Goal: Task Accomplishment & Management: Manage account settings

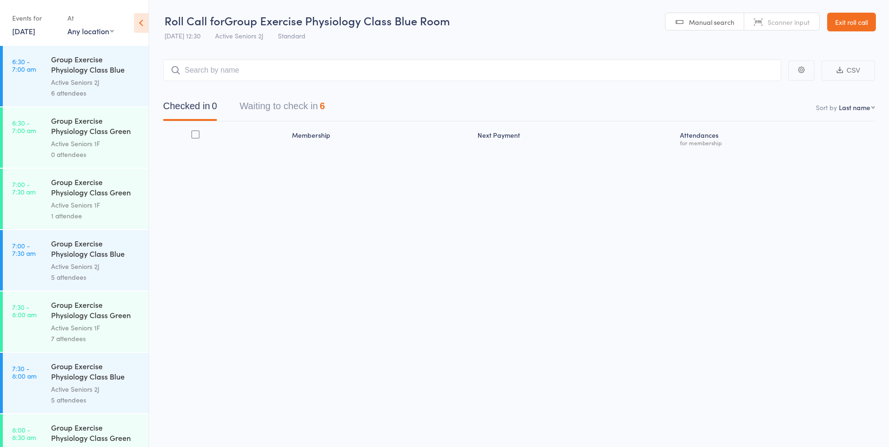
scroll to position [94, 0]
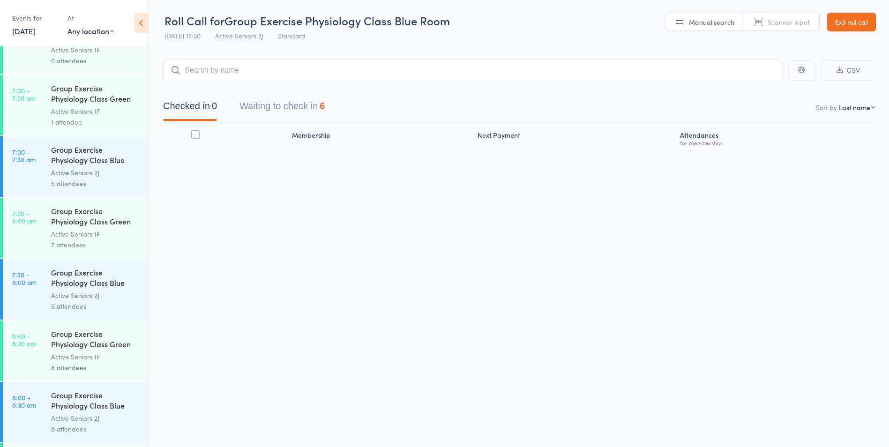
click at [852, 30] on link "Exit roll call" at bounding box center [852, 22] width 49 height 19
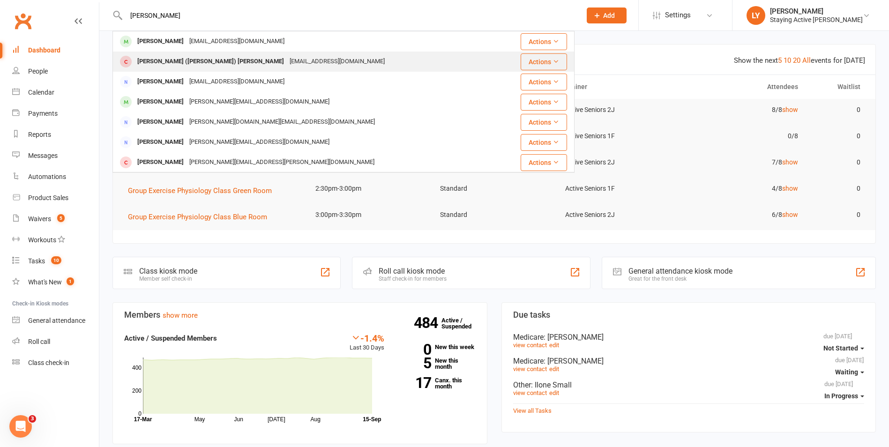
type input "[PERSON_NAME]"
click at [287, 55] on div "bwatson5149@gmail.com" at bounding box center [337, 62] width 101 height 14
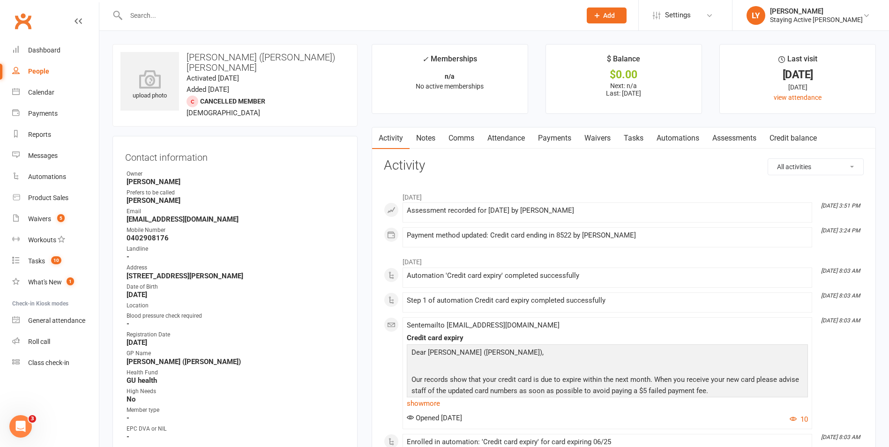
click at [433, 143] on link "Notes" at bounding box center [426, 139] width 32 height 22
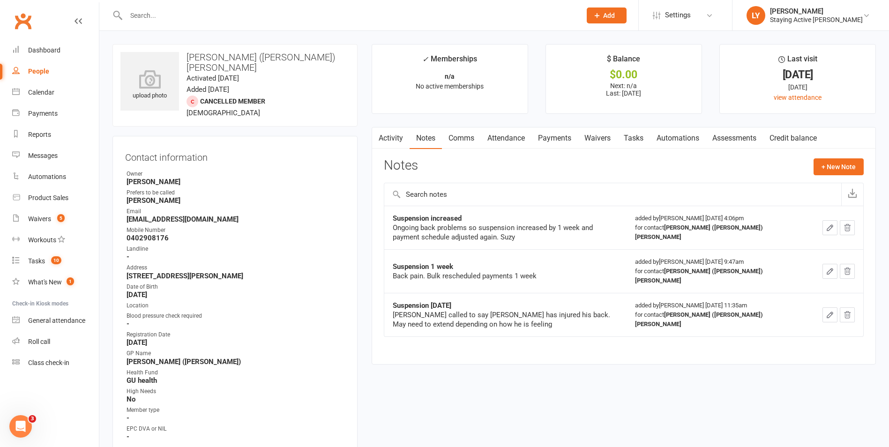
click at [561, 144] on link "Payments" at bounding box center [555, 139] width 46 height 22
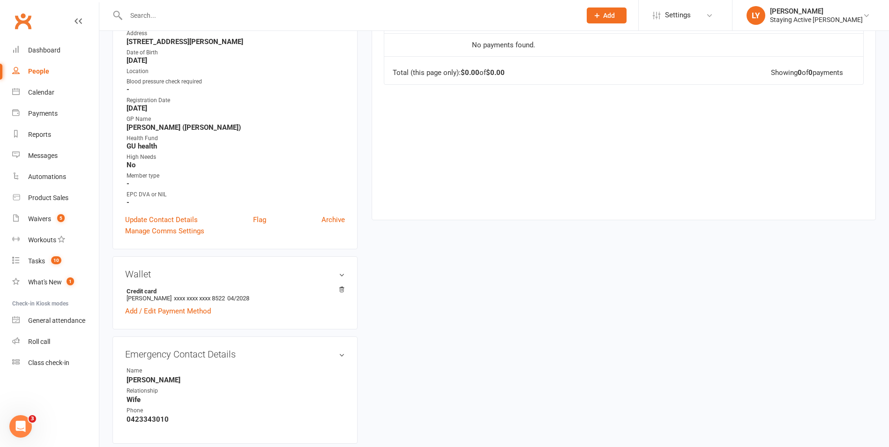
scroll to position [422, 0]
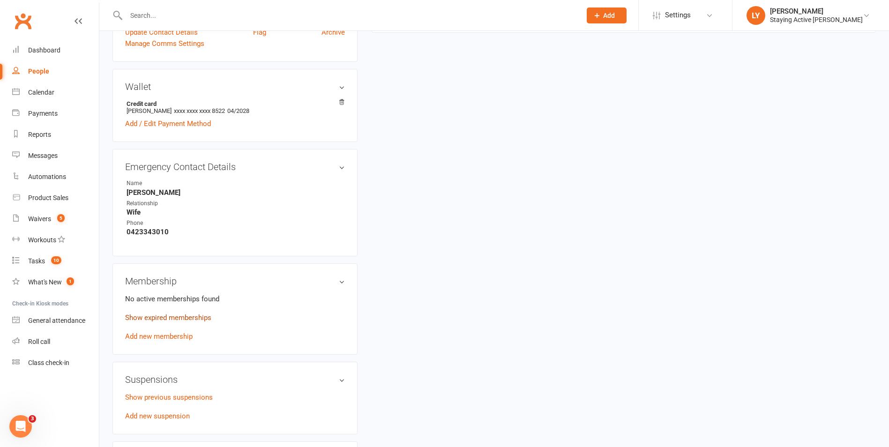
click at [157, 314] on link "Show expired memberships" at bounding box center [168, 318] width 86 height 8
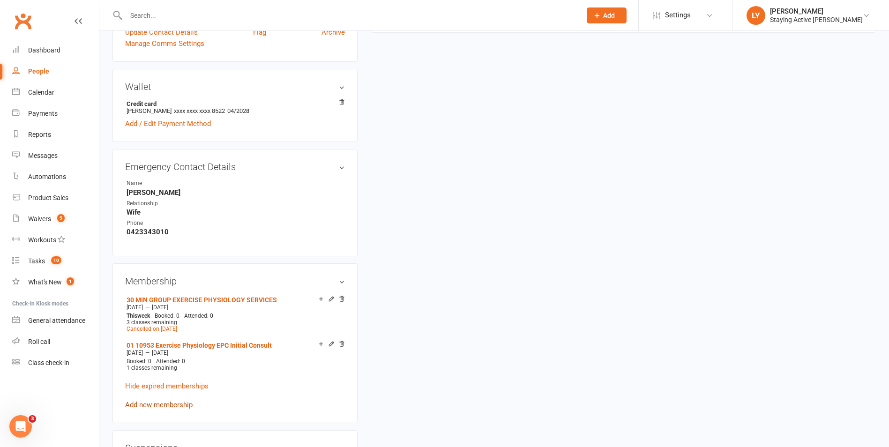
click at [186, 401] on link "Add new membership" at bounding box center [159, 405] width 68 height 8
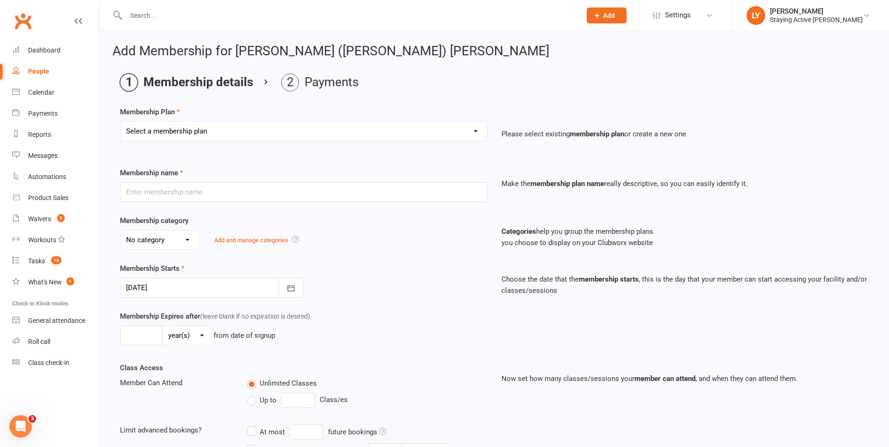
click at [180, 139] on select "Select a membership plan Create new Membership Plan 193000 Telehealth Exercise …" at bounding box center [304, 131] width 367 height 19
select select "2"
click at [121, 122] on select "Select a membership plan Create new Membership Plan 193000 Telehealth Exercise …" at bounding box center [304, 131] width 367 height 19
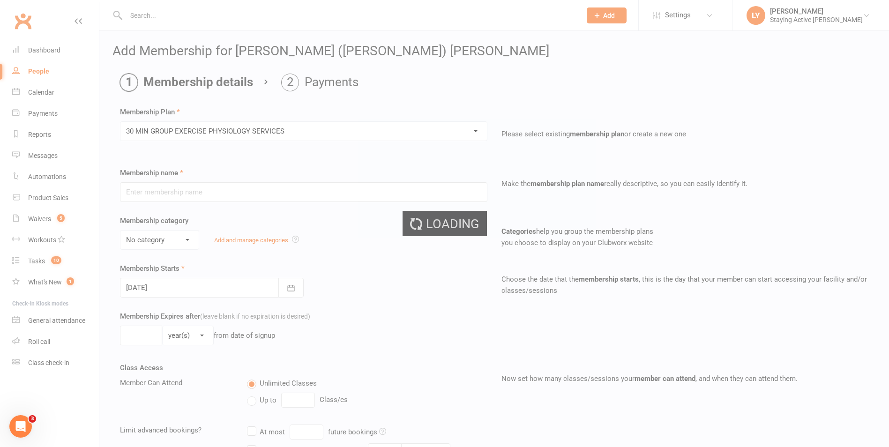
type input "30 MIN GROUP EXERCISE PHYSIOLOGY SERVICES"
select select "2"
type input "3"
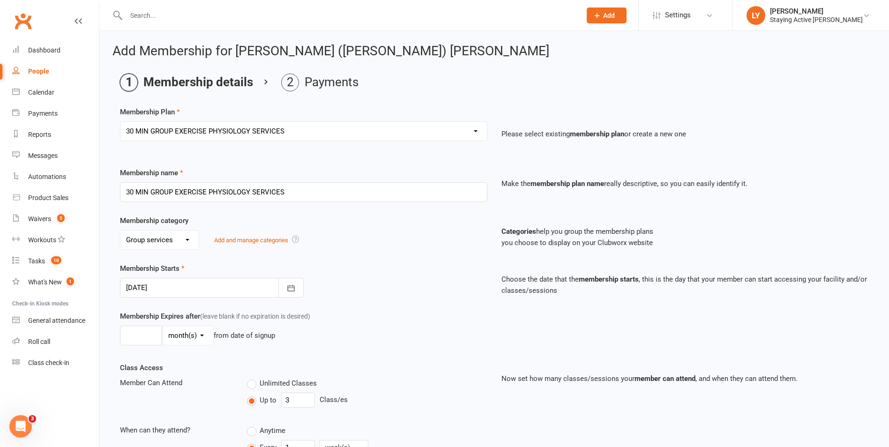
click at [207, 286] on div at bounding box center [212, 288] width 184 height 20
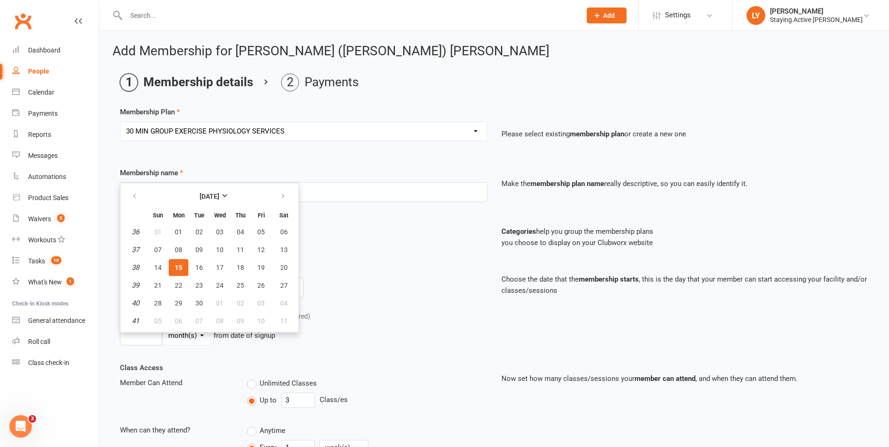
click at [180, 271] on span "15" at bounding box center [179, 268] width 8 height 8
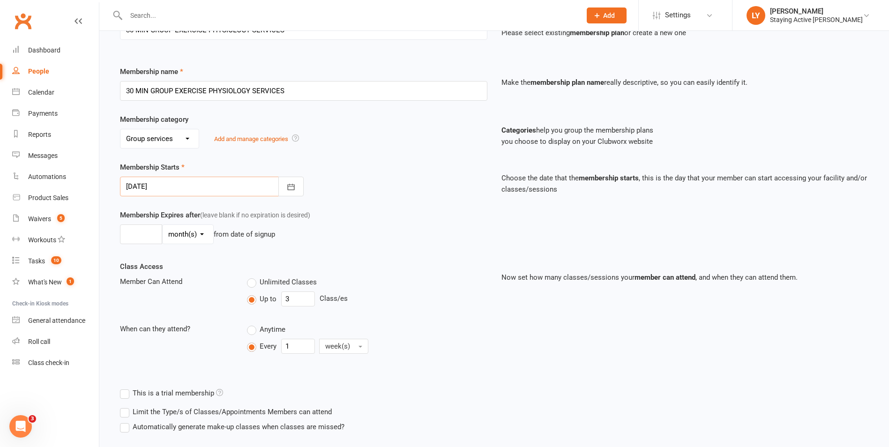
scroll to position [161, 0]
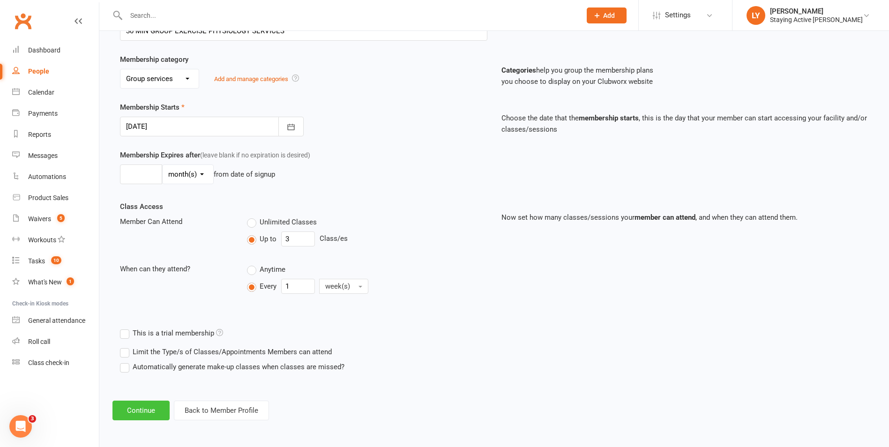
click at [138, 407] on button "Continue" at bounding box center [141, 411] width 57 height 20
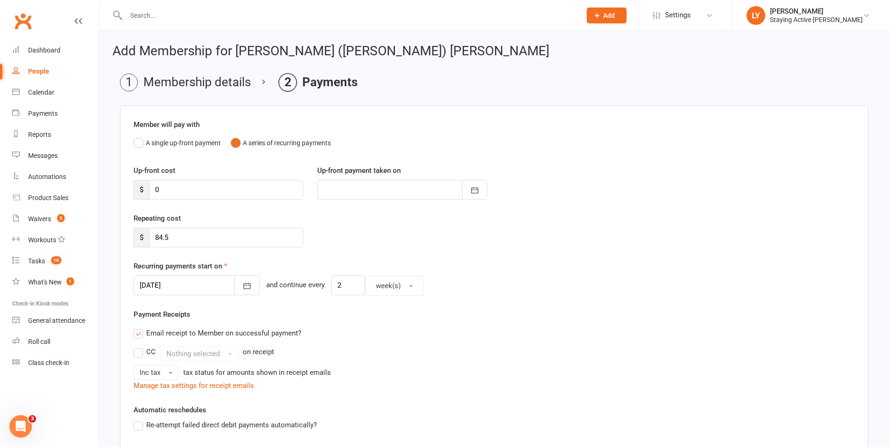
click at [168, 288] on div at bounding box center [197, 286] width 126 height 20
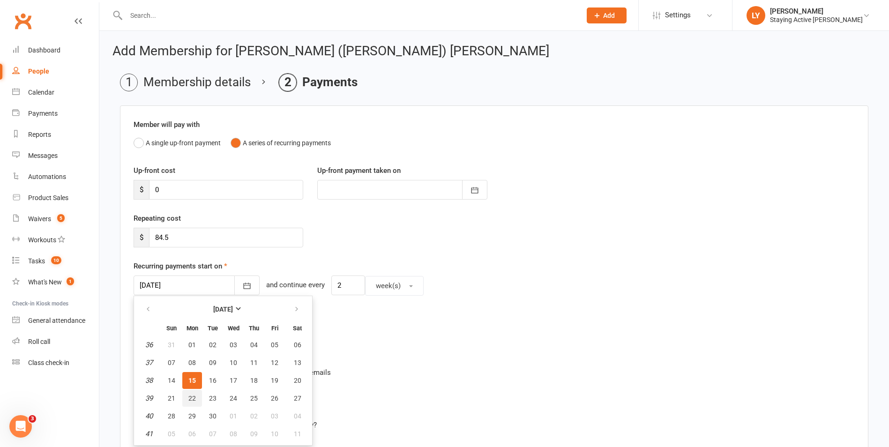
click at [192, 402] on span "22" at bounding box center [192, 399] width 8 height 8
type input "[DATE]"
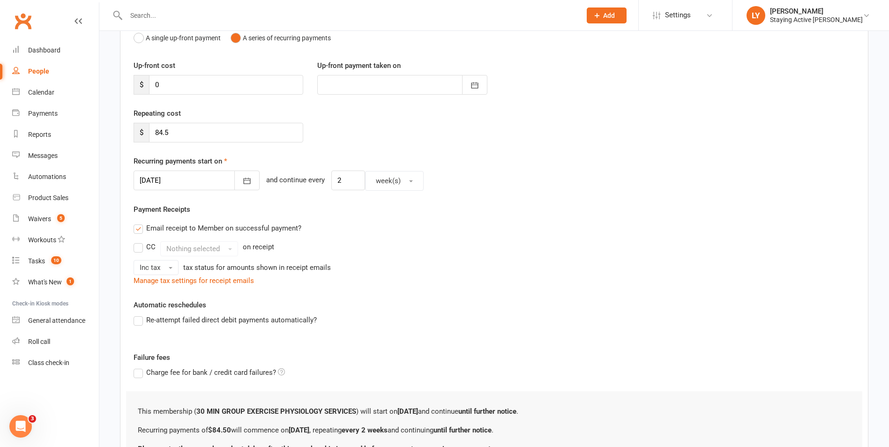
scroll to position [188, 0]
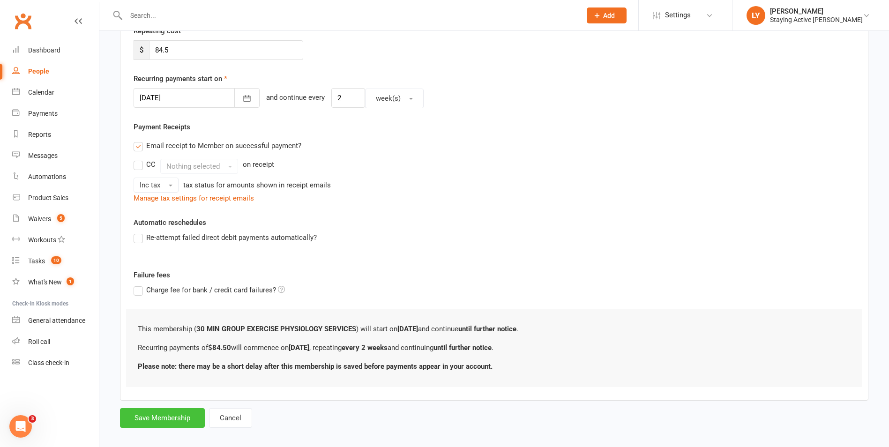
click at [189, 413] on button "Save Membership" at bounding box center [162, 418] width 85 height 20
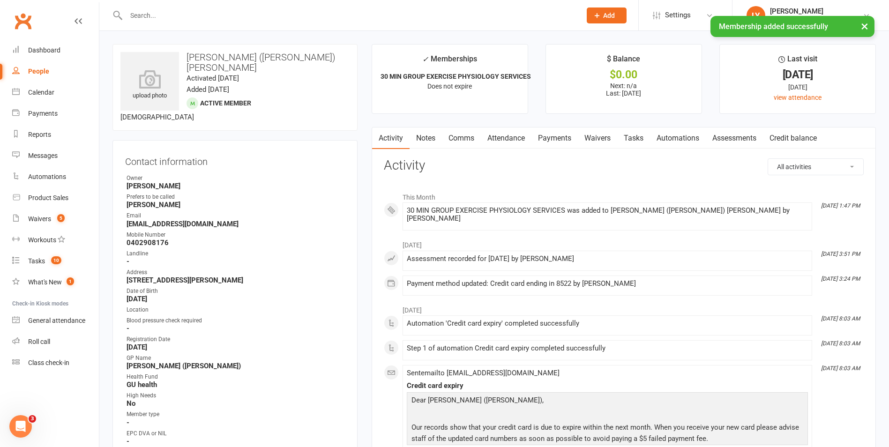
click at [424, 142] on link "Notes" at bounding box center [426, 139] width 32 height 22
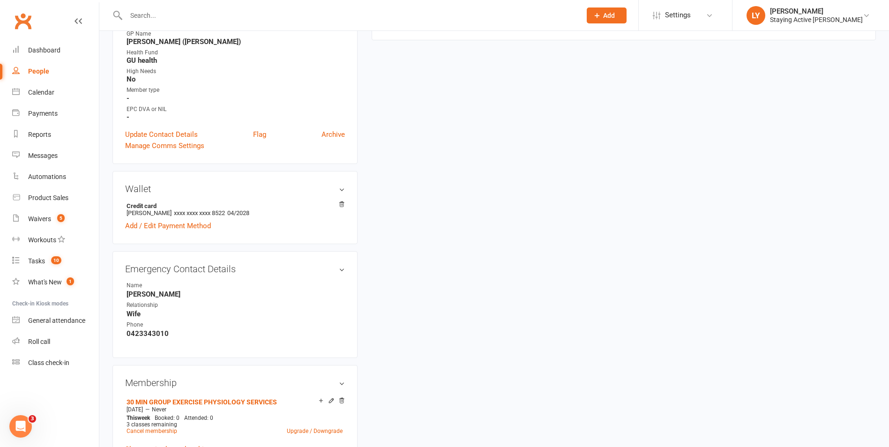
scroll to position [422, 0]
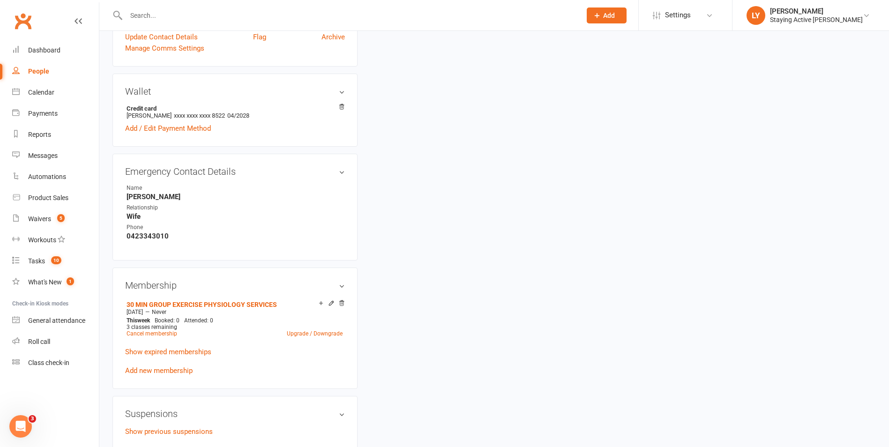
click at [342, 300] on icon at bounding box center [342, 303] width 7 height 7
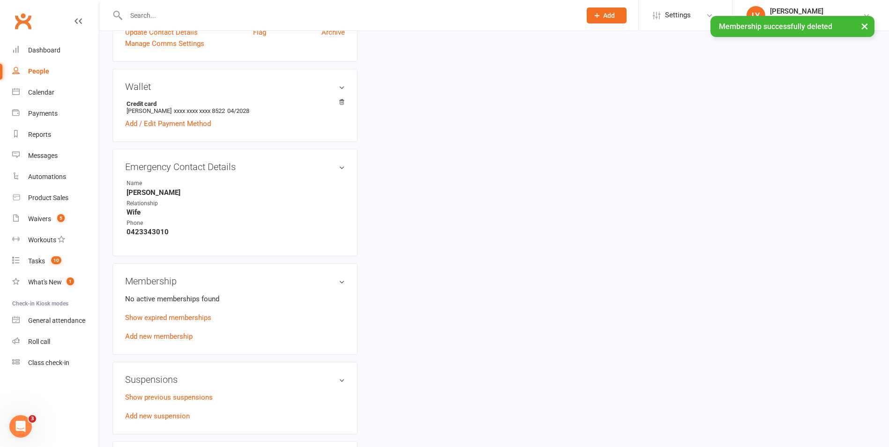
scroll to position [420, 0]
click at [181, 334] on link "Add new membership" at bounding box center [159, 338] width 68 height 8
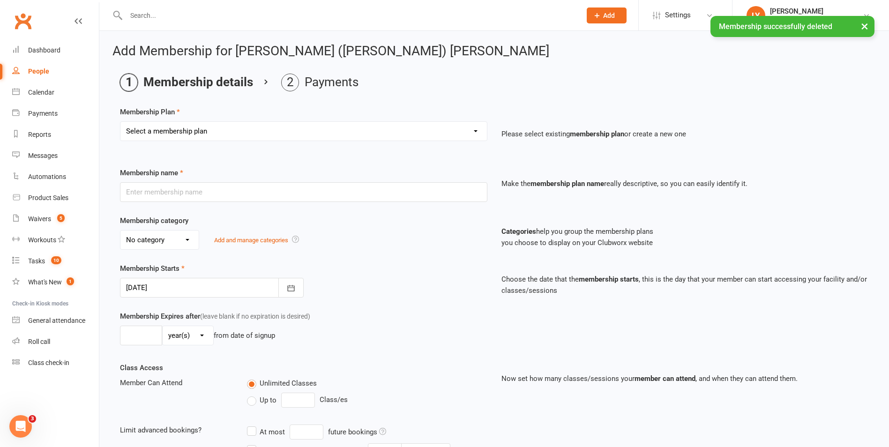
click at [280, 134] on select "Select a membership plan Create new Membership Plan 193000 Telehealth Exercise …" at bounding box center [304, 131] width 367 height 19
select select "2"
click at [121, 122] on select "Select a membership plan Create new Membership Plan 193000 Telehealth Exercise …" at bounding box center [304, 131] width 367 height 19
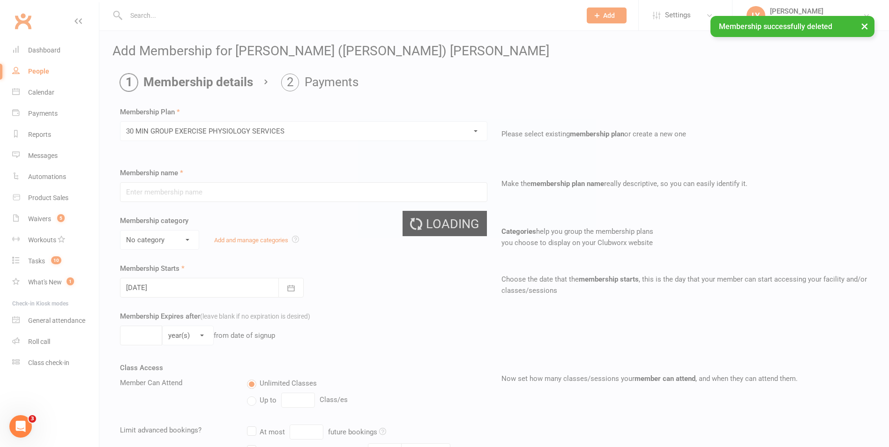
type input "30 MIN GROUP EXERCISE PHYSIOLOGY SERVICES"
select select "2"
type input "3"
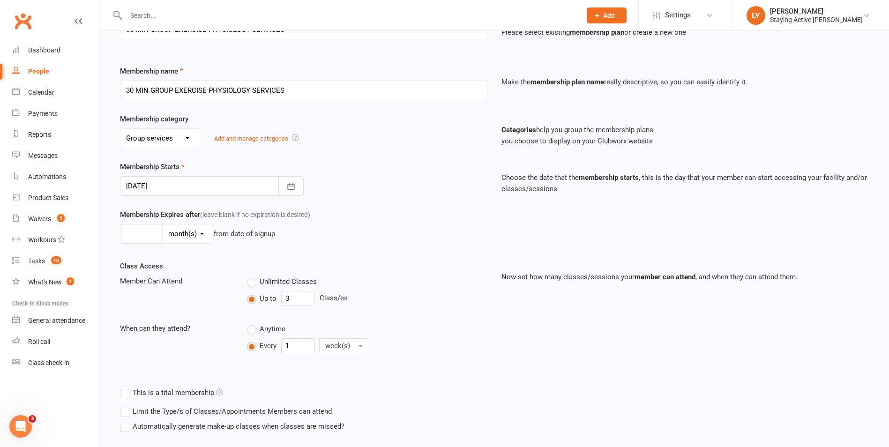
scroll to position [161, 0]
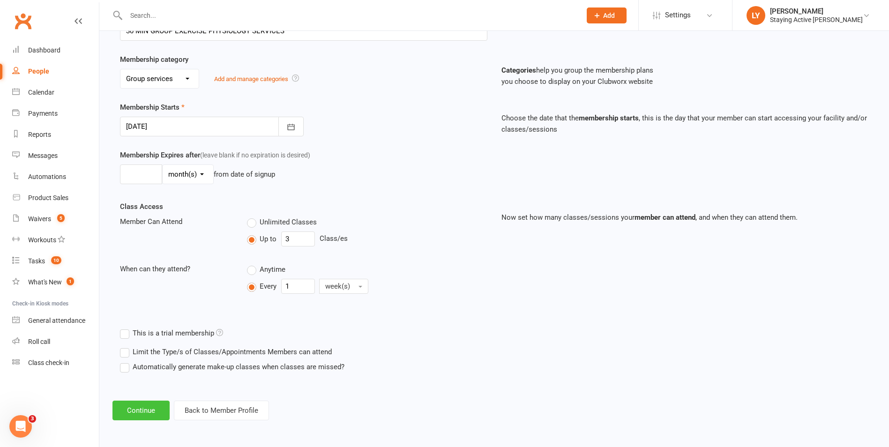
click at [142, 420] on button "Continue" at bounding box center [141, 411] width 57 height 20
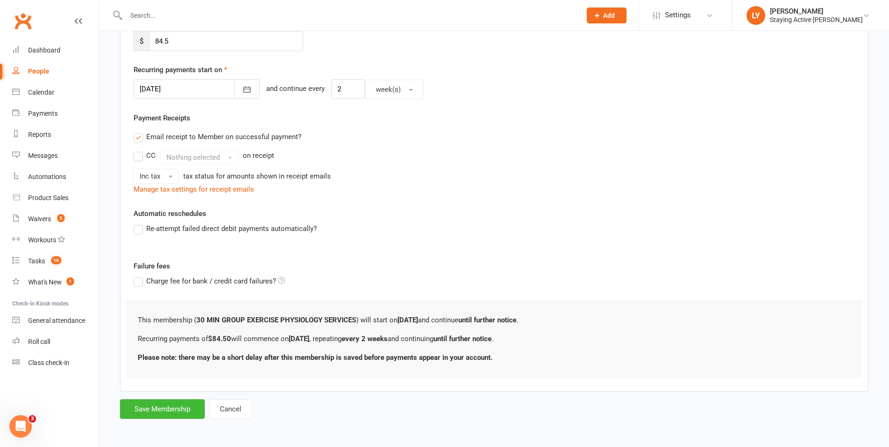
scroll to position [197, 0]
click at [171, 422] on div "Add Membership for James (Bruce) Watson Membership details Payments Member will…" at bounding box center [494, 134] width 790 height 600
click at [177, 409] on button "Save Membership" at bounding box center [162, 409] width 85 height 20
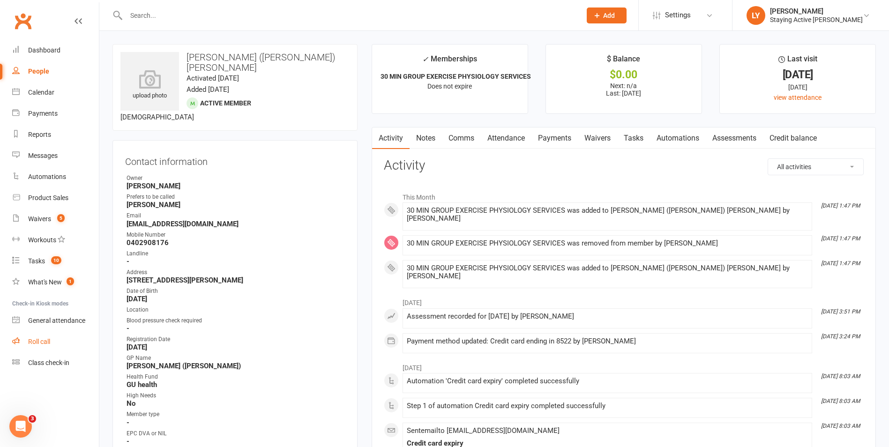
click at [20, 339] on link "Roll call" at bounding box center [55, 342] width 87 height 21
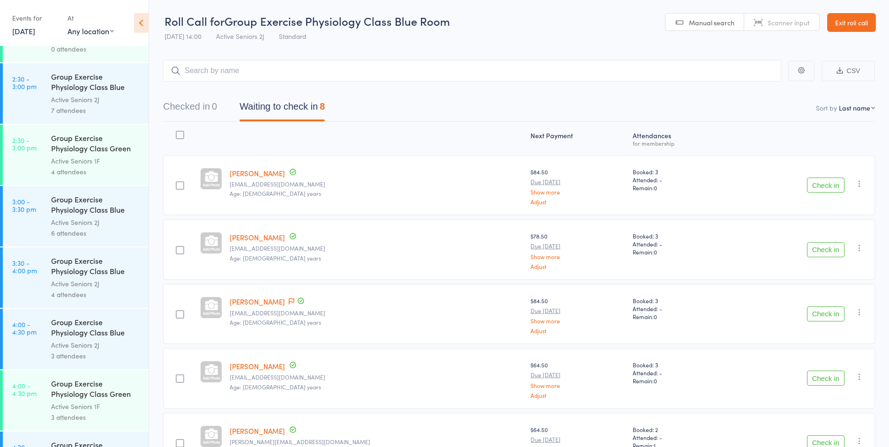
click at [855, 26] on link "Exit roll call" at bounding box center [852, 22] width 49 height 19
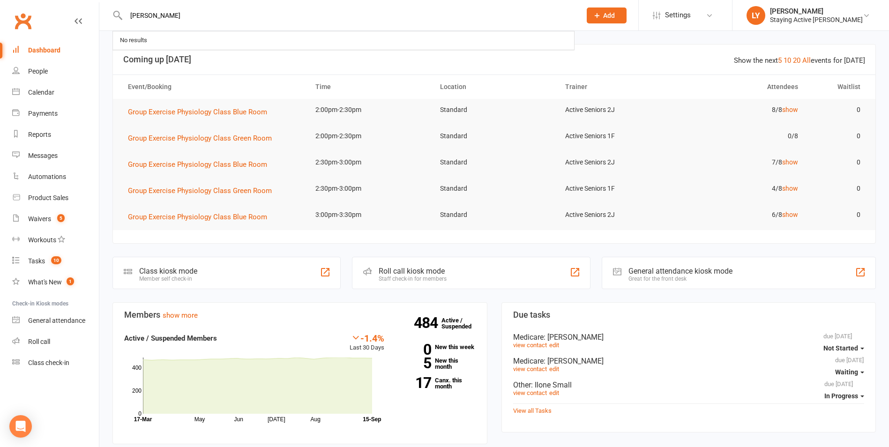
type input "jim"
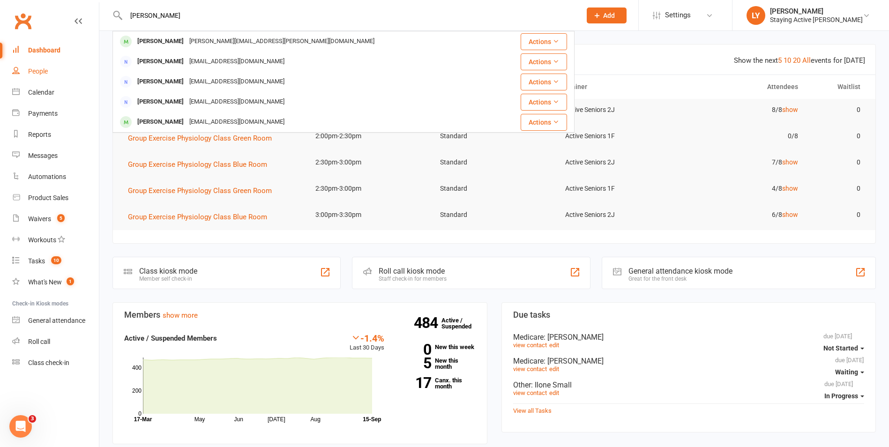
click at [43, 69] on div "People" at bounding box center [38, 72] width 20 height 8
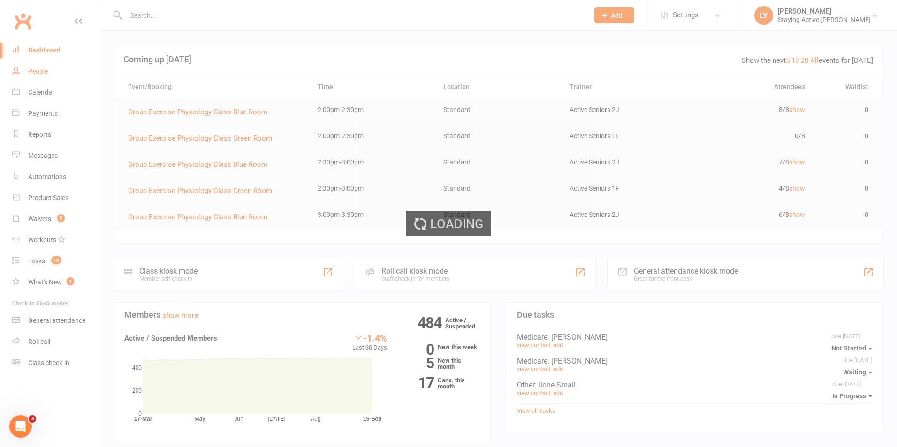
select select "100"
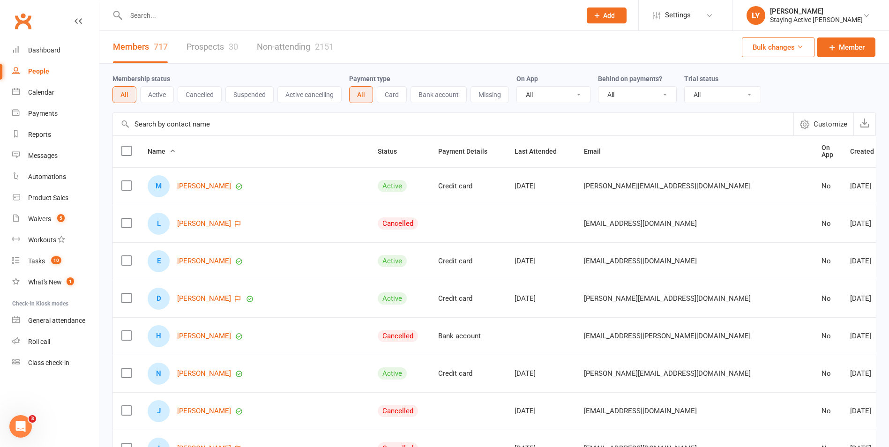
click at [170, 135] on input "text" at bounding box center [453, 124] width 681 height 23
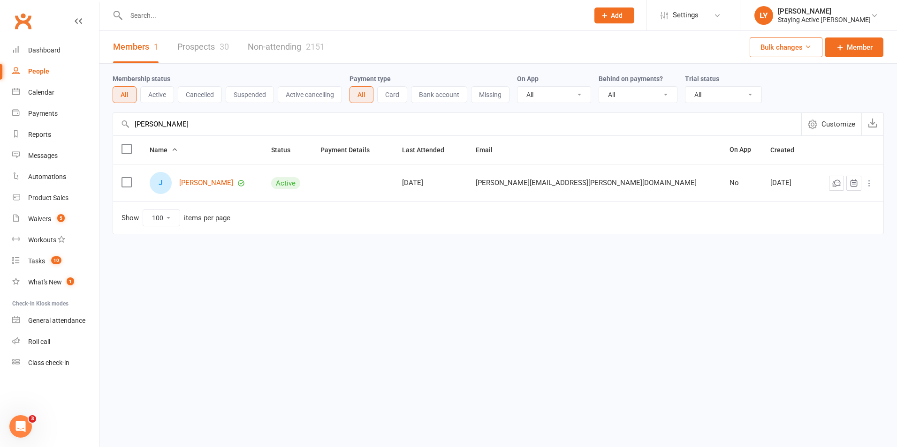
drag, startPoint x: 150, startPoint y: 126, endPoint x: 122, endPoint y: 122, distance: 27.5
click at [122, 122] on div "jim Customize Payments up to date" at bounding box center [498, 124] width 771 height 23
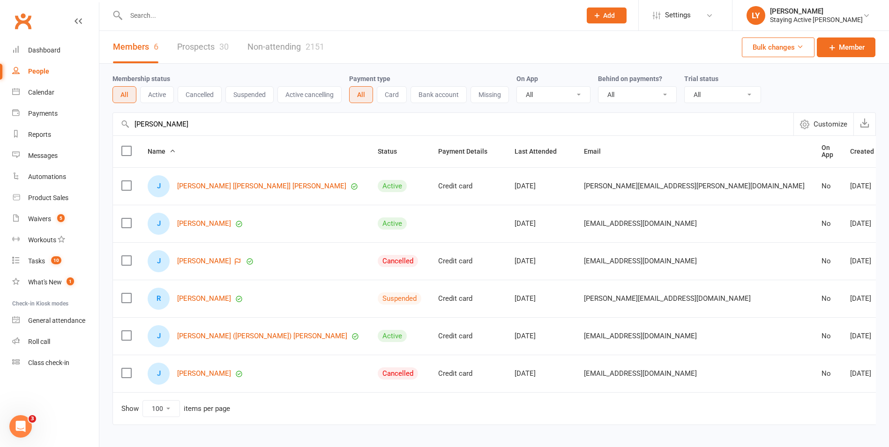
type input "james"
click at [238, 20] on input "text" at bounding box center [349, 15] width 452 height 13
click at [208, 220] on link "James Wells" at bounding box center [204, 224] width 54 height 8
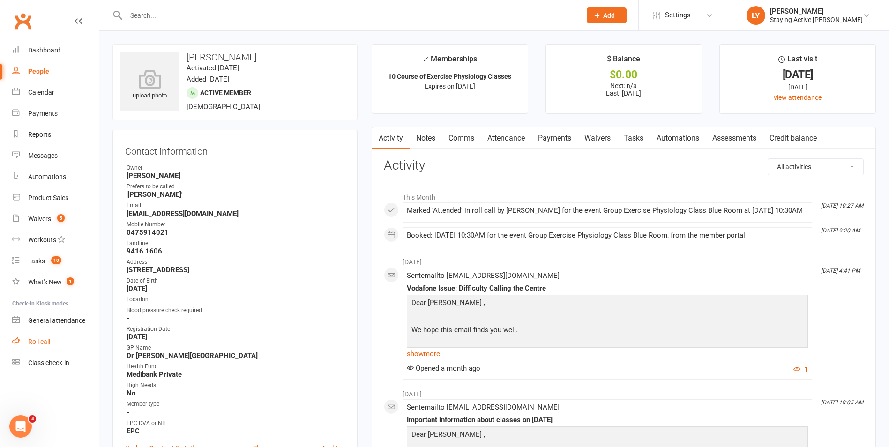
drag, startPoint x: 33, startPoint y: 343, endPoint x: 37, endPoint y: 347, distance: 5.6
click at [33, 343] on div "Roll call" at bounding box center [39, 342] width 22 height 8
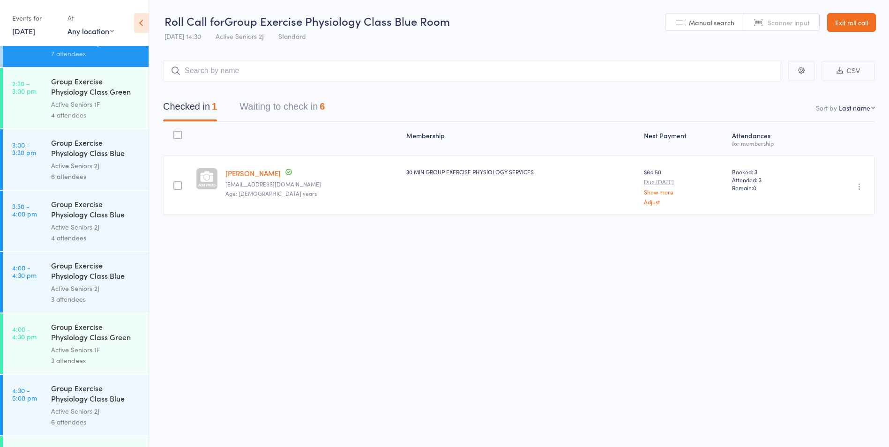
scroll to position [1640, 0]
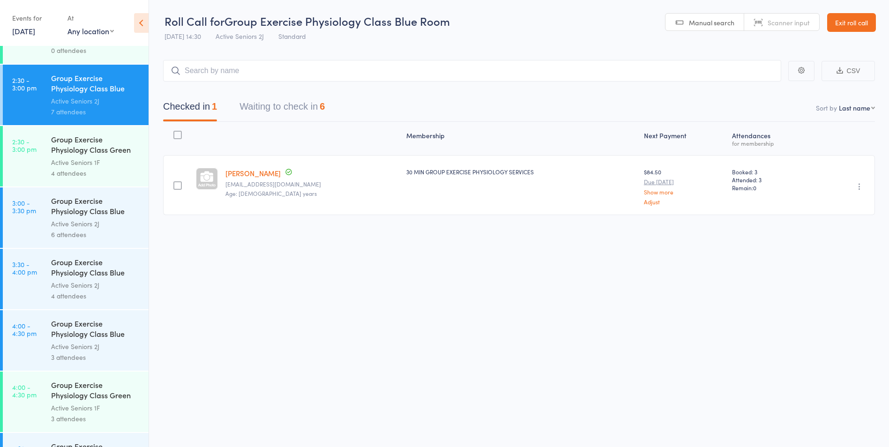
click at [86, 291] on div "4 attendees" at bounding box center [96, 296] width 90 height 11
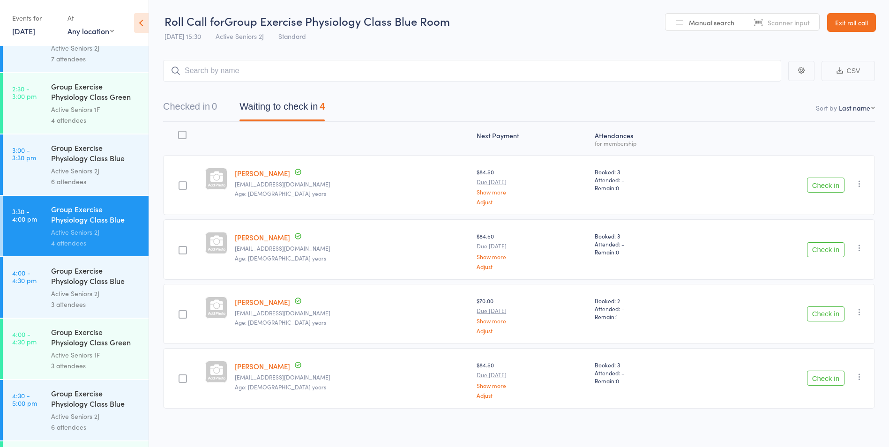
scroll to position [1701, 0]
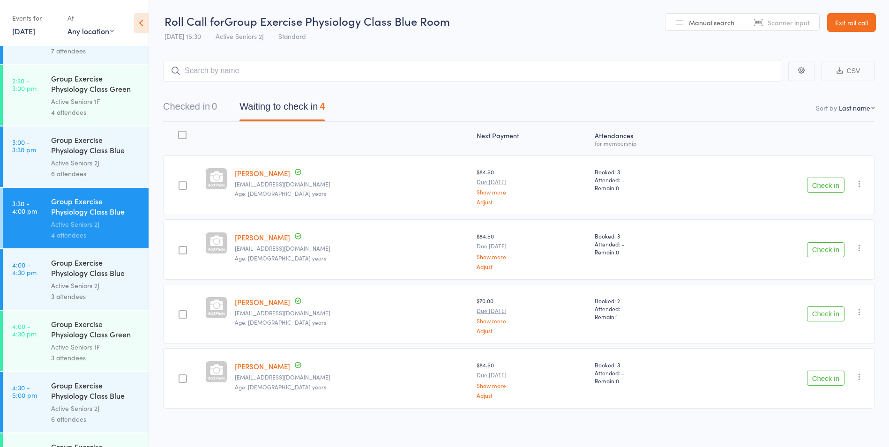
click at [64, 156] on div "Group Exercise Physiology Class Blue Room" at bounding box center [96, 146] width 90 height 23
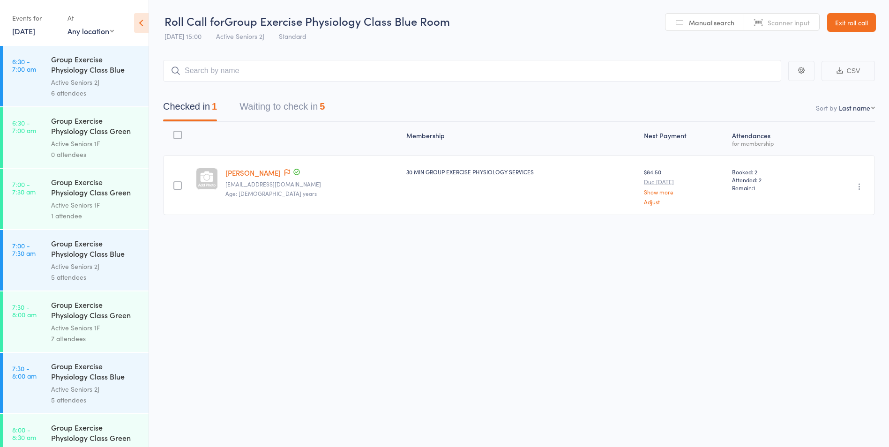
click at [300, 117] on button "Waiting to check in 5" at bounding box center [282, 109] width 85 height 25
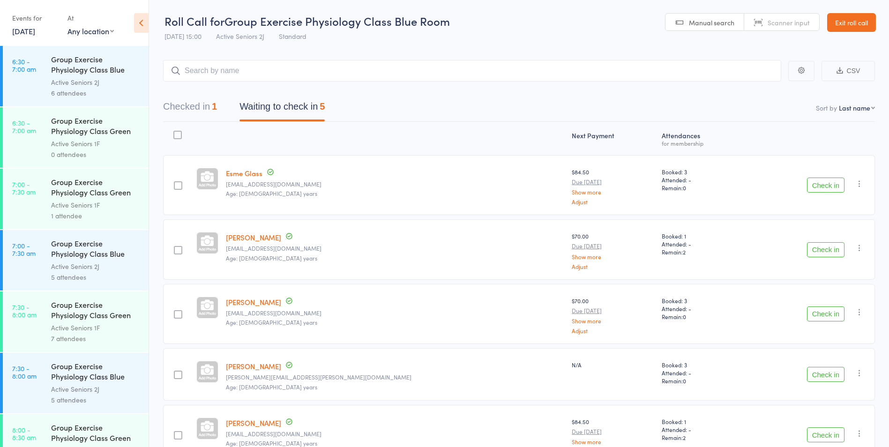
click at [825, 188] on button "Check in" at bounding box center [826, 185] width 38 height 15
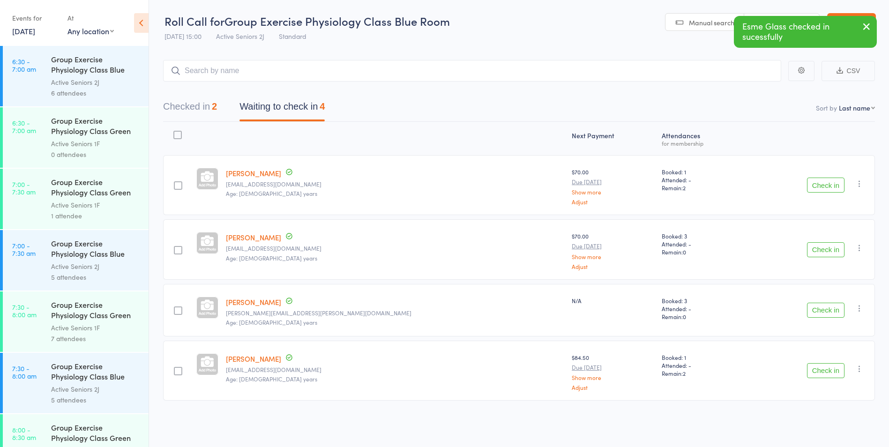
click at [831, 306] on button "Check in" at bounding box center [826, 310] width 38 height 15
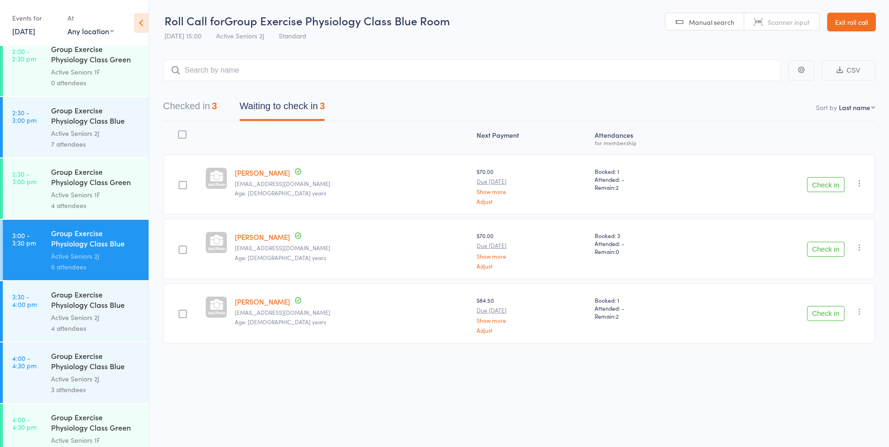
scroll to position [1688, 0]
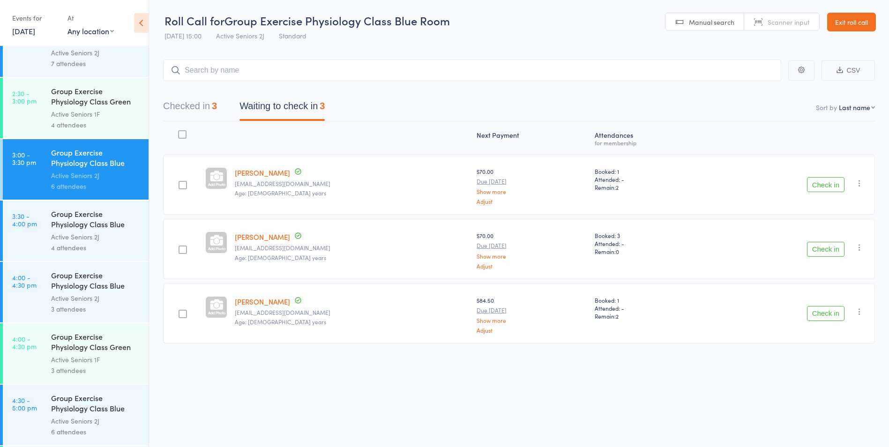
click at [852, 25] on link "Exit roll call" at bounding box center [852, 22] width 49 height 19
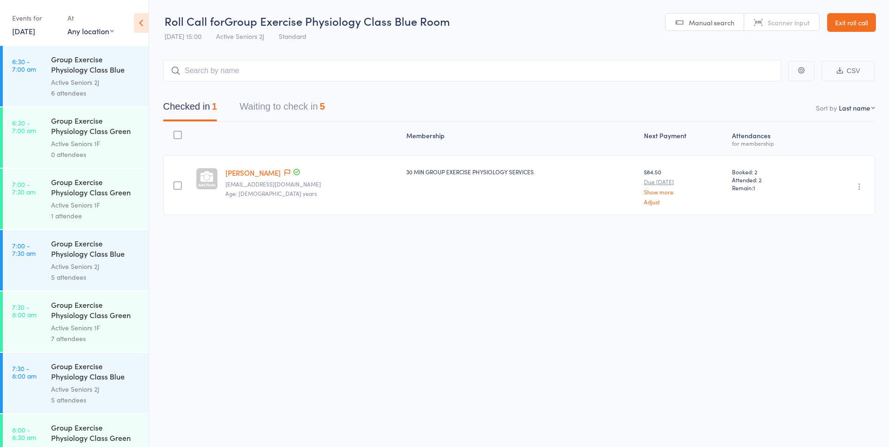
click at [857, 27] on link "Exit roll call" at bounding box center [852, 22] width 49 height 19
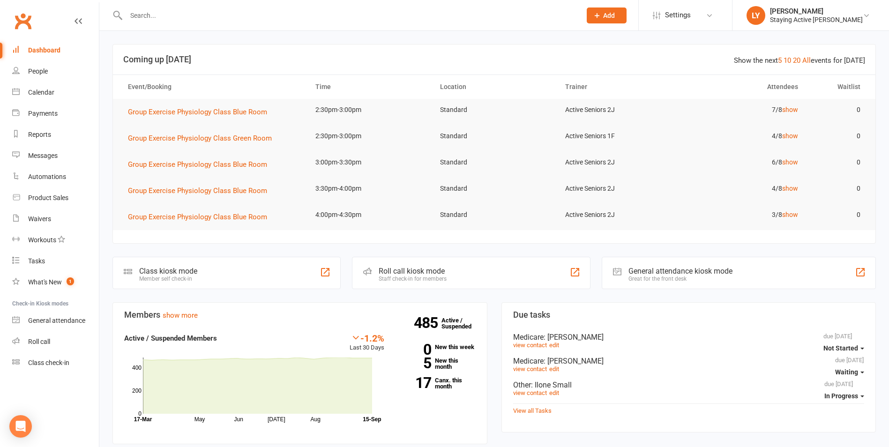
click at [150, 15] on input "text" at bounding box center [349, 15] width 452 height 13
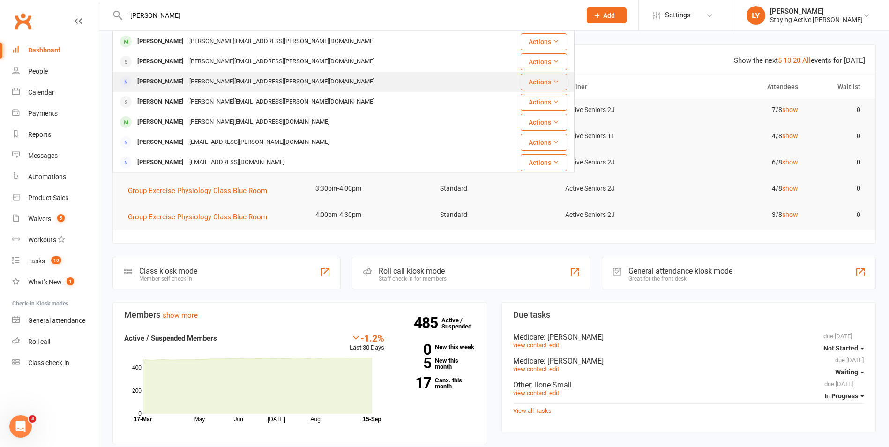
type input "[PERSON_NAME]"
click at [168, 76] on div "Robert Hetherington" at bounding box center [161, 82] width 52 height 14
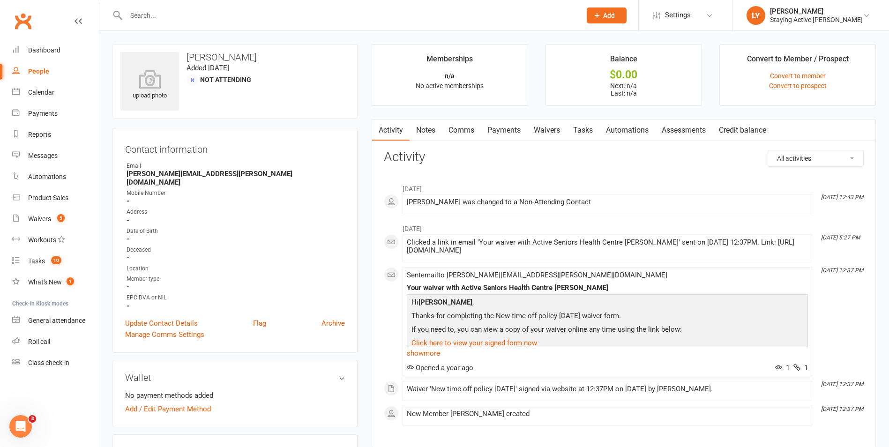
click at [146, 20] on input "text" at bounding box center [349, 15] width 452 height 13
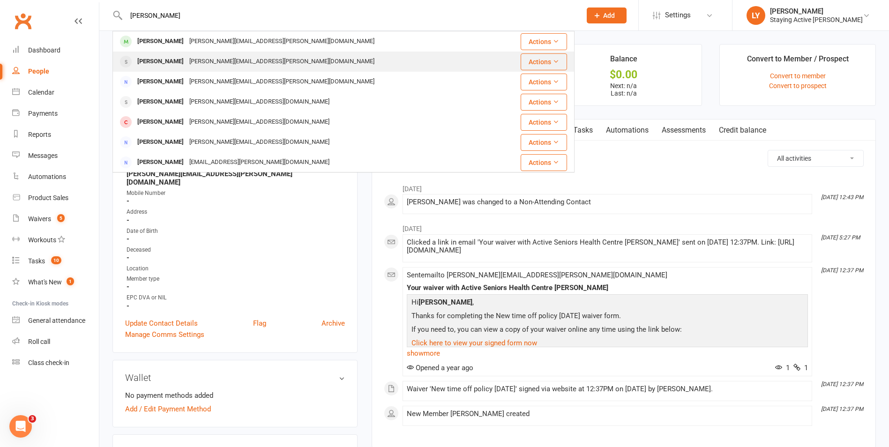
type input "hetherington"
click at [167, 67] on div "Robert Hetherington" at bounding box center [161, 62] width 52 height 14
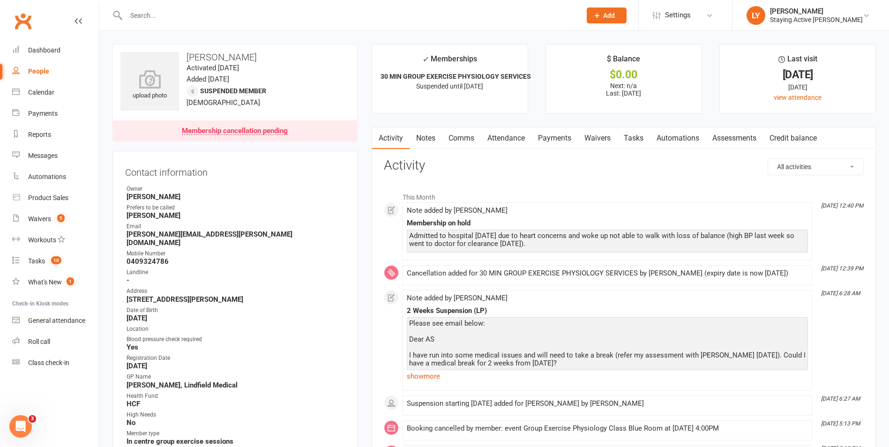
click at [177, 15] on input "text" at bounding box center [349, 15] width 452 height 13
click at [224, 16] on input "text" at bounding box center [349, 15] width 452 height 13
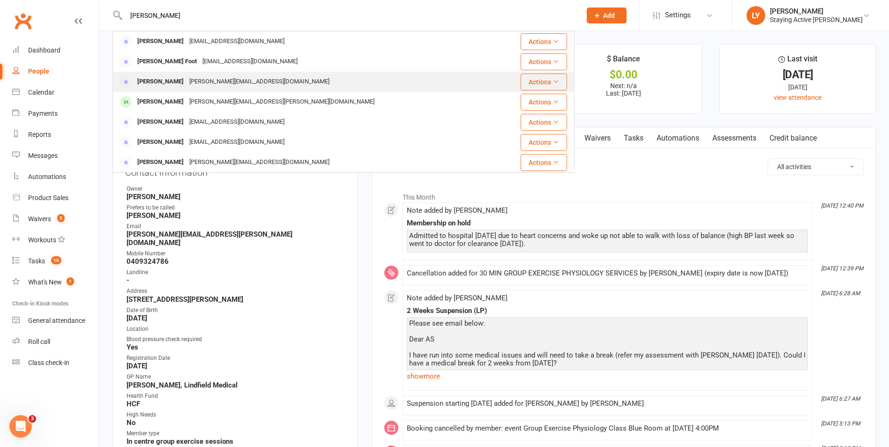
type input "geoffery hunter"
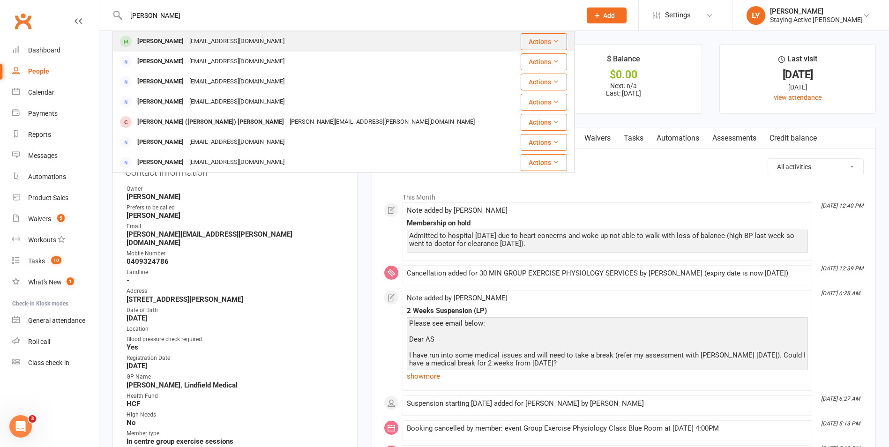
click at [191, 32] on div "Geoffrey Hunter geoffhunter@hotmail.com" at bounding box center [314, 41] width 402 height 19
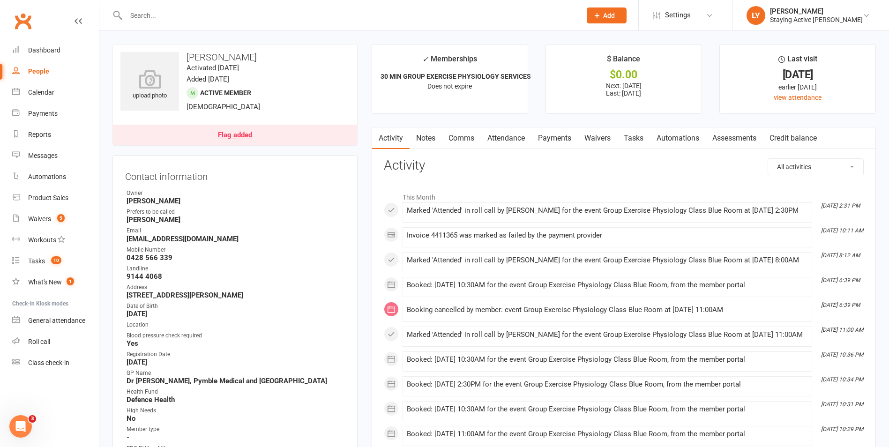
click at [562, 133] on link "Payments" at bounding box center [555, 139] width 46 height 22
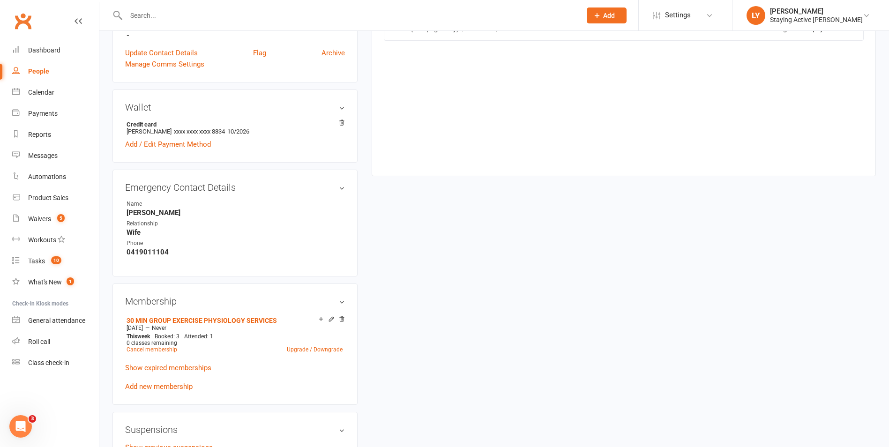
scroll to position [422, 0]
drag, startPoint x: 221, startPoint y: 130, endPoint x: 260, endPoint y: 132, distance: 38.5
click at [260, 132] on li "Credit card Geoffrey H Hunter xxxx xxxx xxxx 8834 10/2026" at bounding box center [235, 127] width 220 height 17
drag, startPoint x: 260, startPoint y: 132, endPoint x: 468, endPoint y: 209, distance: 222.4
click at [468, 209] on div "upload photo Geoffrey Hunter Activated 5 September, 2018 Added 12 July, 2018 Ac…" at bounding box center [494, 252] width 778 height 1261
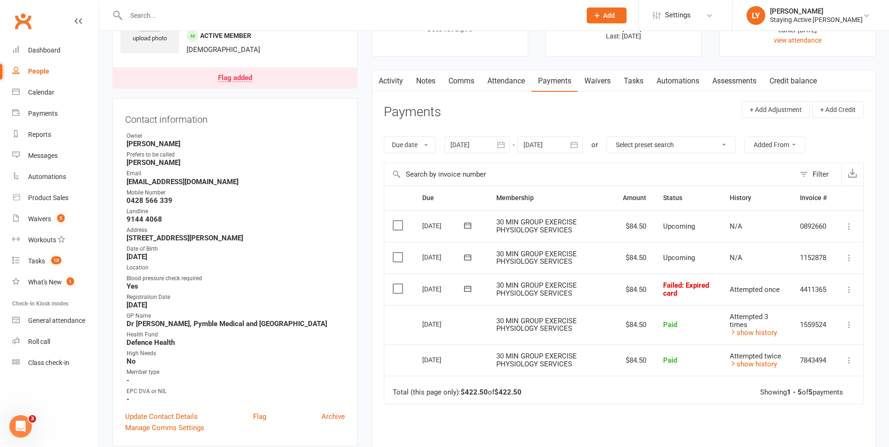
scroll to position [0, 0]
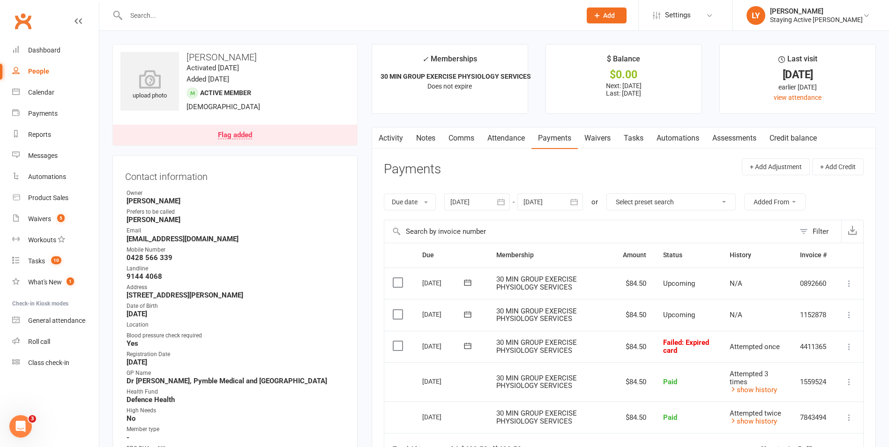
click at [601, 148] on link "Waivers" at bounding box center [597, 139] width 39 height 22
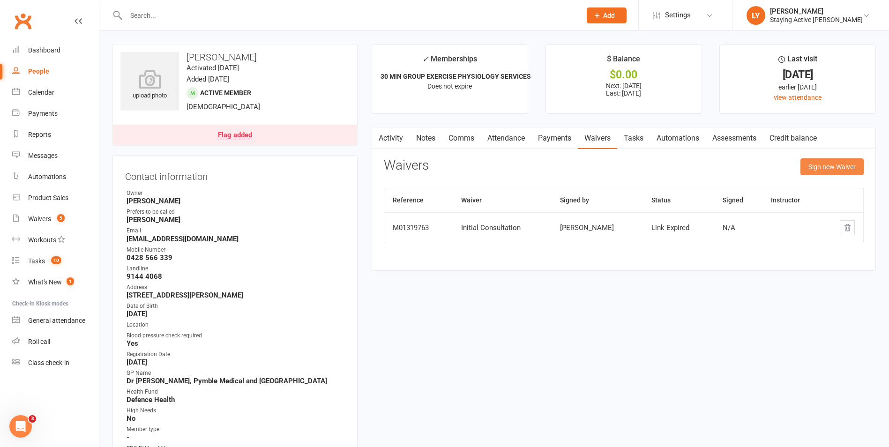
click at [818, 166] on button "Sign new Waiver" at bounding box center [832, 166] width 63 height 17
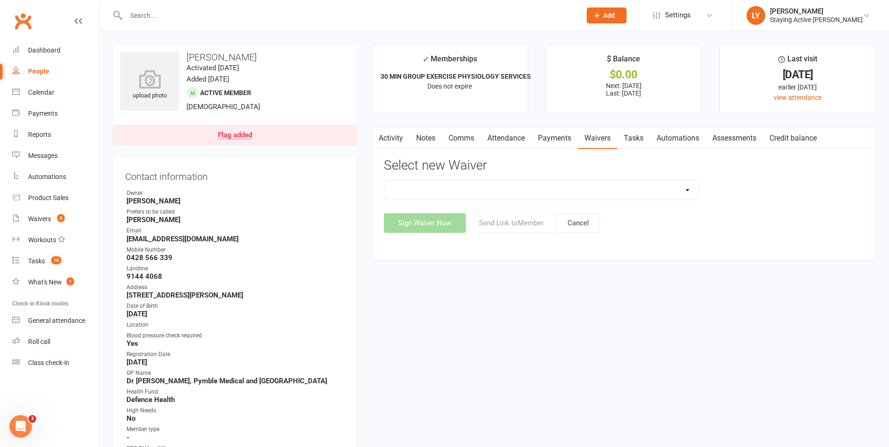
click at [491, 187] on select "Blood pressure checks and assumption of risk Direct Debit Payment Authority Ini…" at bounding box center [541, 190] width 315 height 19
select select "1175"
click at [384, 181] on select "Blood pressure checks and assumption of risk Direct Debit Payment Authority Ini…" at bounding box center [541, 190] width 315 height 19
click at [513, 192] on select "Blood pressure checks and assumption of risk Direct Debit Payment Authority Ini…" at bounding box center [541, 190] width 315 height 19
click at [384, 181] on select "Blood pressure checks and assumption of risk Direct Debit Payment Authority Ini…" at bounding box center [541, 190] width 315 height 19
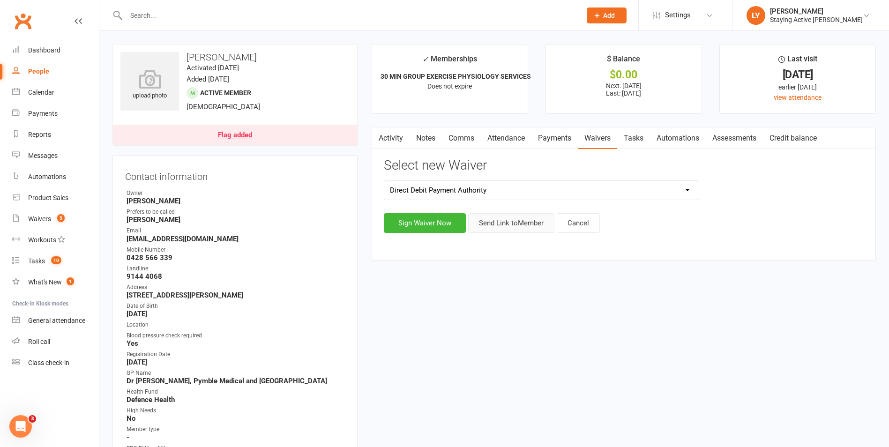
click at [500, 222] on button "Send Link to Member" at bounding box center [511, 223] width 86 height 20
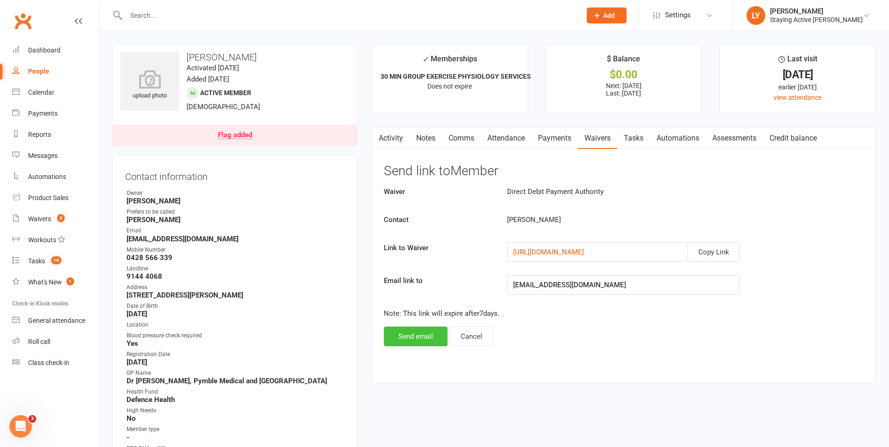
click at [426, 341] on button "Send email" at bounding box center [416, 337] width 64 height 20
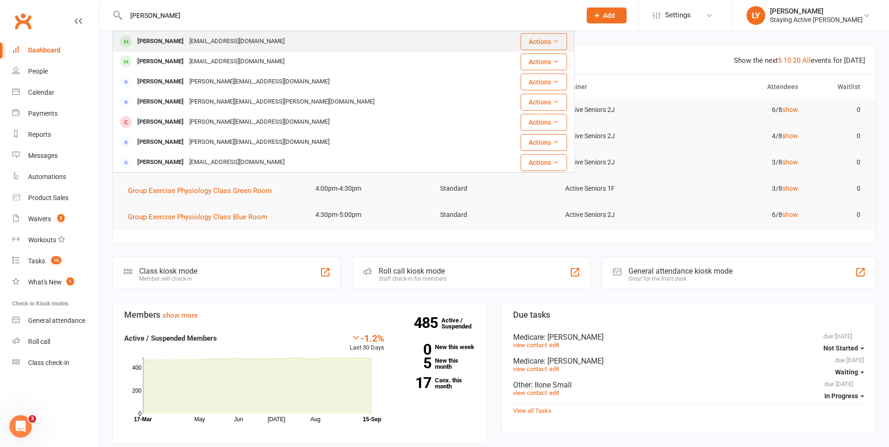
type input "[PERSON_NAME]"
click at [201, 36] on div "[EMAIL_ADDRESS][DOMAIN_NAME]" at bounding box center [237, 42] width 101 height 14
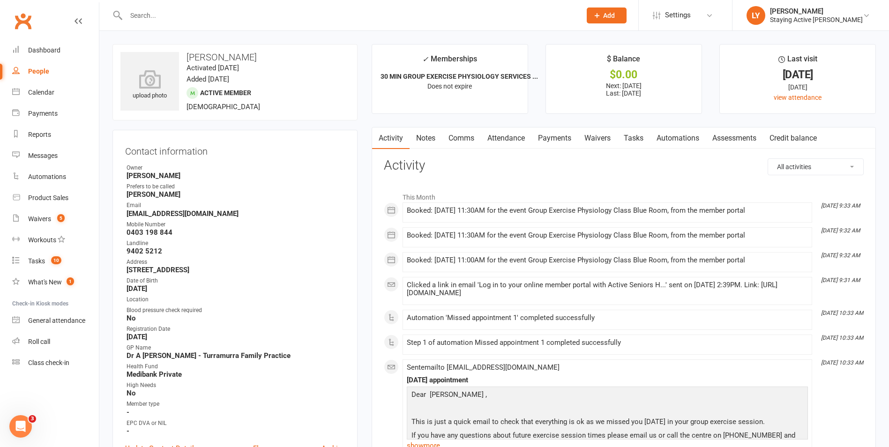
click at [551, 139] on link "Payments" at bounding box center [555, 139] width 46 height 22
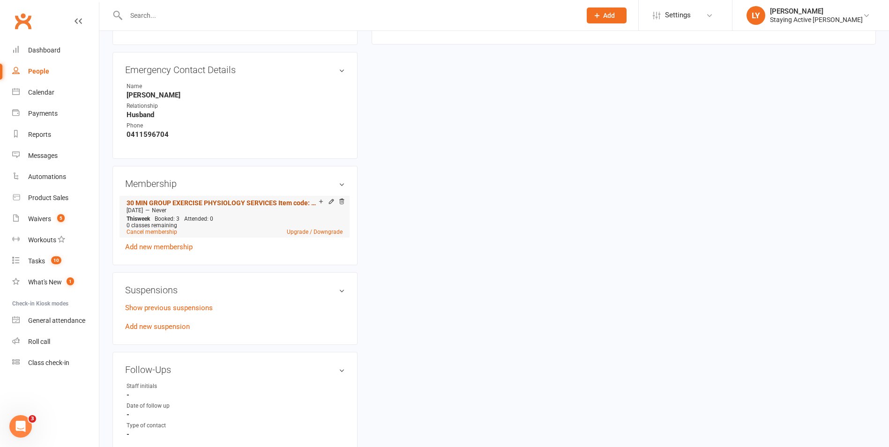
scroll to position [516, 0]
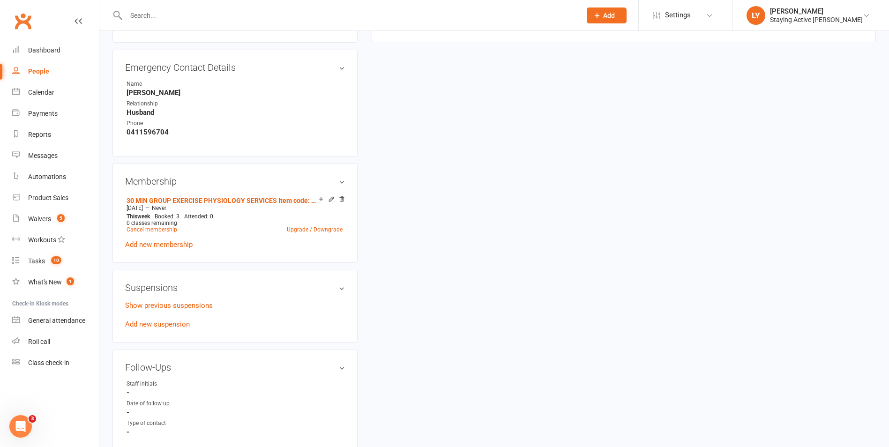
drag, startPoint x: 183, startPoint y: 91, endPoint x: 124, endPoint y: 92, distance: 59.1
click at [124, 92] on div "Emergency Contact Details edit Name [PERSON_NAME] Relationship Husband Phone [P…" at bounding box center [235, 103] width 245 height 107
drag, startPoint x: 124, startPoint y: 92, endPoint x: 180, endPoint y: 92, distance: 55.3
click at [178, 92] on strong "[PERSON_NAME]" at bounding box center [236, 93] width 219 height 8
click at [169, 321] on link "Add new suspension" at bounding box center [157, 324] width 65 height 8
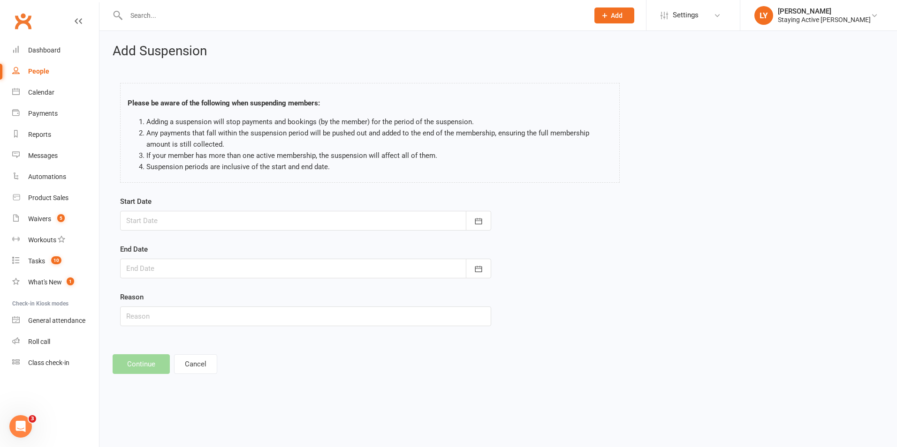
click at [170, 226] on div at bounding box center [305, 221] width 371 height 20
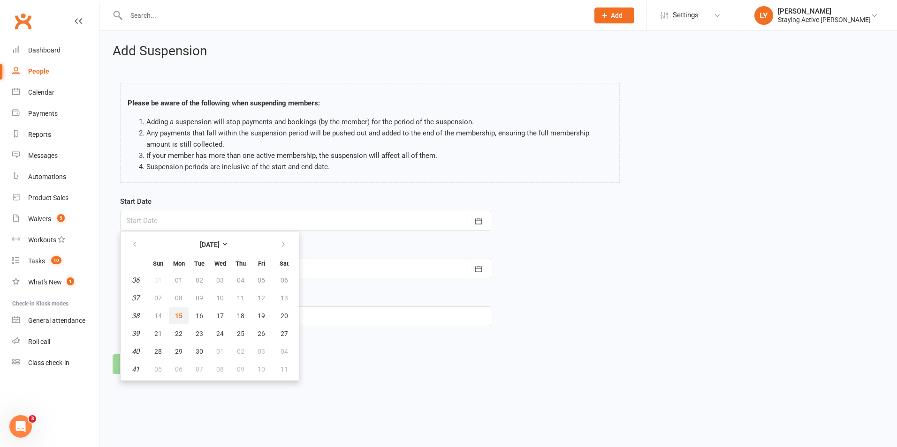
click at [185, 313] on button "15" at bounding box center [179, 316] width 20 height 17
type input "[DATE]"
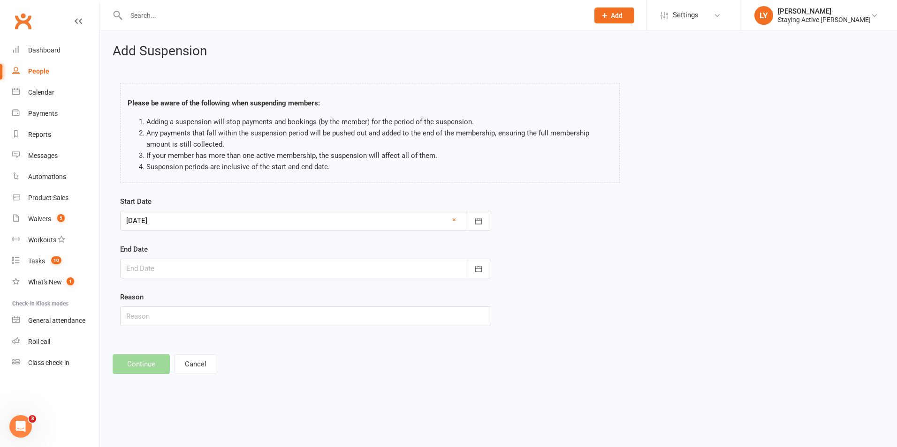
click at [172, 274] on div at bounding box center [305, 269] width 371 height 20
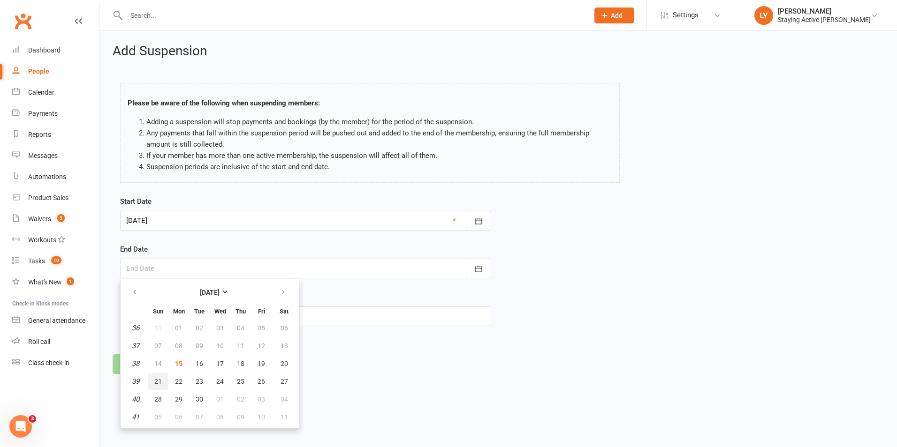
click at [158, 384] on span "21" at bounding box center [158, 382] width 8 height 8
type input "21 Sep 2025"
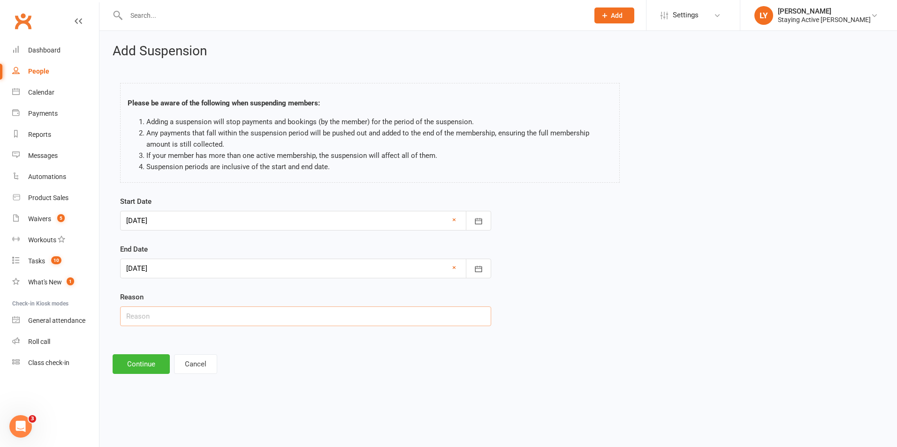
click at [201, 312] on input "text" at bounding box center [305, 317] width 371 height 20
type input "Sick"
click at [290, 368] on footer "Continue Cancel" at bounding box center [498, 364] width 771 height 20
drag, startPoint x: 151, startPoint y: 295, endPoint x: 120, endPoint y: 298, distance: 30.6
click at [120, 298] on div "Reason Sick" at bounding box center [305, 309] width 371 height 35
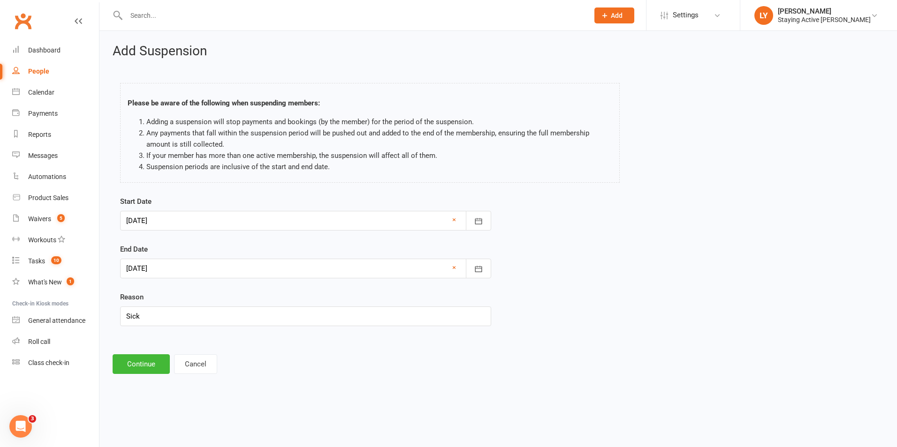
drag, startPoint x: 120, startPoint y: 298, endPoint x: 150, endPoint y: 297, distance: 30.0
click at [150, 297] on div "Reason Sick" at bounding box center [305, 309] width 371 height 35
drag, startPoint x: 118, startPoint y: 297, endPoint x: 144, endPoint y: 296, distance: 25.8
click at [144, 296] on div "Start Date 15 Sep 2025 September 2025 Sun Mon Tue Wed Thu Fri Sat 36 31 01 02 0…" at bounding box center [305, 267] width 385 height 143
drag, startPoint x: 144, startPoint y: 296, endPoint x: 136, endPoint y: 296, distance: 8.0
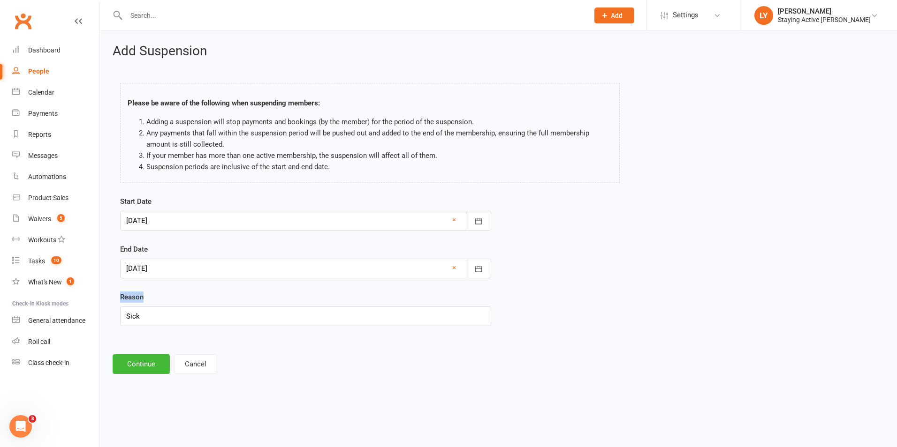
click at [136, 296] on label "Reason" at bounding box center [131, 297] width 23 height 11
drag, startPoint x: 146, startPoint y: 300, endPoint x: 120, endPoint y: 297, distance: 26.8
click at [120, 297] on div "Start Date 15 Sep 2025 September 2025 Sun Mon Tue Wed Thu Fri Sat 36 31 01 02 0…" at bounding box center [305, 267] width 385 height 143
drag, startPoint x: 120, startPoint y: 297, endPoint x: 124, endPoint y: 298, distance: 4.7
click at [124, 298] on label "Reason" at bounding box center [131, 297] width 23 height 11
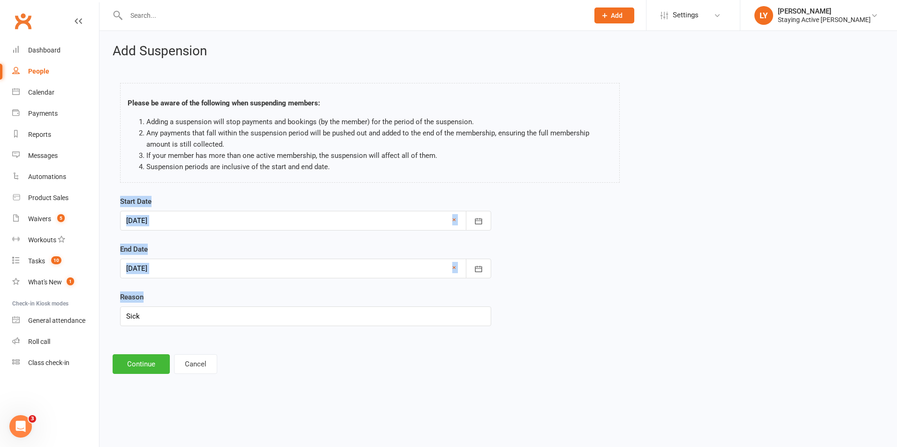
drag, startPoint x: 148, startPoint y: 298, endPoint x: 116, endPoint y: 206, distance: 97.7
click at [116, 206] on div "Start Date 15 Sep 2025 September 2025 Sun Mon Tue Wed Thu Fri Sat 36 31 01 02 0…" at bounding box center [305, 267] width 385 height 143
click at [331, 359] on footer "Continue Cancel" at bounding box center [498, 364] width 771 height 20
click at [154, 358] on button "Continue" at bounding box center [141, 364] width 57 height 20
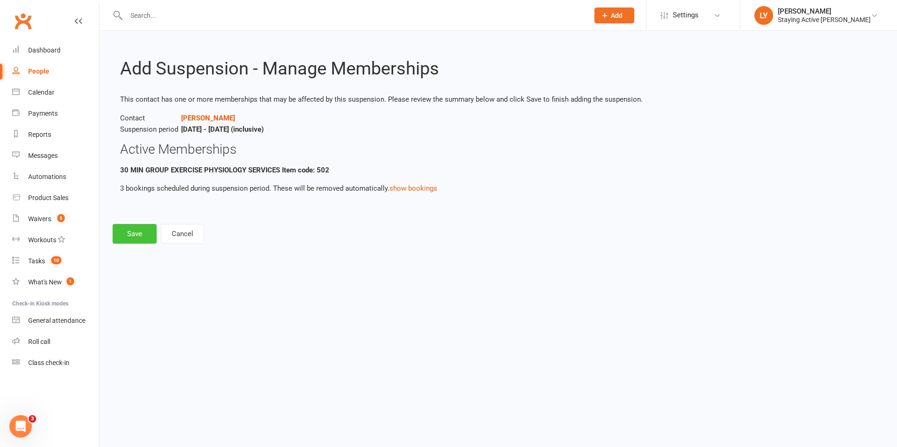
click at [131, 234] on button "Save" at bounding box center [135, 234] width 44 height 20
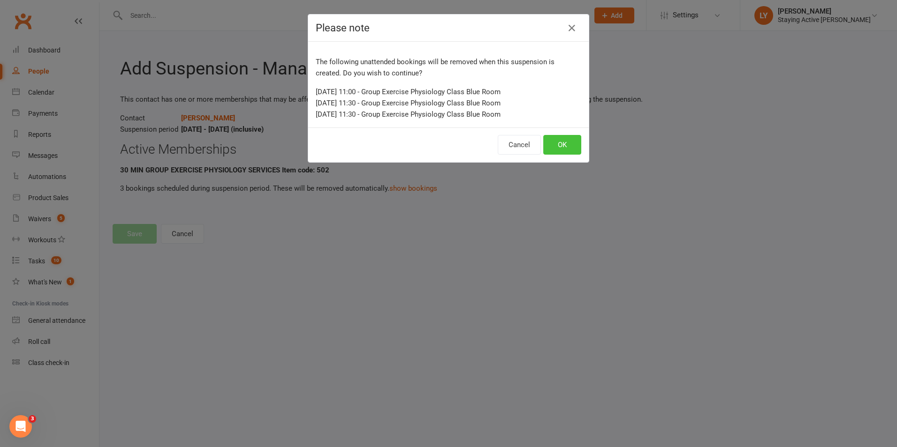
click at [561, 141] on button "OK" at bounding box center [562, 145] width 38 height 20
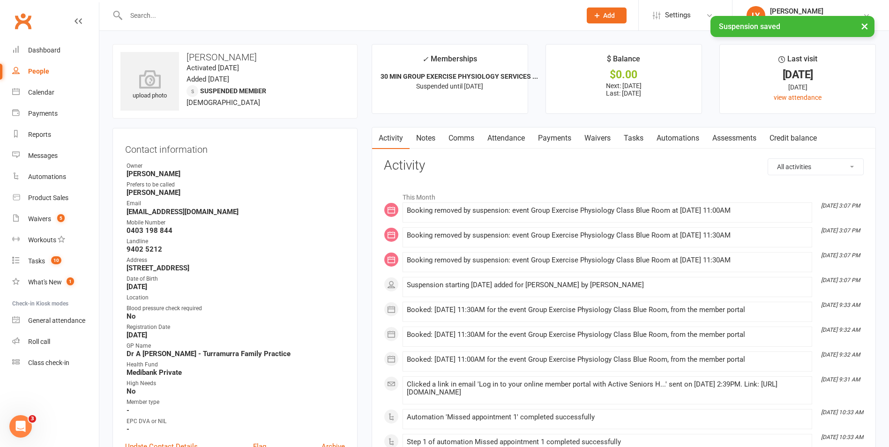
click at [437, 140] on link "Notes" at bounding box center [426, 139] width 32 height 22
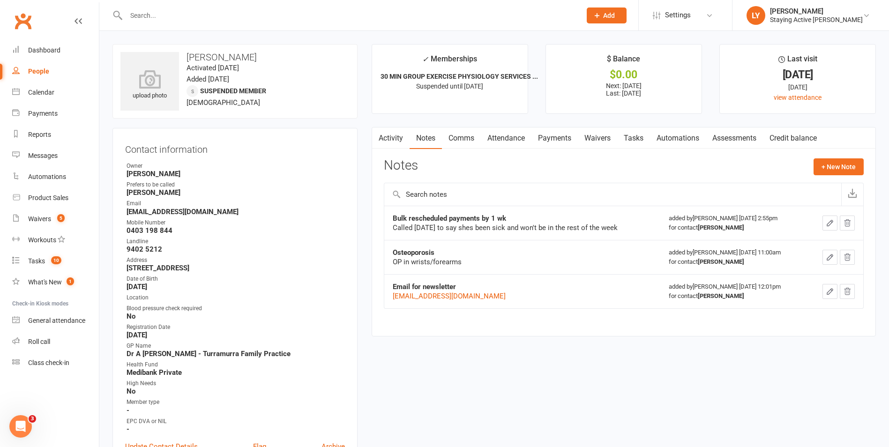
click at [554, 136] on link "Payments" at bounding box center [555, 139] width 46 height 22
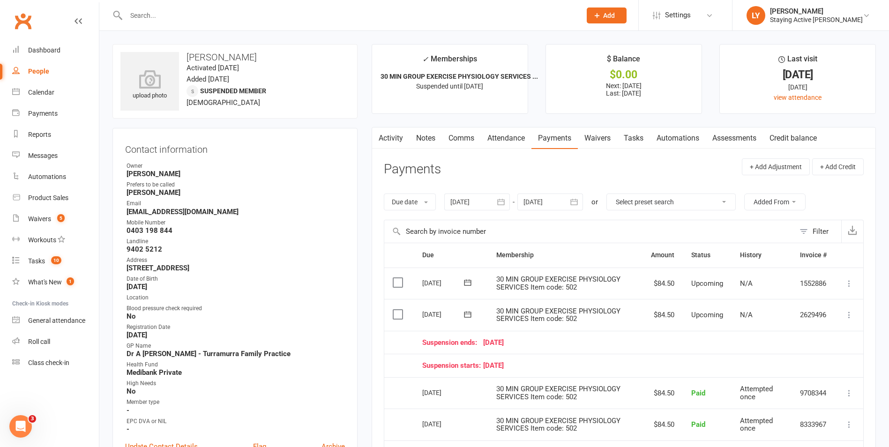
click at [849, 313] on icon at bounding box center [849, 314] width 9 height 9
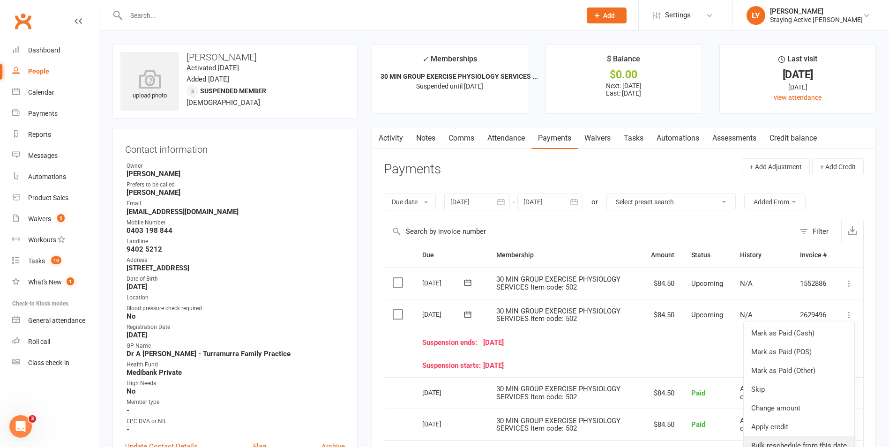
click at [805, 444] on link "Bulk reschedule from this date" at bounding box center [799, 446] width 111 height 19
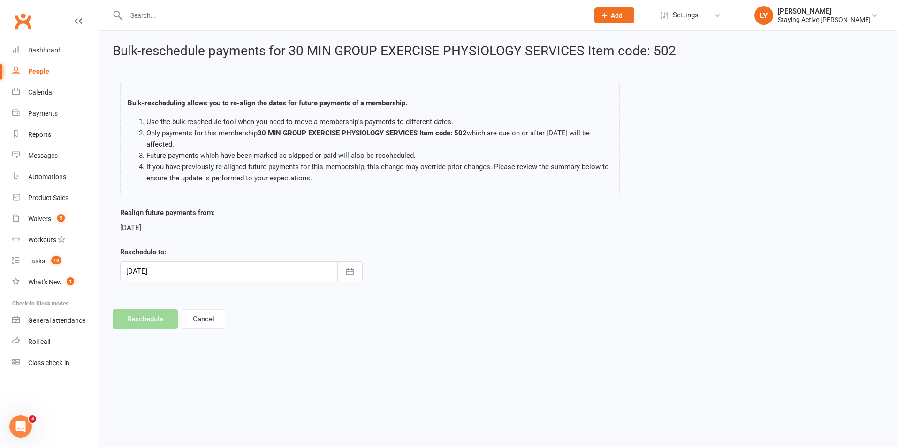
click at [191, 271] on div at bounding box center [241, 272] width 242 height 20
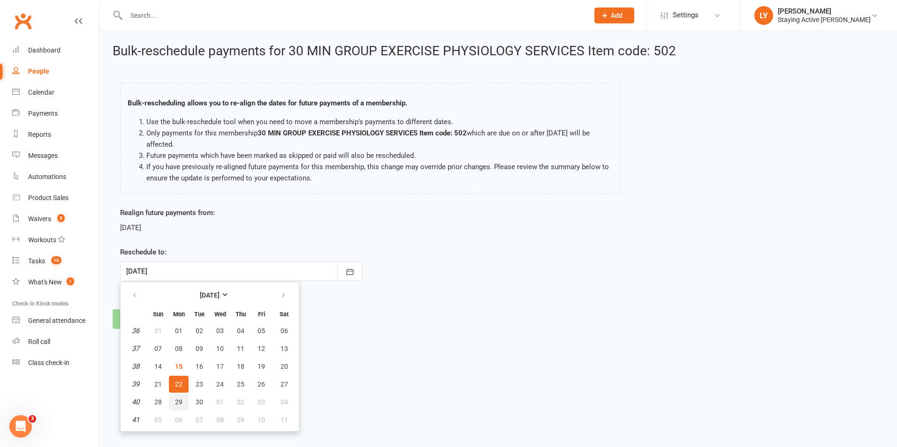
click at [179, 399] on span "29" at bounding box center [179, 403] width 8 height 8
type input "29 Sep 2025"
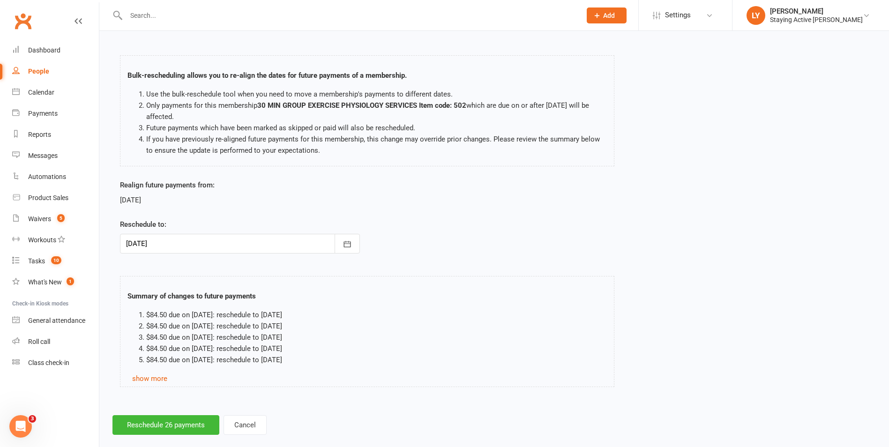
scroll to position [42, 0]
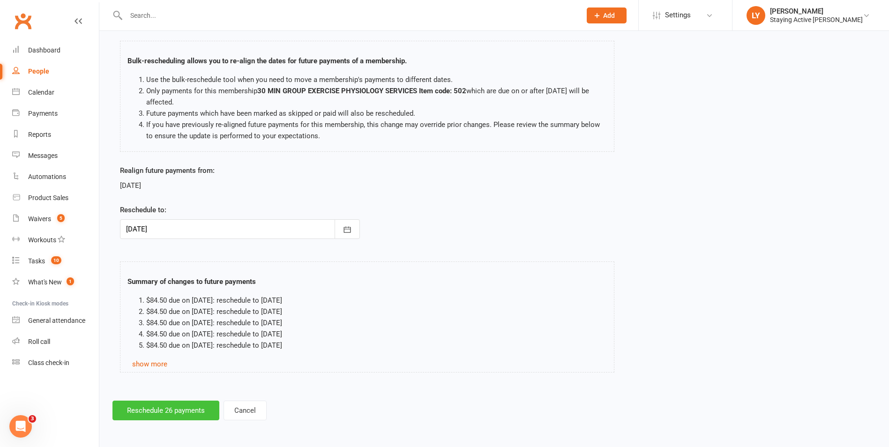
click at [173, 408] on button "Reschedule 26 payments" at bounding box center [166, 411] width 107 height 20
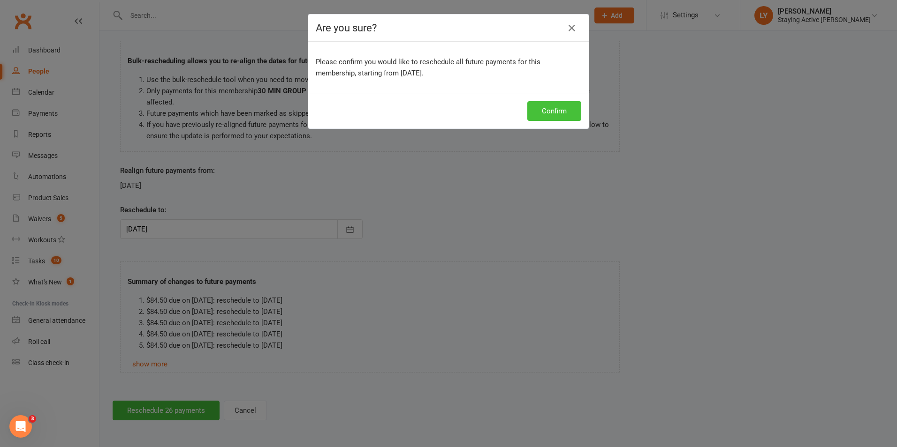
click at [547, 105] on button "Confirm" at bounding box center [554, 111] width 54 height 20
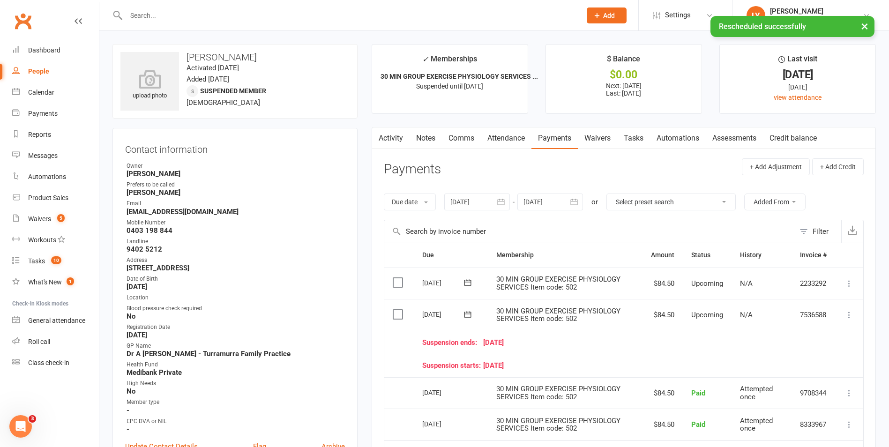
click at [427, 138] on link "Notes" at bounding box center [426, 139] width 32 height 22
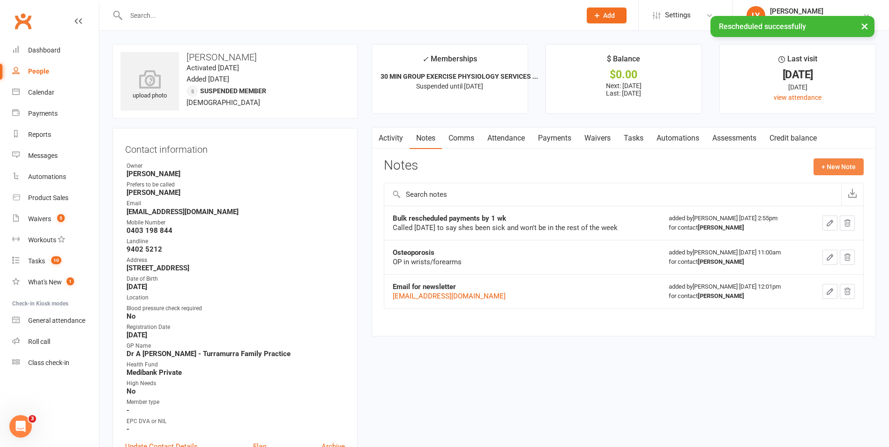
click at [846, 166] on button "+ New Note" at bounding box center [839, 166] width 50 height 17
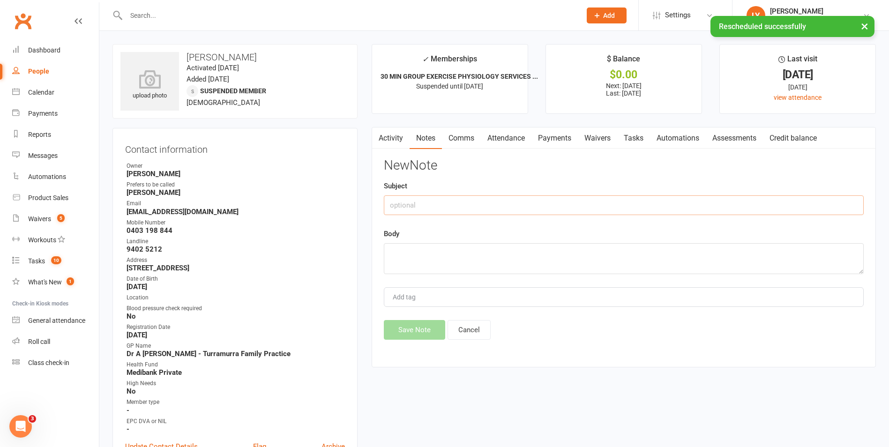
click at [565, 203] on input "text" at bounding box center [624, 206] width 480 height 20
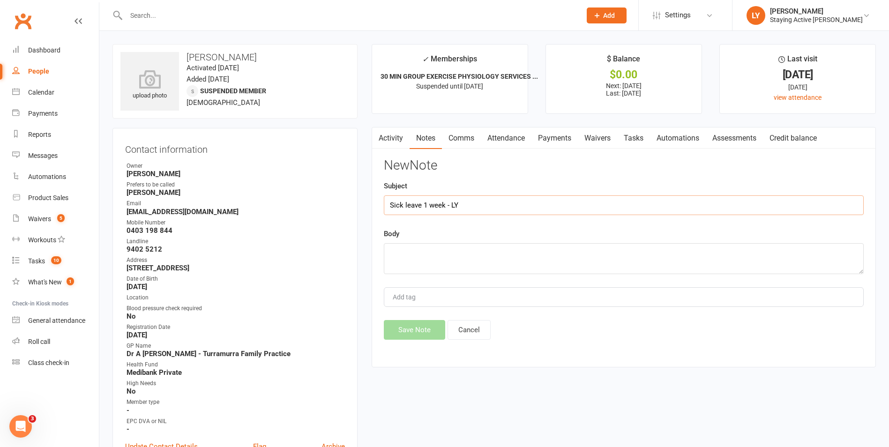
type input "Sick leave 1 week - LY"
type textarea "Bulk rescheduled payments 1 week accordingly"
click at [411, 331] on button "Save Note" at bounding box center [414, 330] width 61 height 20
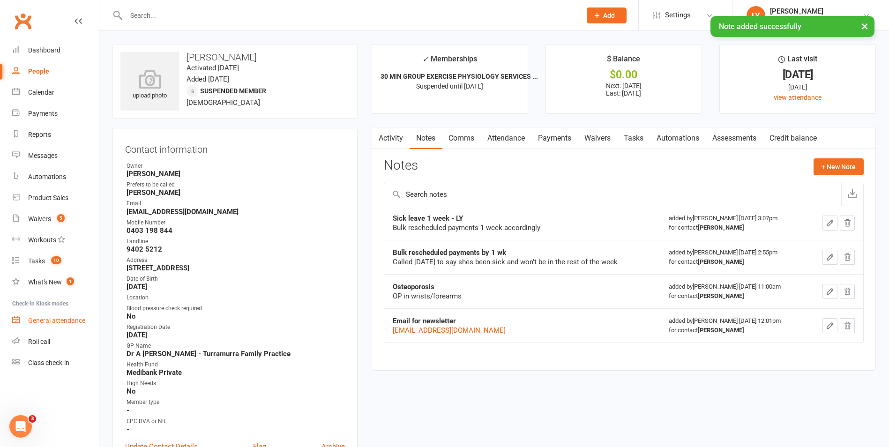
click at [63, 330] on link "General attendance" at bounding box center [55, 320] width 87 height 21
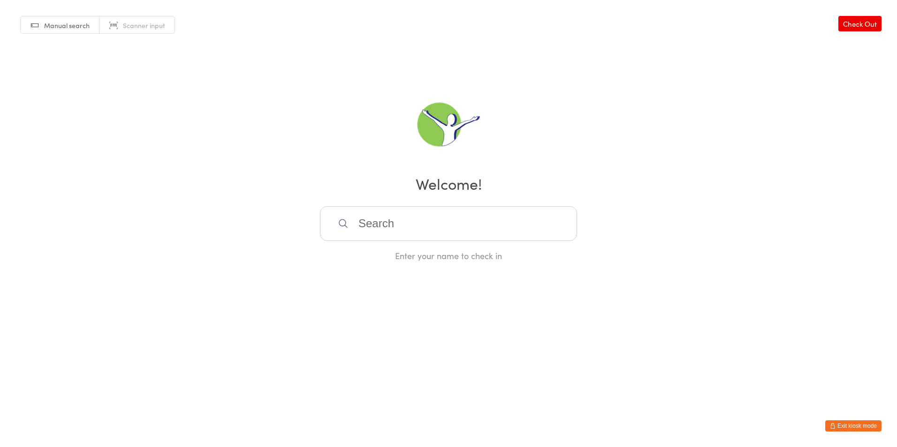
click at [855, 428] on button "Exit kiosk mode" at bounding box center [853, 426] width 56 height 11
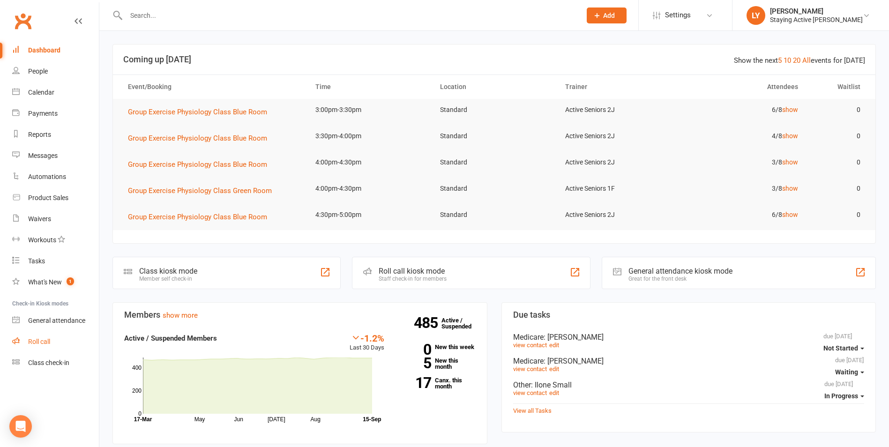
click at [44, 340] on div "Roll call" at bounding box center [39, 342] width 22 height 8
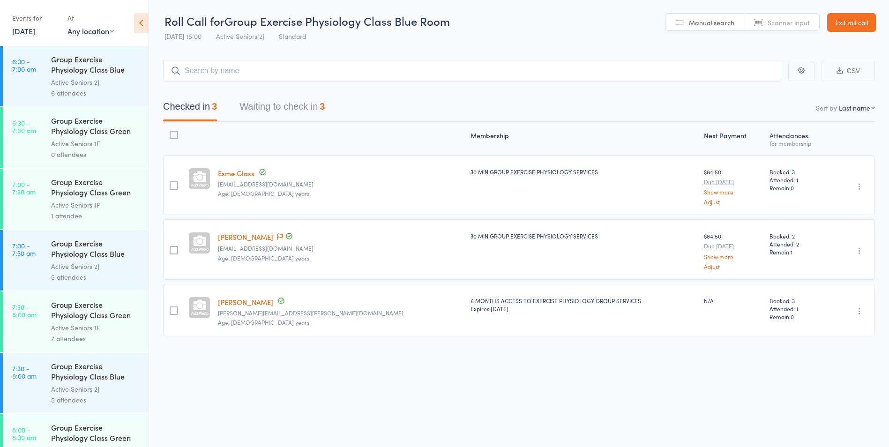
click at [839, 20] on link "Exit roll call" at bounding box center [852, 22] width 49 height 19
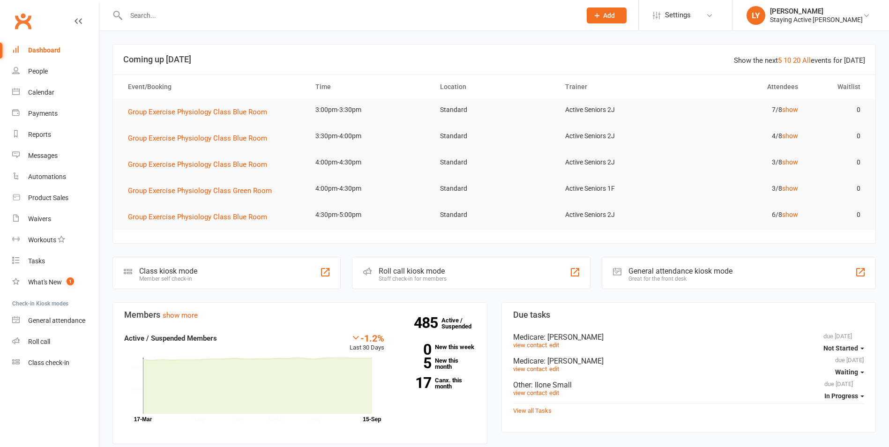
click at [238, 15] on input "text" at bounding box center [349, 15] width 452 height 13
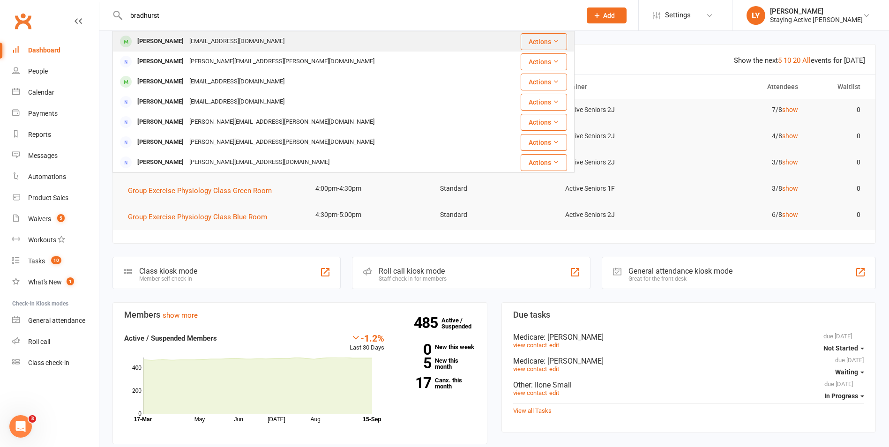
type input "bradhurst"
click at [244, 33] on div "Elizabeth Bradhurst elizabethbradhurst@bigpond.com" at bounding box center [305, 41] width 384 height 19
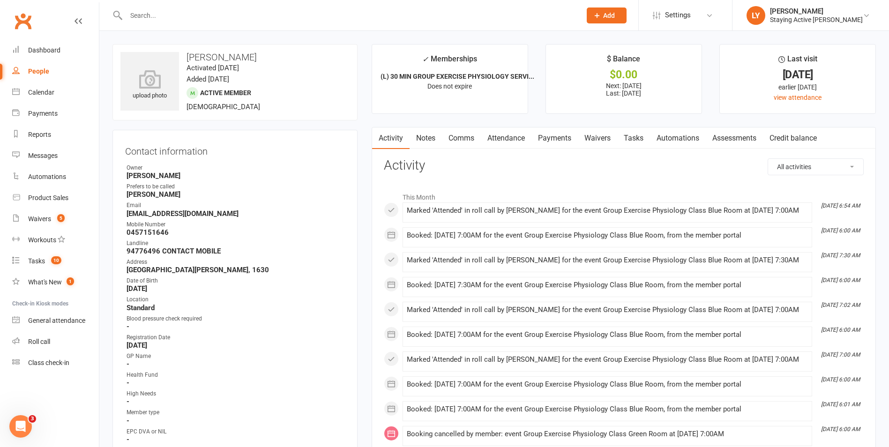
click at [733, 136] on link "Assessments" at bounding box center [734, 139] width 57 height 22
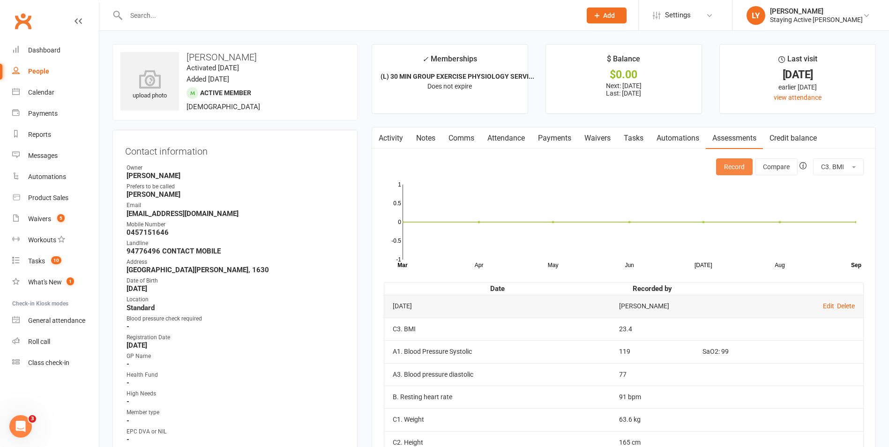
click at [723, 170] on button "Record" at bounding box center [734, 166] width 37 height 17
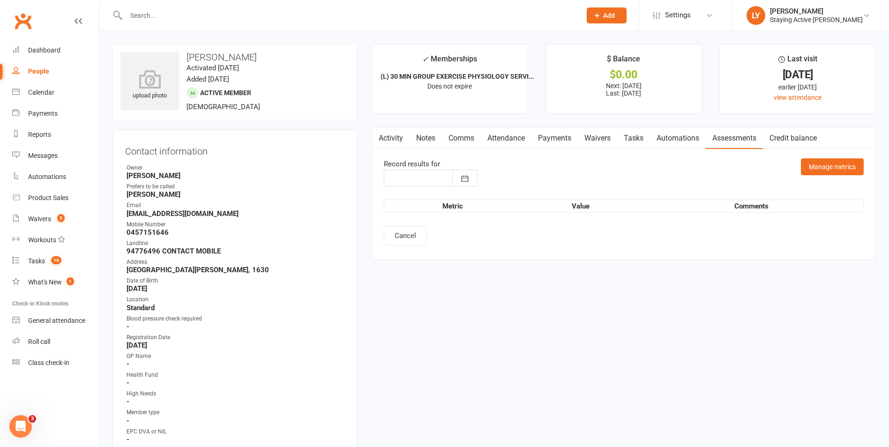
type input "[DATE]"
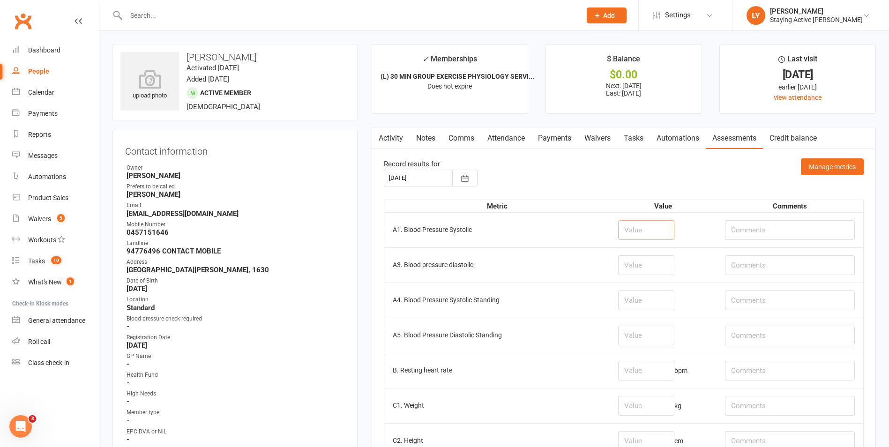
click at [632, 230] on input "number" at bounding box center [646, 230] width 56 height 20
type input "119"
type input "81"
type input "94"
type input "coffee"
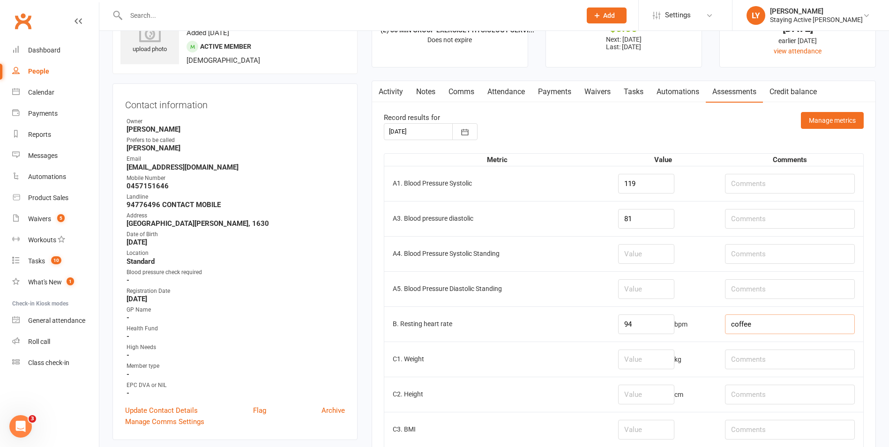
scroll to position [141, 0]
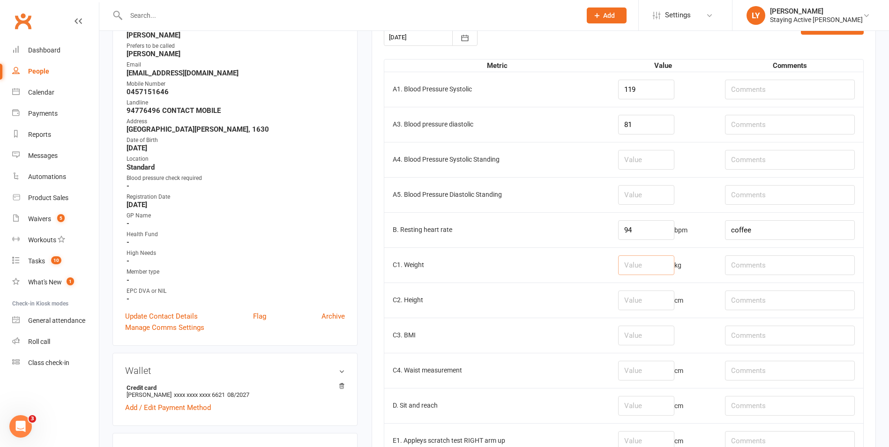
click at [643, 258] on input "number" at bounding box center [646, 266] width 56 height 20
type input "67.7"
click at [643, 378] on input "number" at bounding box center [646, 371] width 56 height 20
type input "89.5"
type input "-13"
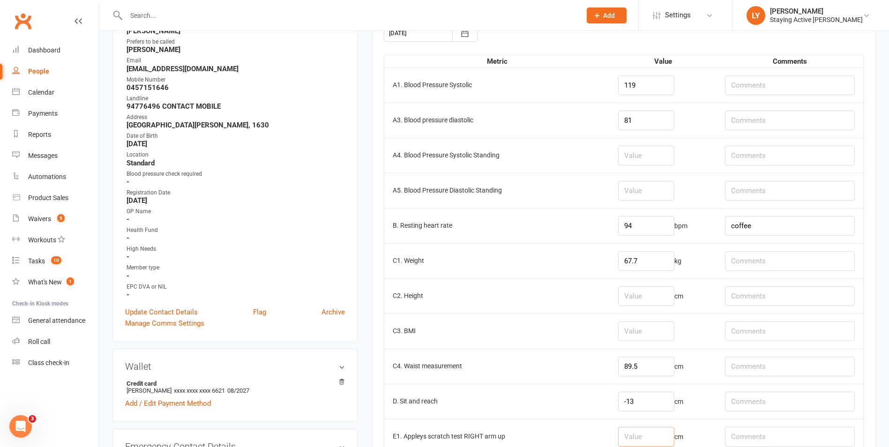
scroll to position [238, 0]
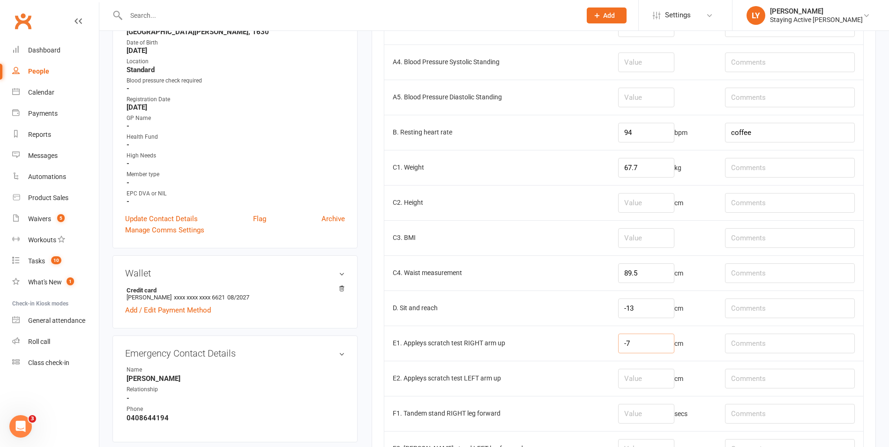
type input "-7"
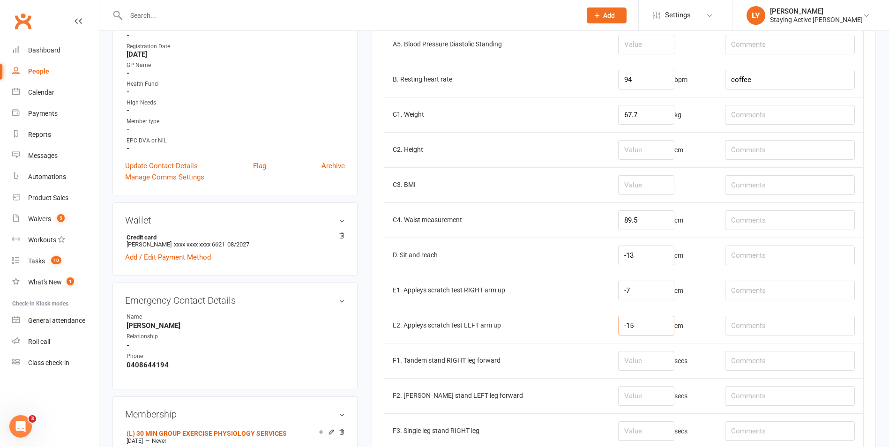
scroll to position [473, 0]
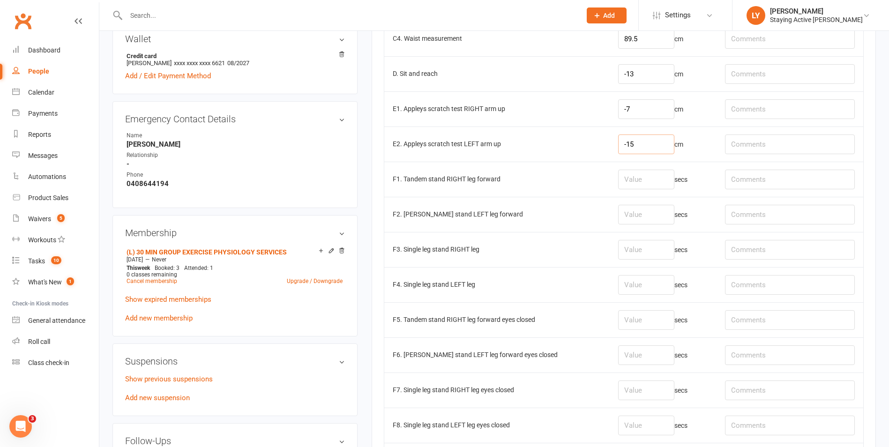
type input "-15"
click at [631, 181] on input "number" at bounding box center [646, 180] width 56 height 20
click at [644, 244] on input "number" at bounding box center [646, 250] width 56 height 20
type input "30"
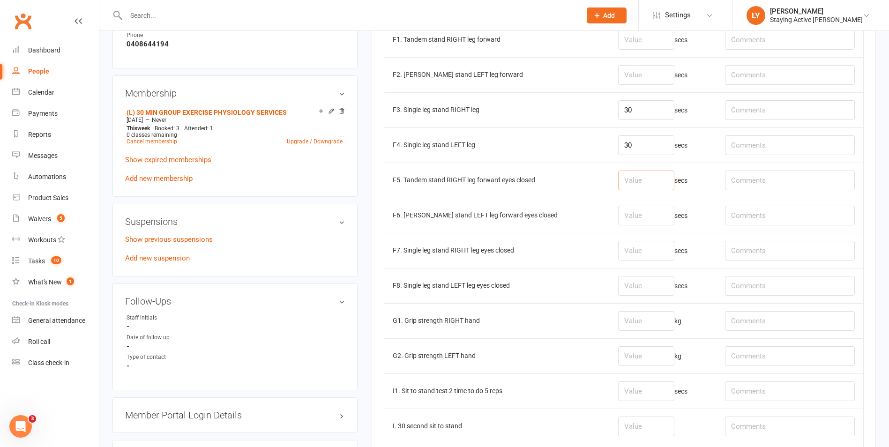
scroll to position [613, 0]
click at [633, 213] on input "number" at bounding box center [646, 215] width 56 height 20
type input "30"
click at [642, 184] on input "number" at bounding box center [646, 180] width 56 height 20
paste input "6.57"
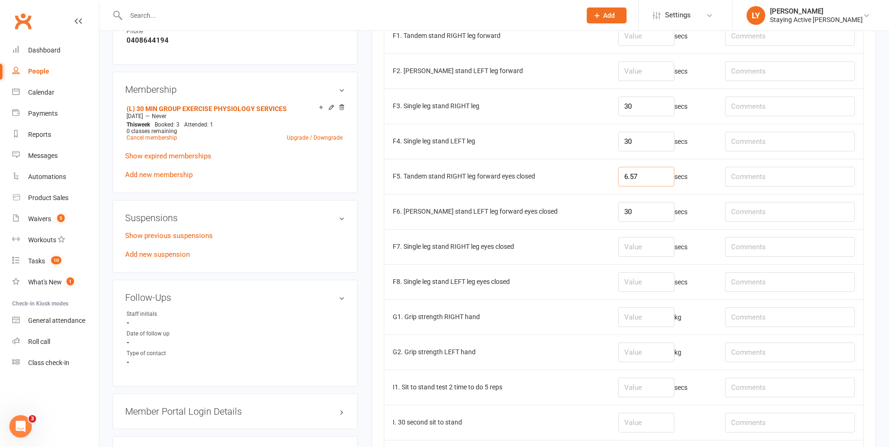
scroll to position [707, 0]
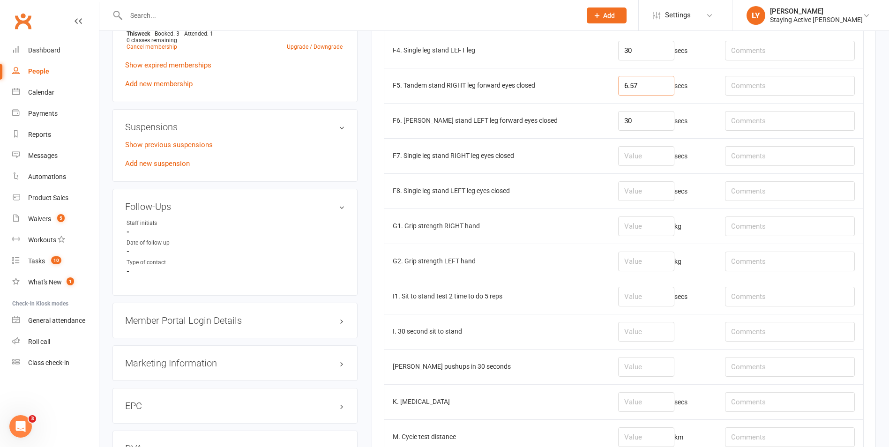
type input "6.57"
click at [629, 222] on input "number" at bounding box center [646, 227] width 56 height 20
click at [628, 162] on input "number" at bounding box center [646, 156] width 56 height 20
type input "3.5"
click at [634, 192] on input "number" at bounding box center [646, 191] width 56 height 20
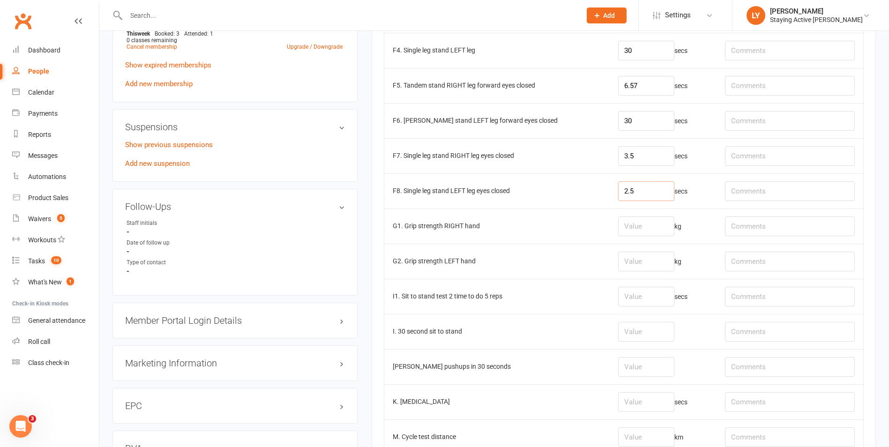
drag, startPoint x: 649, startPoint y: 193, endPoint x: 593, endPoint y: 183, distance: 57.5
click at [593, 183] on tr "F8. Single leg stand LEFT leg eyes closed 2.5 secs" at bounding box center [623, 190] width 479 height 35
type input "3.5"
drag, startPoint x: 639, startPoint y: 156, endPoint x: 589, endPoint y: 157, distance: 49.7
click at [589, 157] on tr "F7. Single leg stand RIGHT leg eyes closed 3.5 secs" at bounding box center [623, 155] width 479 height 35
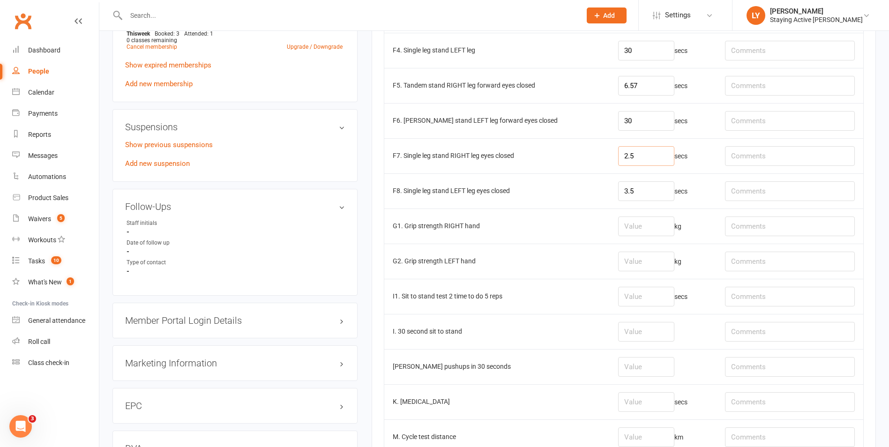
type input "2.5"
click at [645, 263] on input "number" at bounding box center [646, 262] width 56 height 20
type input "25.4"
click at [649, 229] on input "number" at bounding box center [646, 227] width 56 height 20
paste input "25.6"
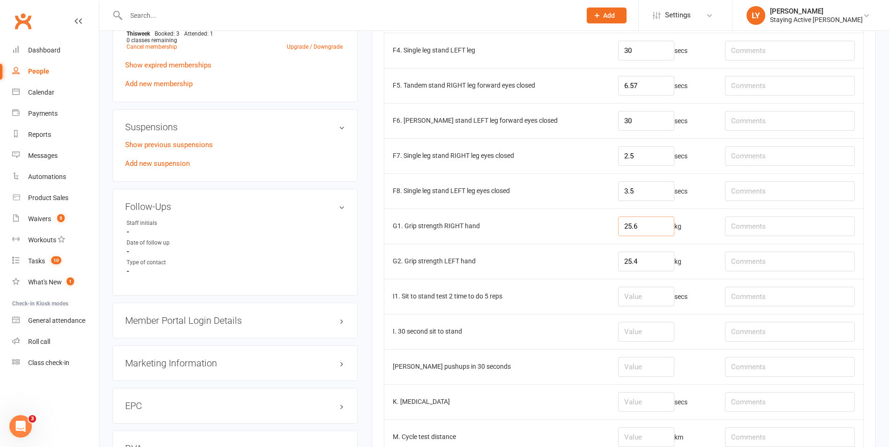
type input "25.6"
click at [650, 364] on input "number" at bounding box center [646, 367] width 56 height 20
type input "18"
click at [643, 331] on input "number" at bounding box center [646, 332] width 56 height 20
type input "15"
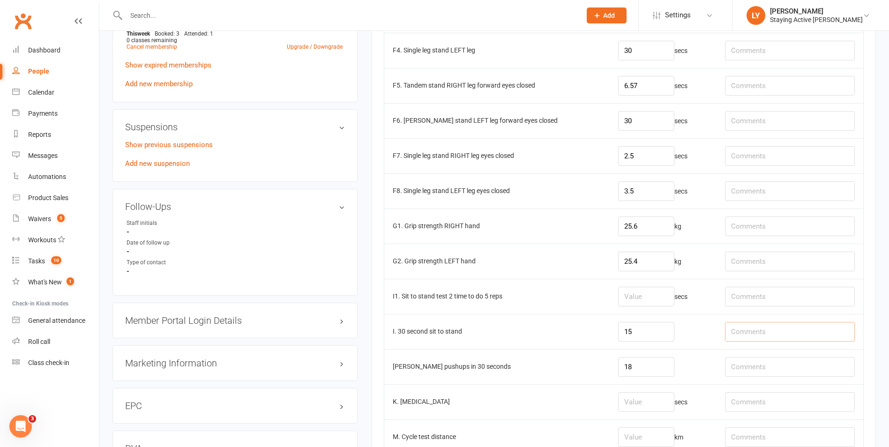
paste input "noting knee discomfort, knee valgus and excessive fwd lean"
type input "noting knee discomfort, knee valgus and excessive fwd lean"
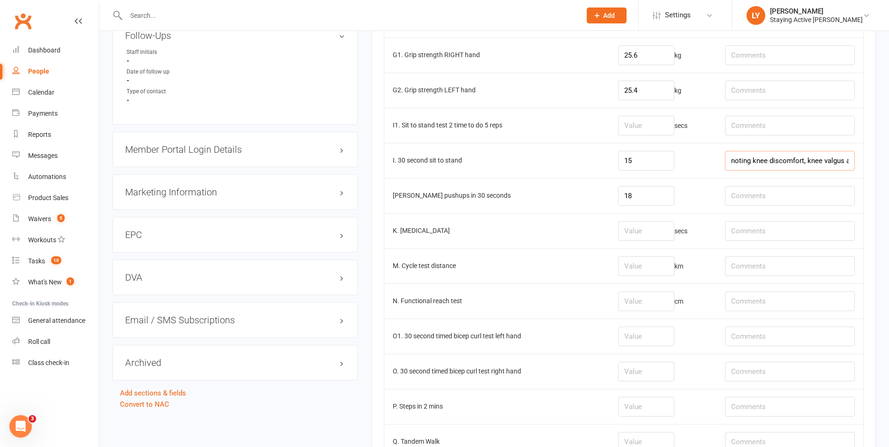
scroll to position [895, 0]
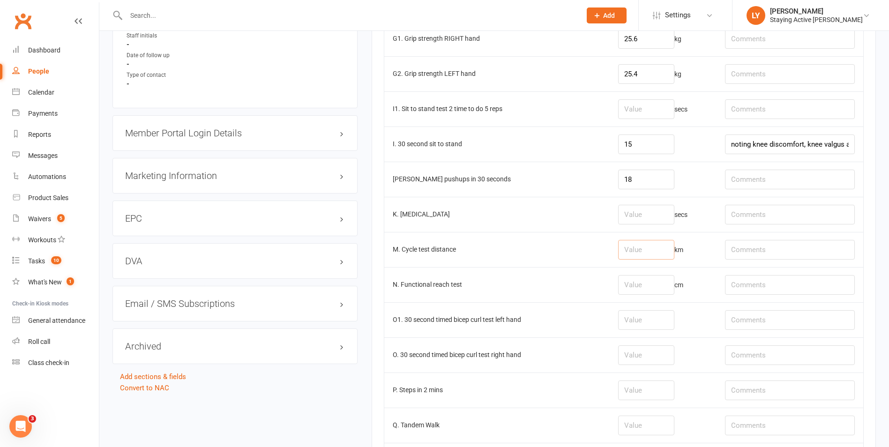
click at [635, 247] on input "number" at bounding box center [646, 250] width 56 height 20
type input "1.11"
click at [746, 253] on input "text" at bounding box center [790, 250] width 130 height 20
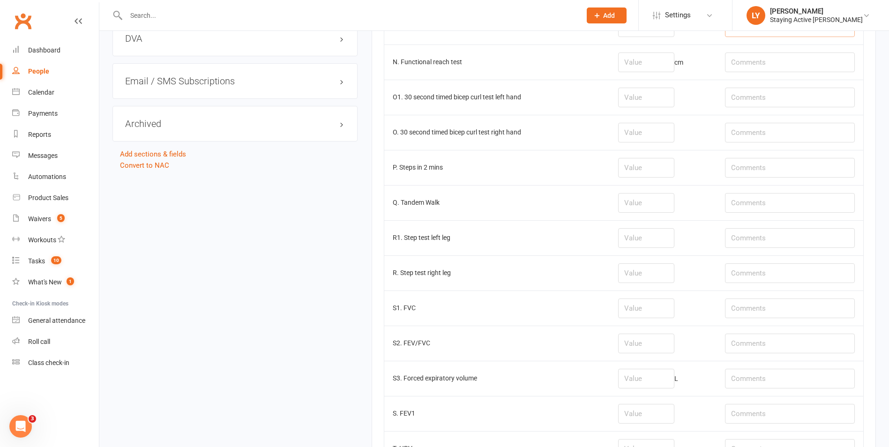
scroll to position [1244, 0]
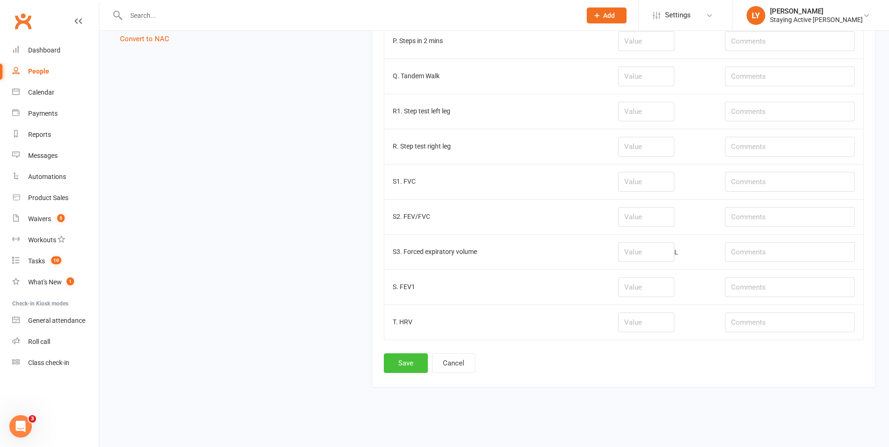
type input "level 3"
click at [403, 357] on button "Save" at bounding box center [406, 364] width 44 height 20
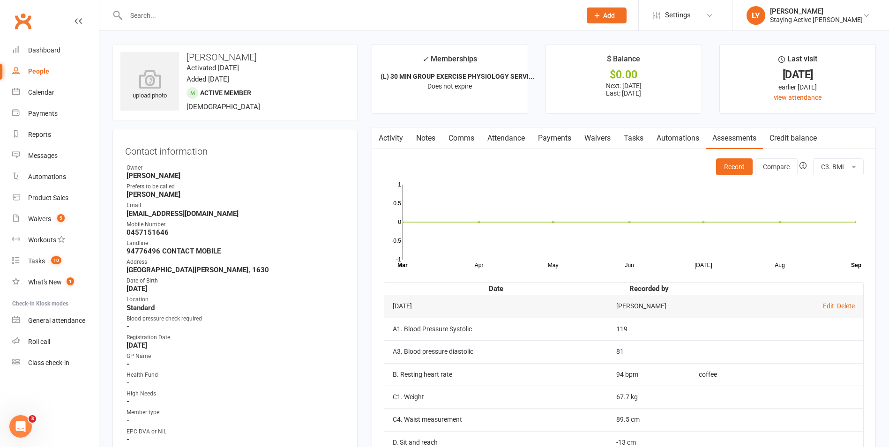
click at [387, 136] on link "Activity" at bounding box center [391, 139] width 38 height 22
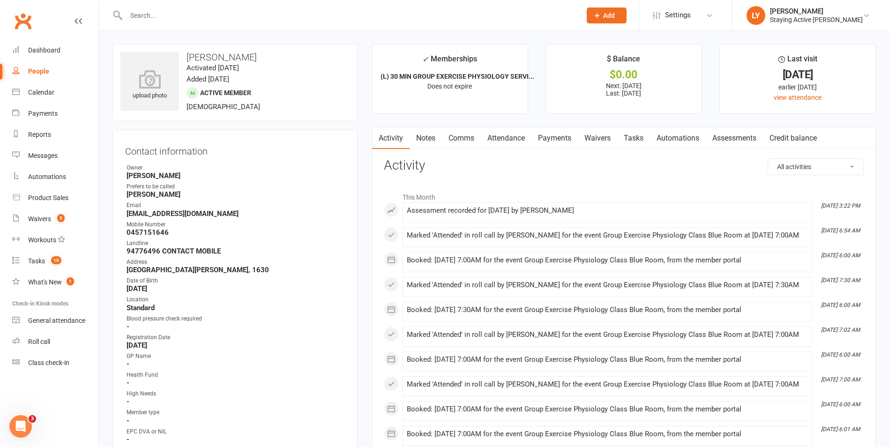
click at [175, 18] on input "text" at bounding box center [349, 15] width 452 height 13
type input "chris smith"
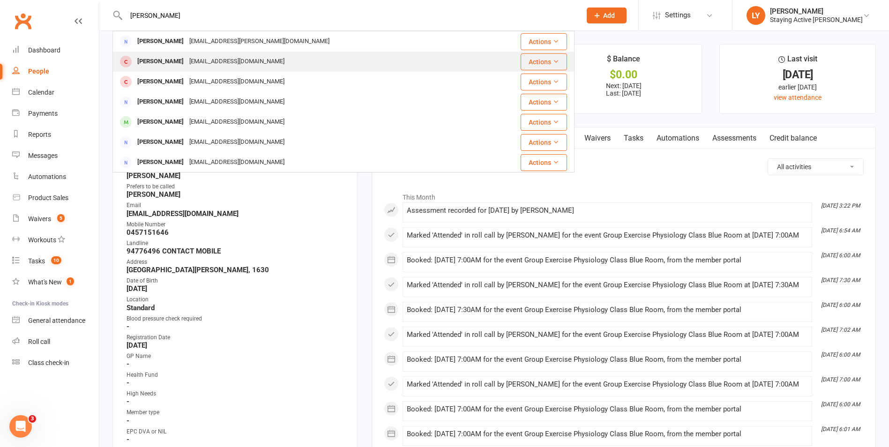
click at [183, 59] on div "Christopher Smith" at bounding box center [161, 62] width 52 height 14
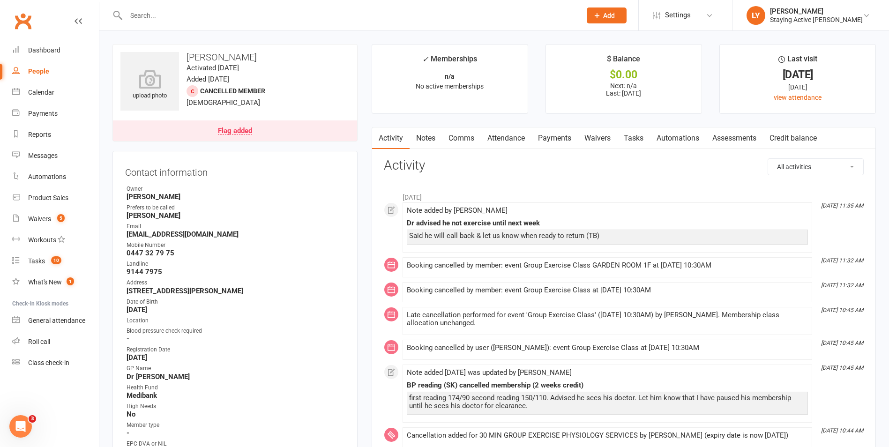
click at [429, 139] on link "Notes" at bounding box center [426, 139] width 32 height 22
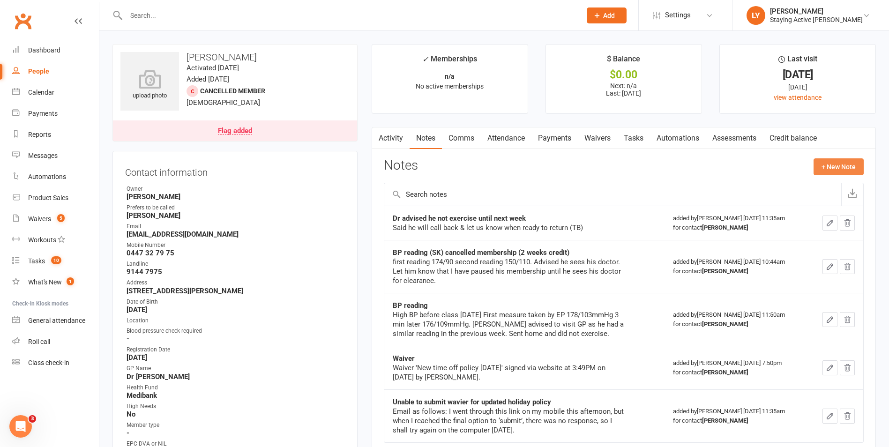
click at [827, 166] on button "+ New Note" at bounding box center [839, 166] width 50 height 17
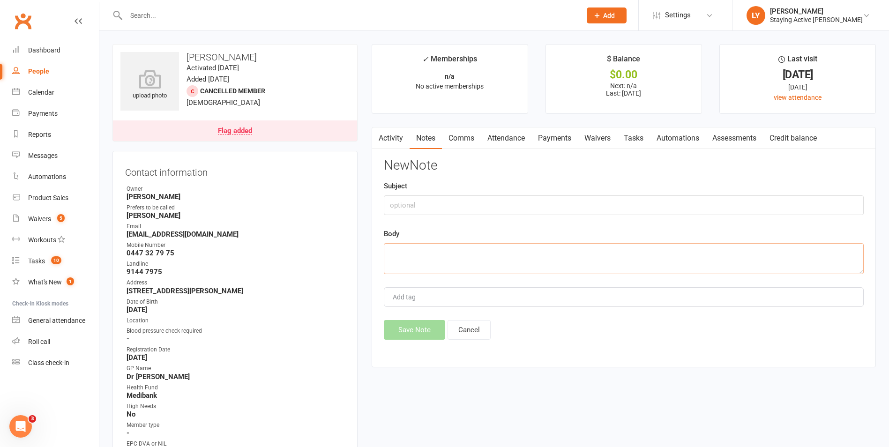
click at [471, 261] on textarea at bounding box center [624, 258] width 480 height 31
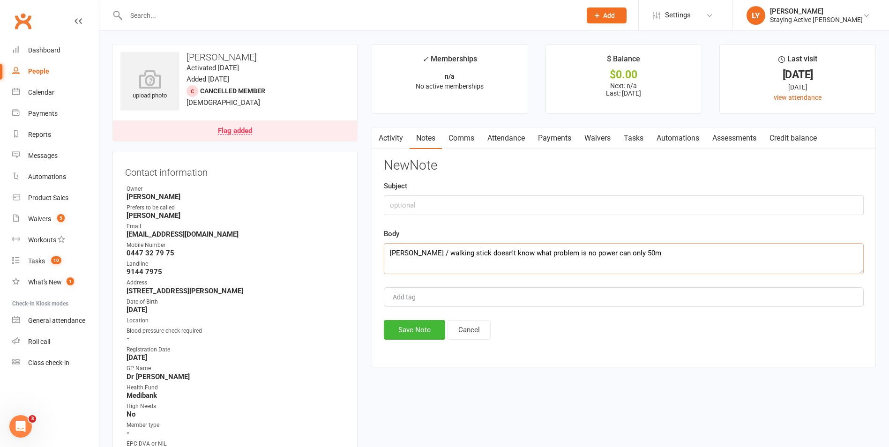
click at [613, 253] on textarea "walker / walking stick doesn't know what problem is no power can only 50m" at bounding box center [624, 258] width 480 height 31
click at [663, 255] on textarea "walker / walking stick doesn't know what problem is no power can only walk 50m" at bounding box center [624, 258] width 480 height 31
click at [651, 250] on textarea "walker / walking stick doesn't know what problem is no power can only walk 50m.…" at bounding box center [624, 258] width 480 height 31
click at [708, 256] on textarea "walker / walking stick doesn't know what problem is no power can only walk 50m.…" at bounding box center [624, 258] width 480 height 31
click at [719, 254] on textarea "walker / walking stick doesn't know what problem is no power can only walk 50m.…" at bounding box center [624, 258] width 480 height 31
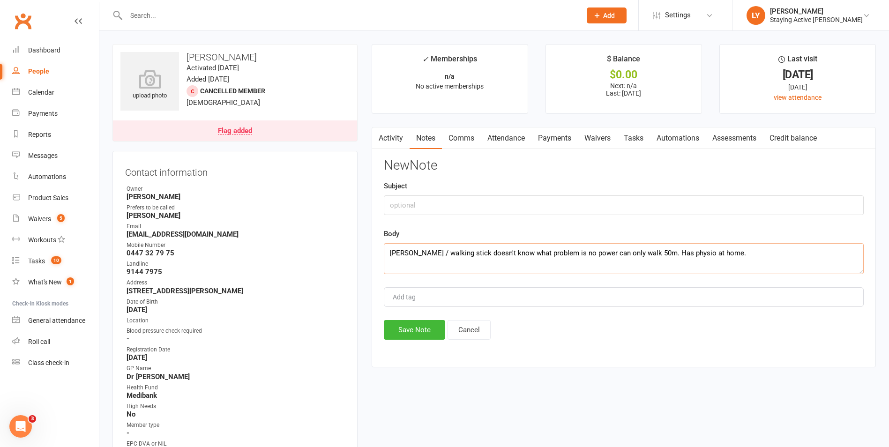
click at [397, 255] on textarea "walker / walking stick doesn't know what problem is no power can only walk 50m.…" at bounding box center [624, 258] width 480 height 31
click at [461, 254] on textarea "Walker / walking stick doesn't know what problem is no power can only walk 50m.…" at bounding box center [624, 258] width 480 height 31
click at [457, 254] on textarea "Walker / walking stick doesn't know what problem is no power can only walk 50m.…" at bounding box center [624, 258] width 480 height 31
click at [461, 254] on textarea "Walker / walking stick doesn't know what problem is no power can only walk 50m.…" at bounding box center [624, 258] width 480 height 31
click at [735, 258] on textarea "Walker / walking stick doesn't know what problem is no power can only walk 50m.…" at bounding box center [624, 258] width 480 height 31
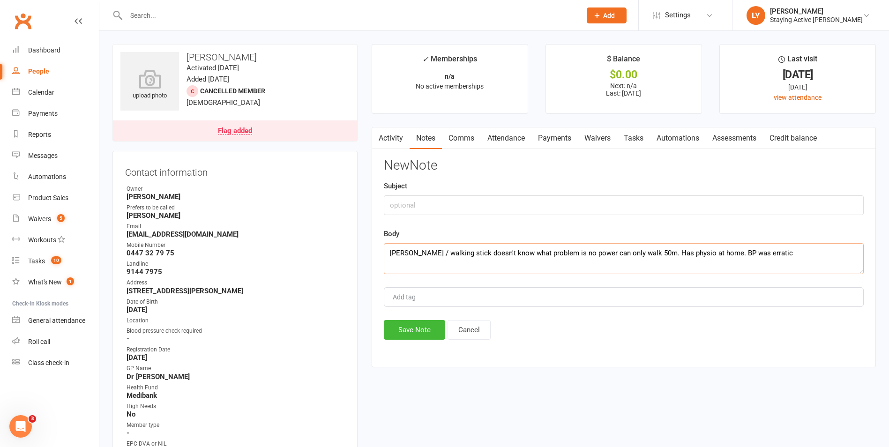
drag, startPoint x: 773, startPoint y: 253, endPoint x: 714, endPoint y: 252, distance: 59.1
click at [714, 252] on textarea "Walker / walking stick doesn't know what problem is no power can only walk 50m.…" at bounding box center [624, 258] width 480 height 31
click at [435, 257] on textarea "BP was erratic Walker / walking stick doesn't know what problem is no power can…" at bounding box center [624, 258] width 480 height 31
click at [467, 255] on textarea "BP was erratic. Walker / walking stick doesn't know what problem is no power ca…" at bounding box center [624, 258] width 480 height 31
click at [770, 255] on textarea "BP was erratic. Walker / walking stick doesn't know what problem is no power ca…" at bounding box center [624, 258] width 480 height 31
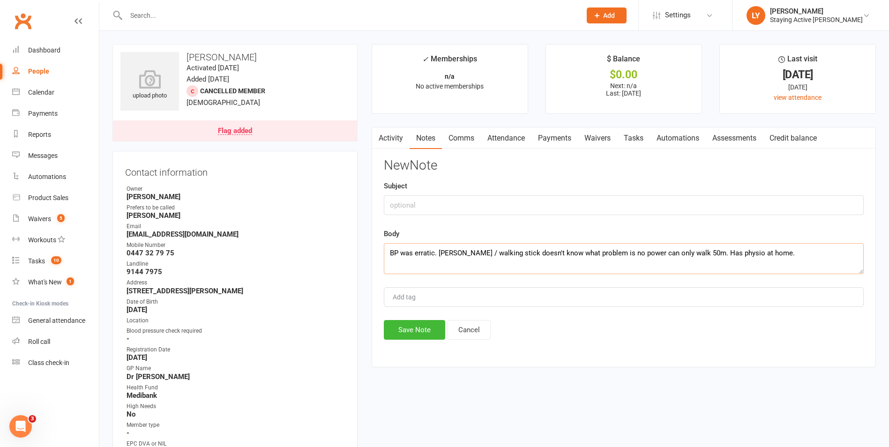
drag, startPoint x: 389, startPoint y: 257, endPoint x: 799, endPoint y: 250, distance: 409.9
click at [799, 250] on textarea "BP was erratic. Walker / walking stick doesn't know what problem is no power ca…" at bounding box center [624, 258] width 480 height 31
click at [781, 258] on textarea "BP was erratic. Walker / walking stick doesn't know what problem is no power ca…" at bounding box center [624, 258] width 480 height 31
drag, startPoint x: 798, startPoint y: 253, endPoint x: 441, endPoint y: 277, distance: 357.7
click at [441, 277] on div "New Note Subject Body BP was erratic. Walker / walking stick doesn't know what …" at bounding box center [624, 248] width 480 height 181
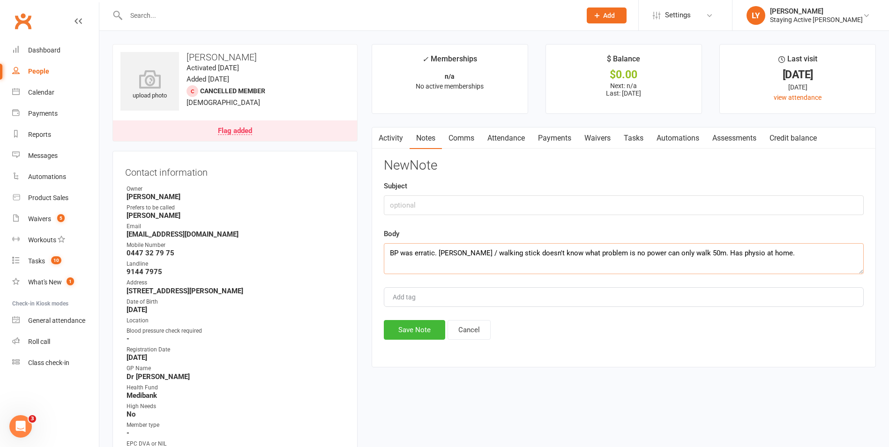
click at [779, 252] on textarea "BP was erratic. Walker / walking stick doesn't know what problem is no power ca…" at bounding box center [624, 258] width 480 height 31
drag, startPoint x: 782, startPoint y: 252, endPoint x: 439, endPoint y: 258, distance: 342.8
click at [439, 258] on textarea "BP was erratic. Walker / walking stick doesn't know what problem is no power ca…" at bounding box center [624, 258] width 480 height 31
click at [448, 252] on textarea "BP was erratic. Walker / walking stick doesn't know what problem is no power ca…" at bounding box center [624, 258] width 480 height 31
drag, startPoint x: 776, startPoint y: 252, endPoint x: 391, endPoint y: 253, distance: 385.4
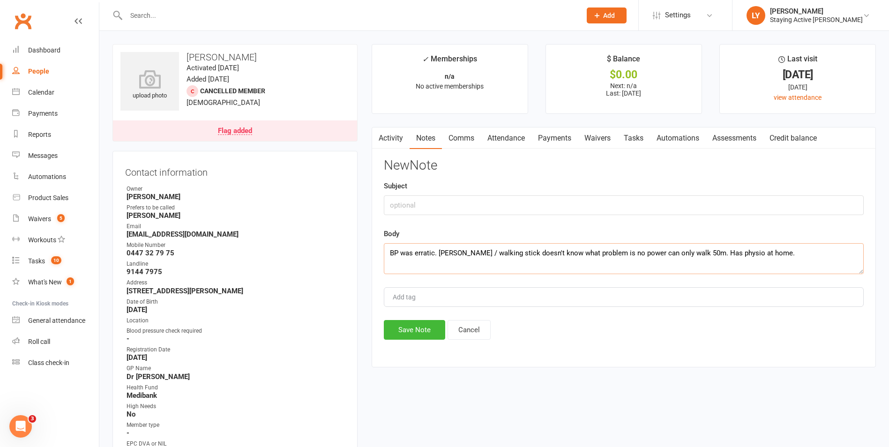
click at [391, 253] on textarea "BP was erratic. Walker / walking stick doesn't know what problem is no power ca…" at bounding box center [624, 258] width 480 height 31
click at [510, 259] on textarea "BP was erratic. Walker / walking stick doesn't know what problem is no power ca…" at bounding box center [624, 258] width 480 height 31
click at [773, 249] on textarea "BP was erratic. Walker / walking stick doesn't know what problem is no power ca…" at bounding box center [624, 258] width 480 height 31
type textarea "BP was erratic. Walker / walking stick doesn't know what problem is no power ca…"
click at [497, 213] on input "text" at bounding box center [624, 206] width 480 height 20
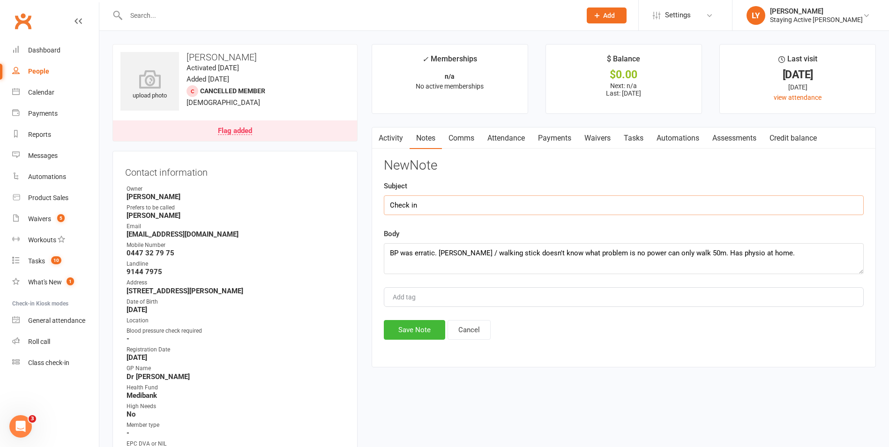
type input "Check in"
click at [391, 252] on textarea "BP was erratic. Walker / walking stick doesn't know what problem is no power ca…" at bounding box center [624, 258] width 480 height 31
drag, startPoint x: 572, startPoint y: 255, endPoint x: 526, endPoint y: 251, distance: 46.5
click at [526, 251] on textarea "After checking up with GP about his erratic BP was erratic. Walker / walking st…" at bounding box center [624, 258] width 480 height 31
click at [524, 250] on textarea "After checking up with GP about his erratic, his health declined a bit Walker /…" at bounding box center [624, 258] width 480 height 31
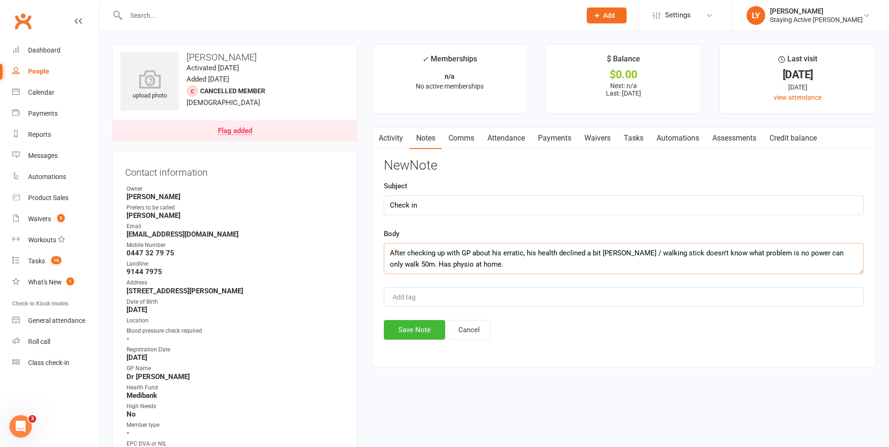
click at [519, 253] on textarea "After checking up with GP about his erratic, his health declined a bit Walker /…" at bounding box center [624, 258] width 480 height 31
click at [524, 253] on textarea "After checking up with GP about his erratic, his health declined a bit Walker /…" at bounding box center [624, 258] width 480 height 31
click at [734, 253] on textarea "After checking up with GP about his erratic BP and subsequently pausing exercis…" at bounding box center [624, 258] width 480 height 31
click at [751, 251] on textarea "After checking up with GP about his erratic BP and subsequently pausing exercis…" at bounding box center [624, 258] width 480 height 31
click at [407, 266] on textarea "After checking up with GP about his erratic BP and subsequently pausing exercis…" at bounding box center [624, 258] width 480 height 31
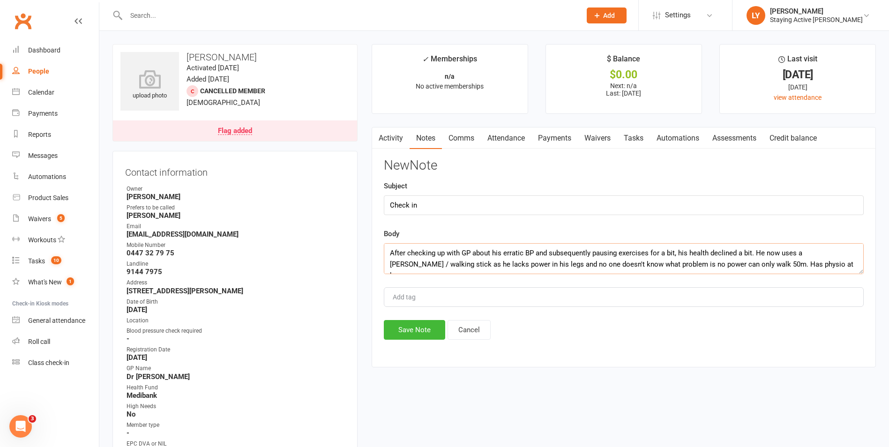
click at [543, 263] on textarea "After checking up with GP about his erratic BP and subsequently pausing exercis…" at bounding box center [624, 258] width 480 height 31
click at [550, 264] on textarea "After checking up with GP about his erratic BP and subsequently pausing exercis…" at bounding box center [624, 258] width 480 height 31
click at [573, 266] on textarea "After checking up with GP about his erratic BP and subsequently pausing exercis…" at bounding box center [624, 258] width 480 height 31
drag, startPoint x: 619, startPoint y: 266, endPoint x: 648, endPoint y: 266, distance: 29.1
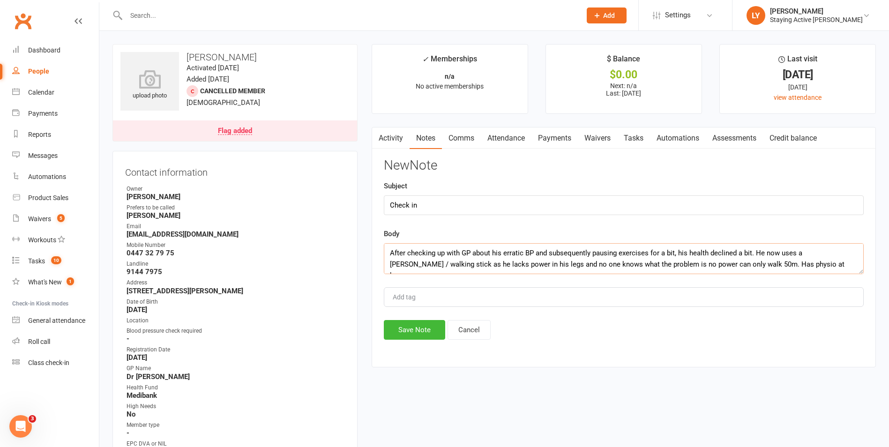
click at [648, 266] on textarea "After checking up with GP about his erratic BP and subsequently pausing exercis…" at bounding box center [624, 258] width 480 height 31
click at [760, 262] on textarea "After checking up with GP about his erratic BP and subsequently pausing exercis…" at bounding box center [624, 258] width 480 height 31
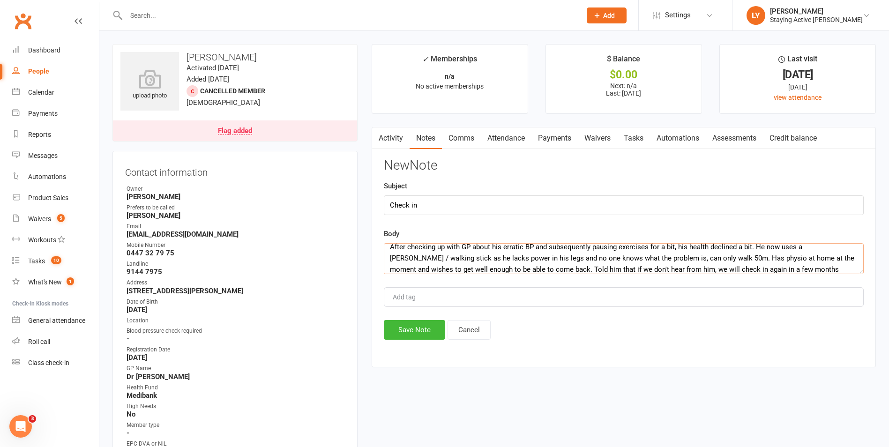
click at [809, 271] on textarea "After checking up with GP about his erratic BP and subsequently pausing exercis…" at bounding box center [624, 258] width 480 height 31
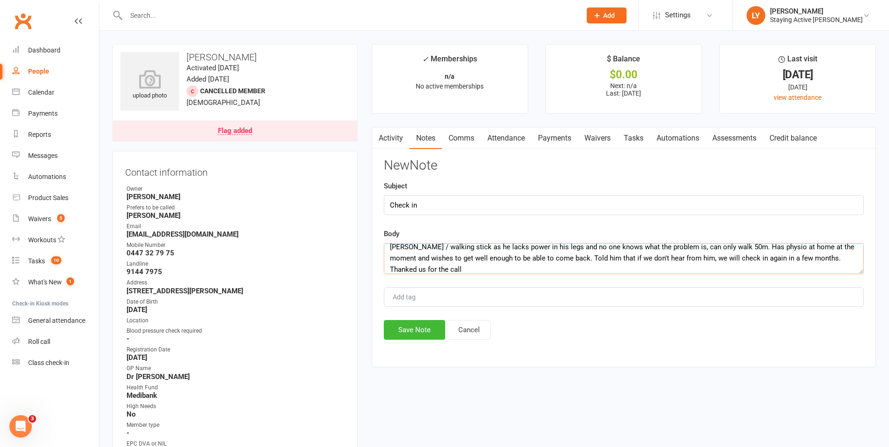
type textarea "After checking up with GP about his erratic BP and subsequently pausing exercis…"
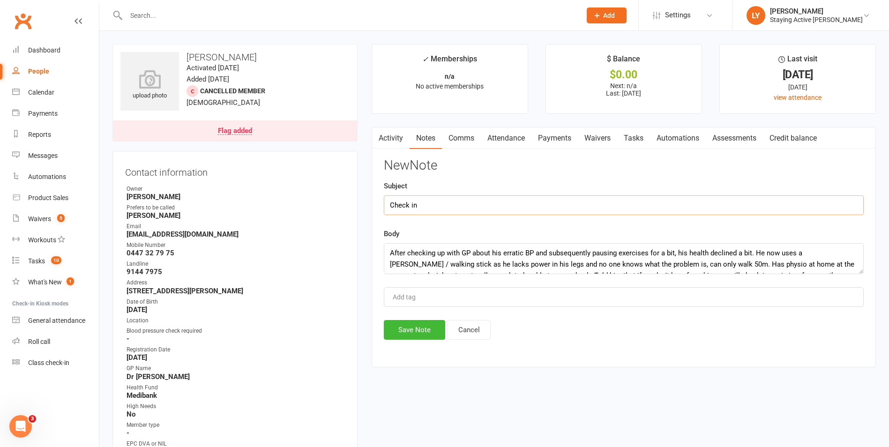
click at [430, 206] on input "Check in" at bounding box center [624, 206] width 480 height 20
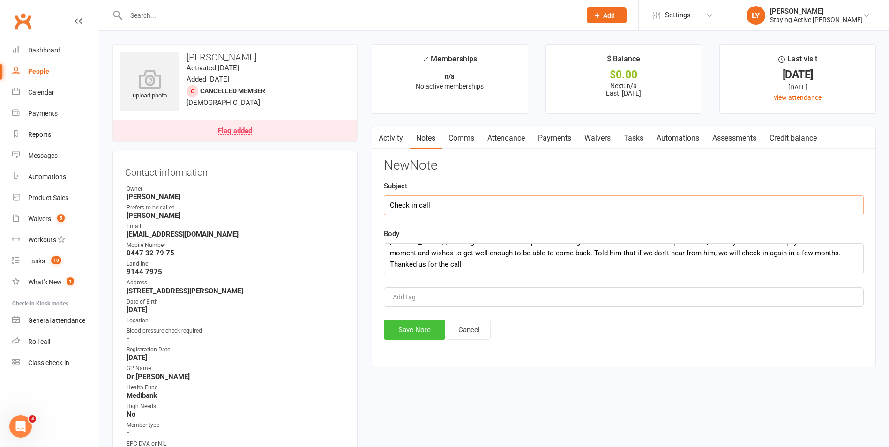
type input "Check in call"
click at [420, 328] on button "Save Note" at bounding box center [414, 330] width 61 height 20
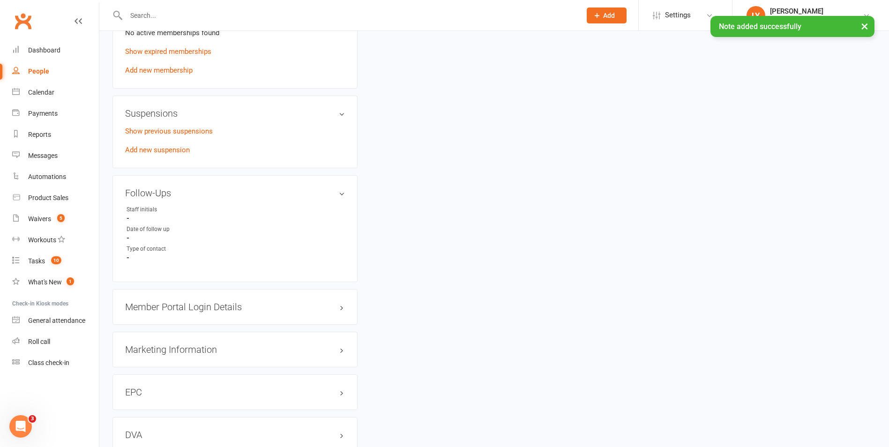
scroll to position [750, 0]
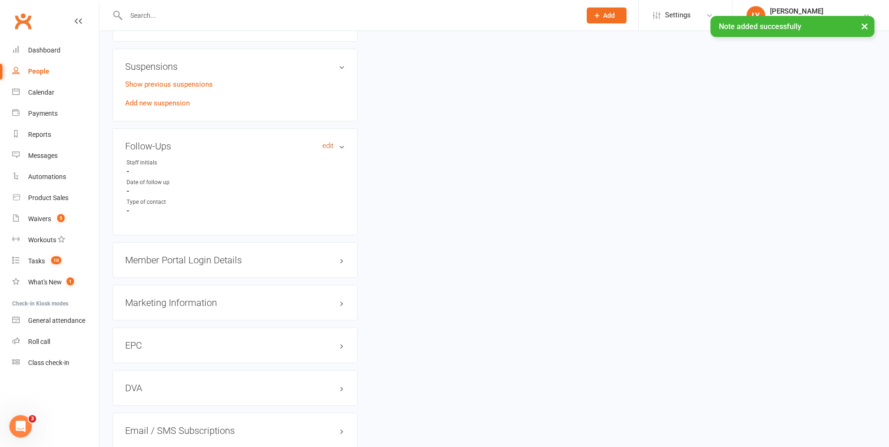
click at [326, 146] on link "edit" at bounding box center [328, 146] width 11 height 8
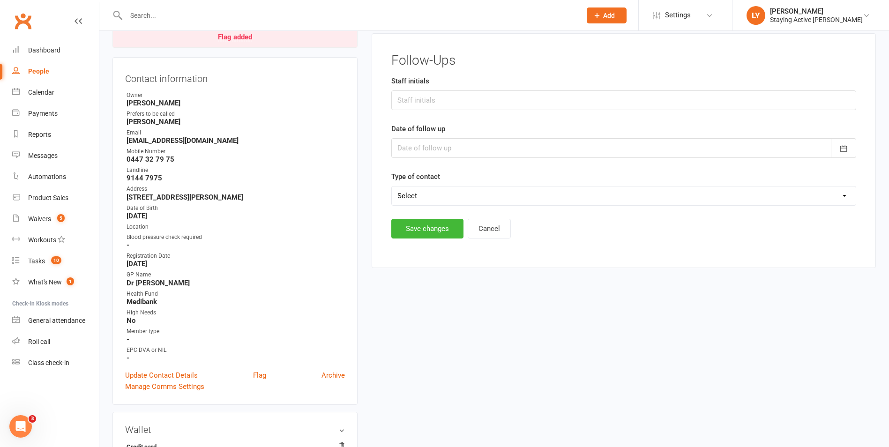
scroll to position [80, 0]
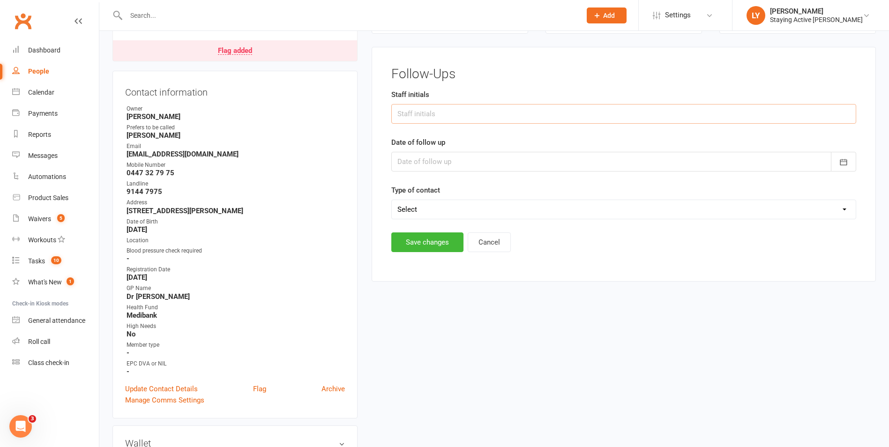
click at [459, 111] on input "text" at bounding box center [624, 114] width 465 height 20
type input "LY"
click at [461, 166] on div at bounding box center [624, 162] width 465 height 20
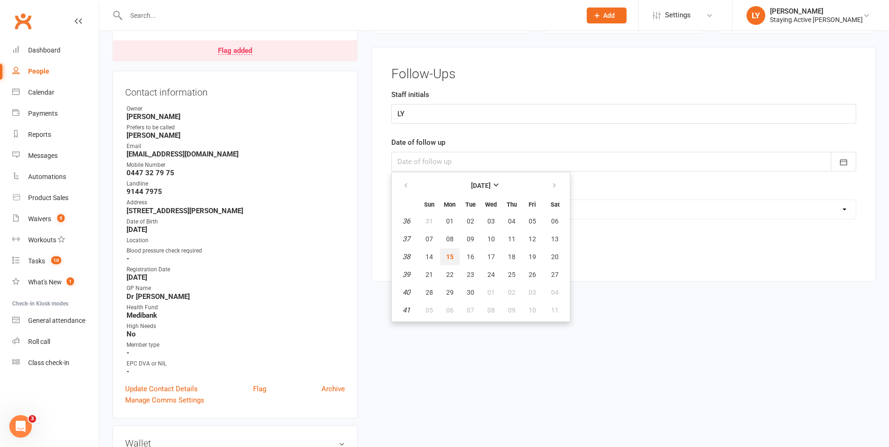
click at [443, 252] on button "15" at bounding box center [450, 257] width 20 height 17
type input "[DATE]"
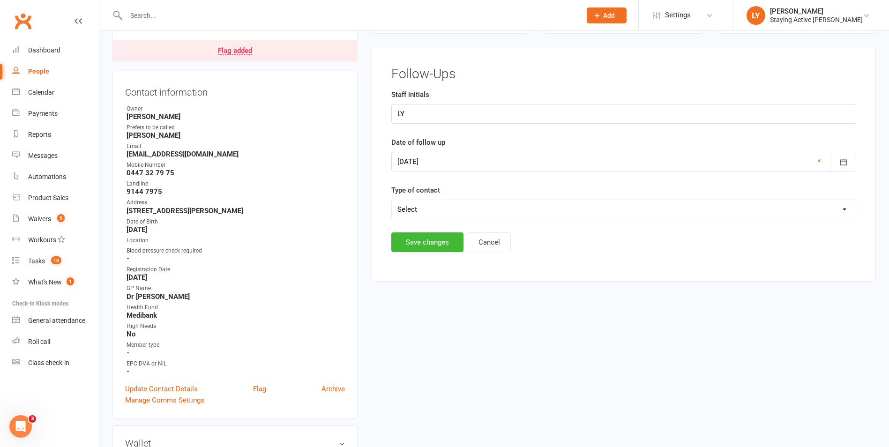
click at [434, 204] on select "Select Left message or sent email Spoke to member" at bounding box center [624, 209] width 464 height 19
drag, startPoint x: 389, startPoint y: 204, endPoint x: 394, endPoint y: 204, distance: 5.6
click at [389, 204] on main "Follow-Ups Staff initials LY Date of follow up 15 Sep 2025 September 2025 Sun M…" at bounding box center [624, 159] width 480 height 185
click at [435, 213] on select "Select Left message or sent email Spoke to member" at bounding box center [624, 209] width 464 height 19
select select "Spoke to member"
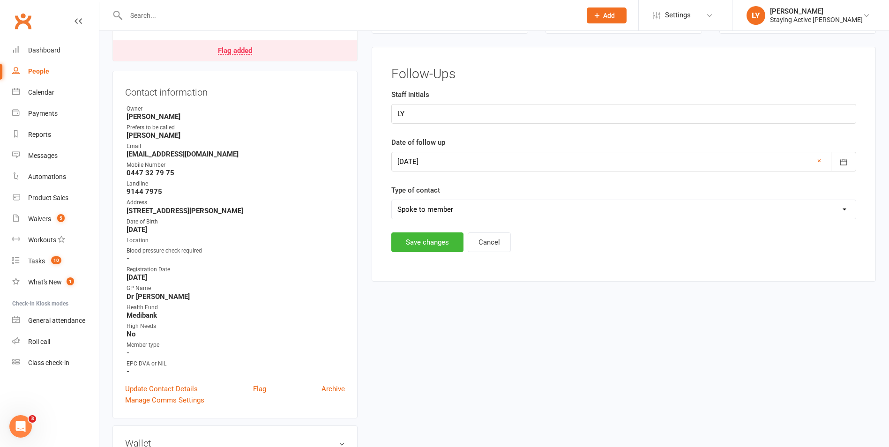
click at [392, 200] on select "Select Left message or sent email Spoke to member" at bounding box center [624, 209] width 464 height 19
click at [451, 212] on select "Select Left message or sent email Spoke to member" at bounding box center [624, 209] width 464 height 19
click at [392, 200] on select "Select Left message or sent email Spoke to member" at bounding box center [624, 209] width 464 height 19
click at [428, 245] on button "Save changes" at bounding box center [428, 243] width 72 height 20
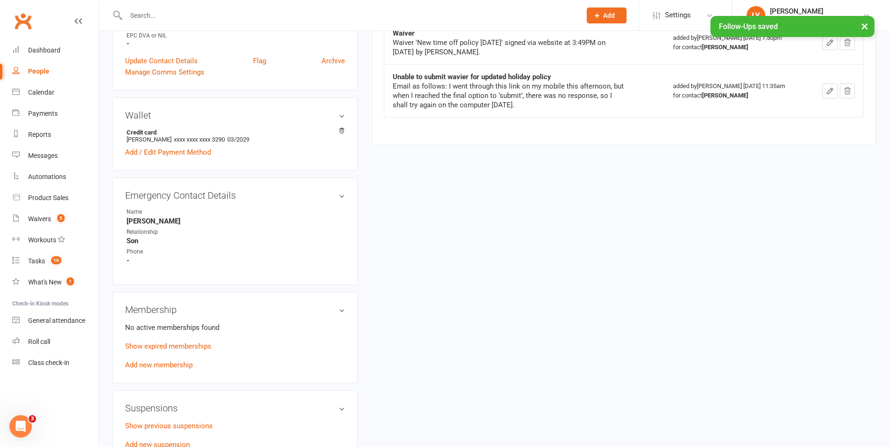
scroll to position [643, 0]
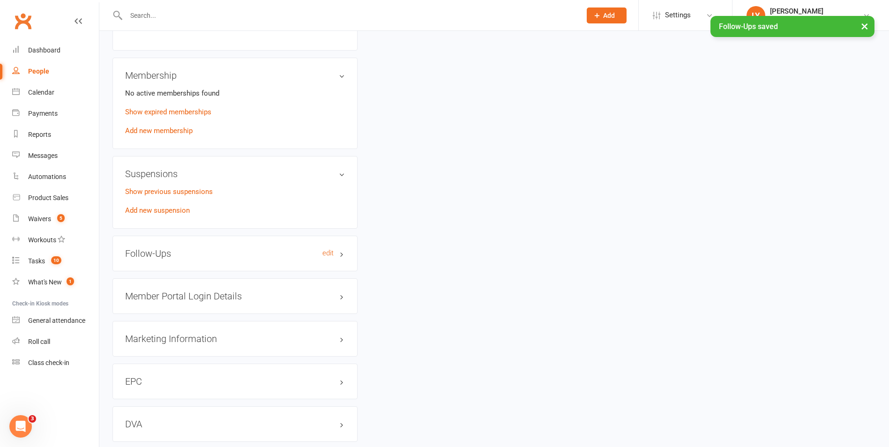
click at [192, 258] on h3 "Follow-Ups edit" at bounding box center [235, 254] width 220 height 10
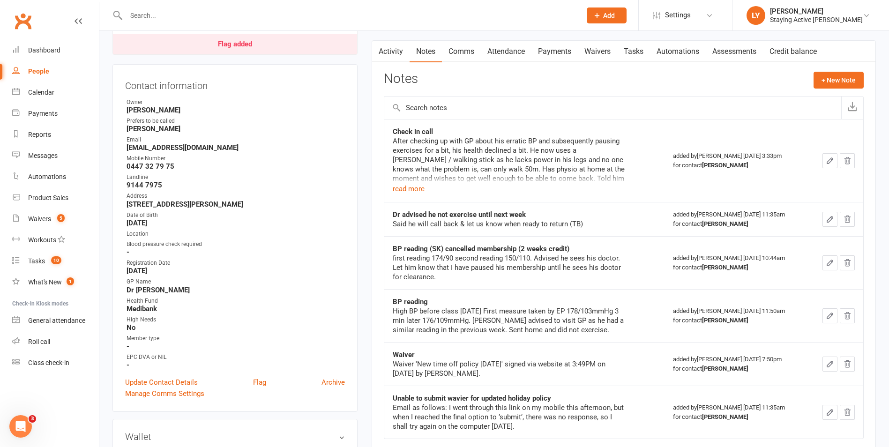
scroll to position [94, 0]
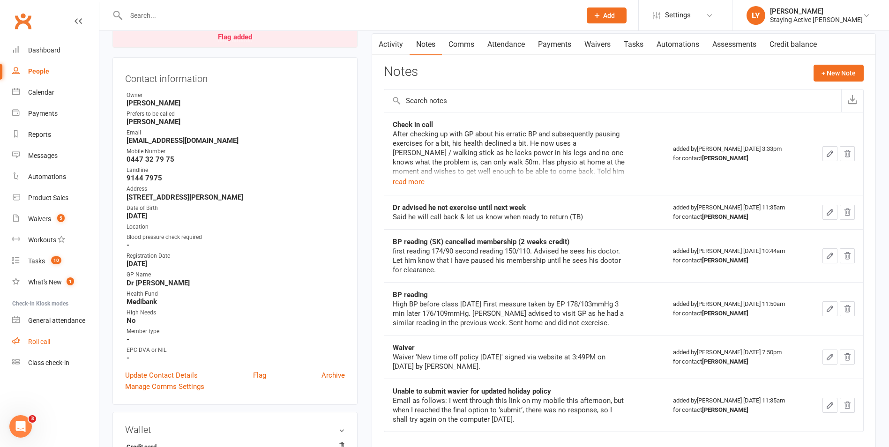
click at [62, 342] on link "Roll call" at bounding box center [55, 342] width 87 height 21
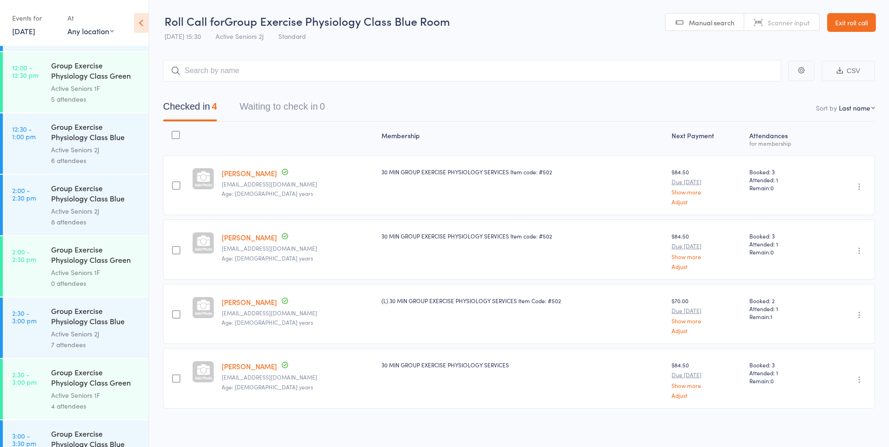
scroll to position [1748, 0]
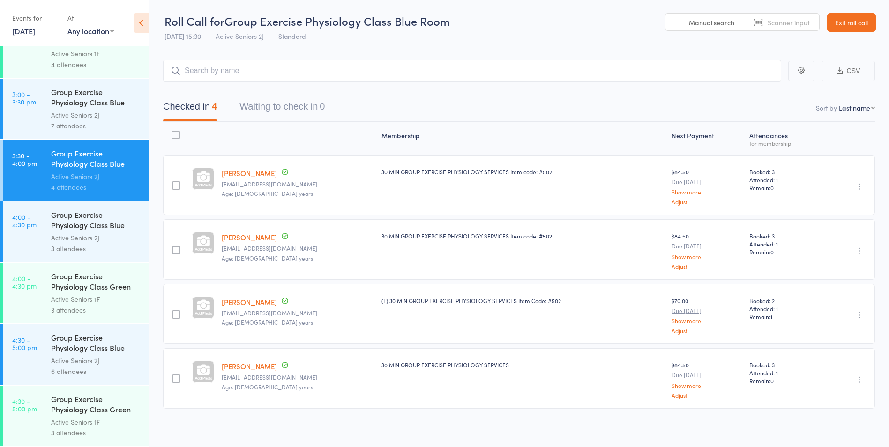
click at [79, 293] on div "Group Exercise Physiology Class Green Room" at bounding box center [96, 282] width 90 height 23
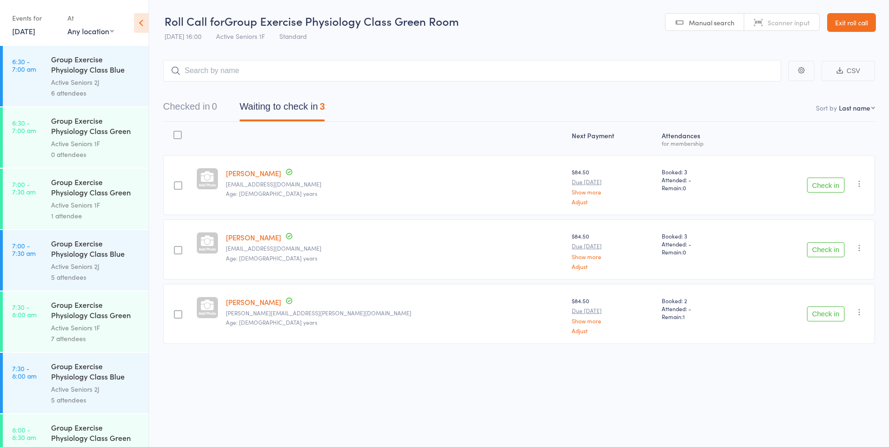
click at [858, 315] on icon "button" at bounding box center [859, 312] width 9 height 9
click at [836, 398] on li "Remove" at bounding box center [826, 393] width 77 height 13
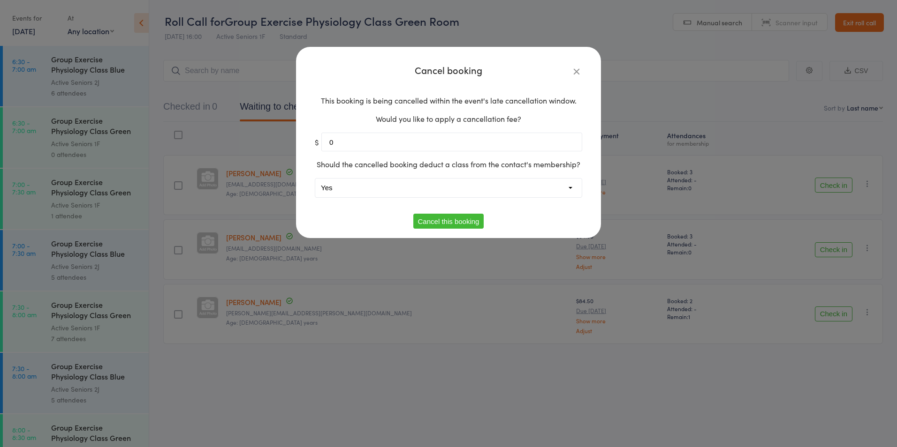
click at [423, 180] on select "Yes No" at bounding box center [448, 188] width 266 height 19
select select "1"
click at [315, 179] on select "Yes No" at bounding box center [448, 188] width 266 height 19
click at [445, 218] on button "Cancel this booking" at bounding box center [448, 221] width 71 height 15
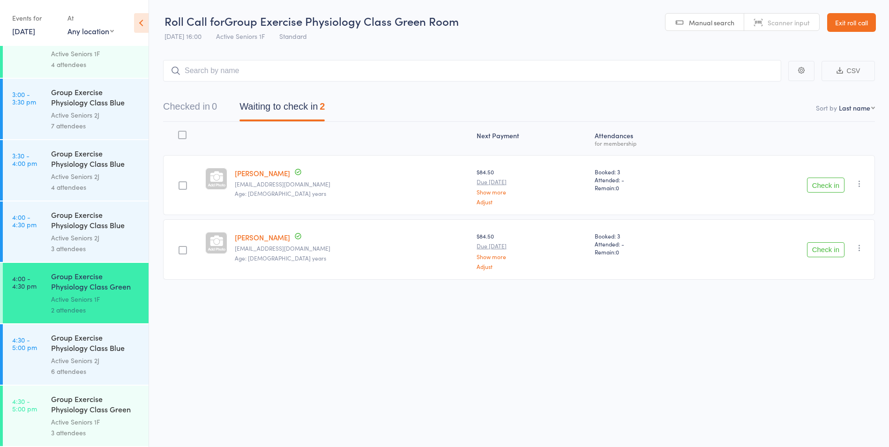
scroll to position [0, 0]
click at [96, 375] on div "6 attendees" at bounding box center [96, 371] width 90 height 11
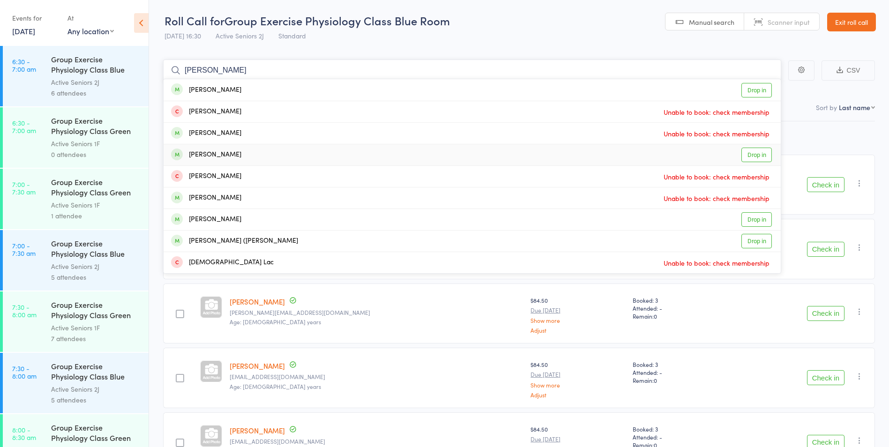
type input "DIANE"
click at [763, 159] on link "Drop in" at bounding box center [757, 155] width 30 height 15
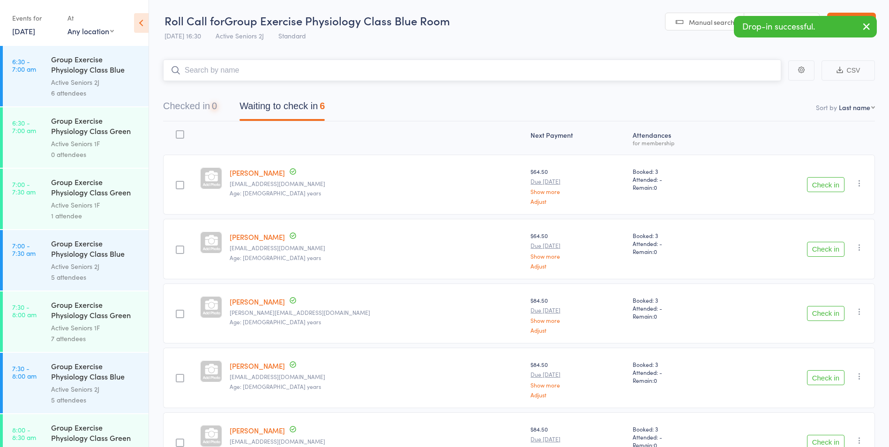
click at [211, 114] on button "Checked in 0" at bounding box center [190, 108] width 54 height 25
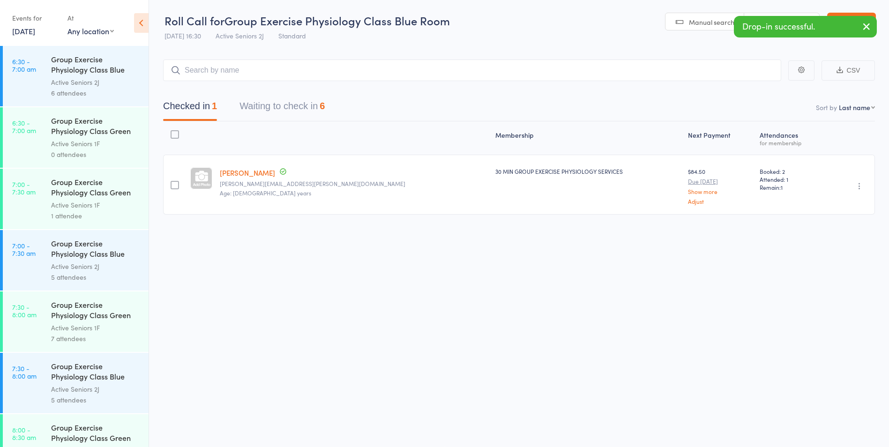
click at [859, 188] on icon "button" at bounding box center [859, 185] width 9 height 9
click at [832, 208] on li "Undo check-in" at bounding box center [826, 205] width 77 height 12
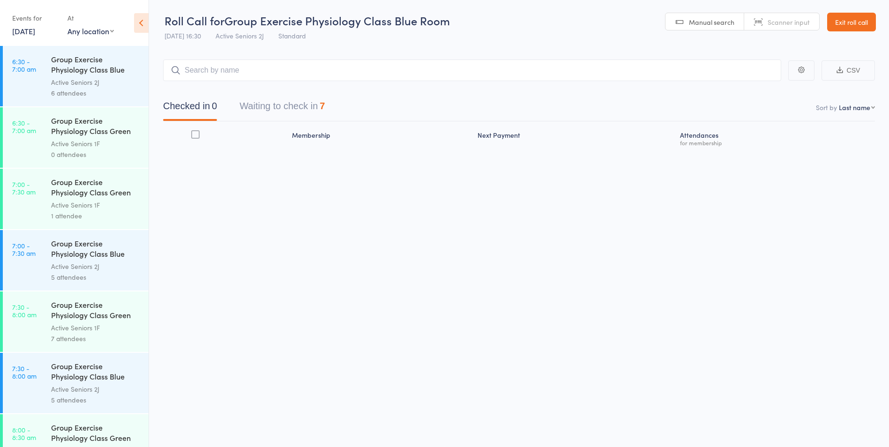
click at [34, 30] on link "15 Sep, 2025" at bounding box center [23, 31] width 23 height 10
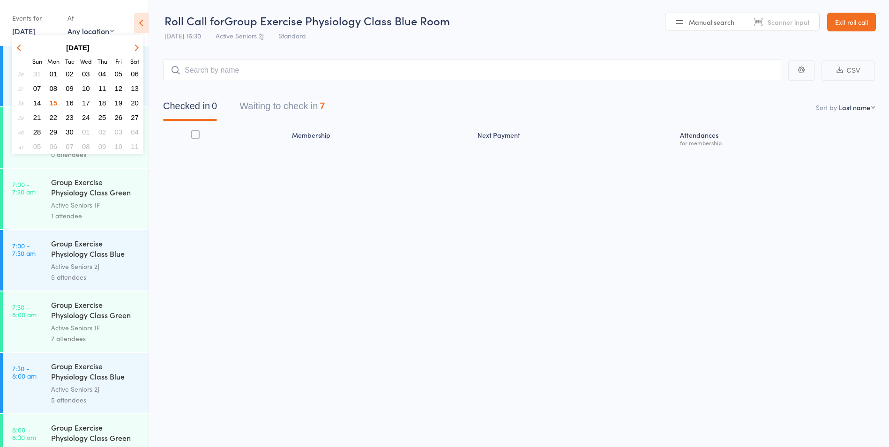
click at [102, 103] on span "18" at bounding box center [102, 103] width 8 height 8
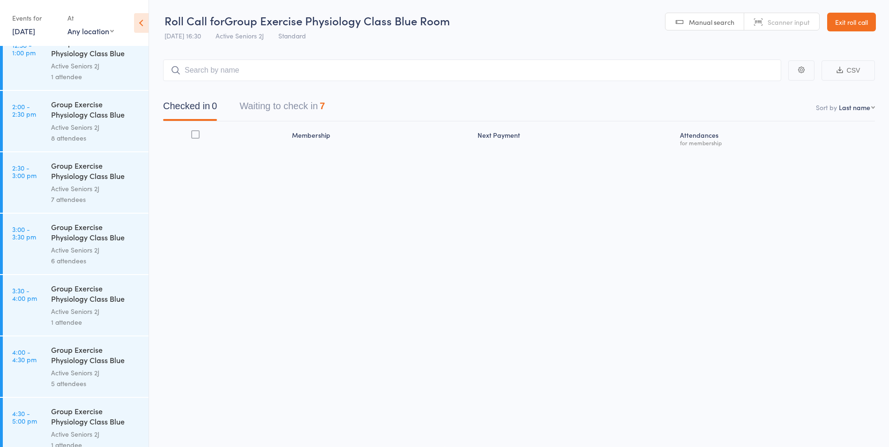
scroll to position [1073, 0]
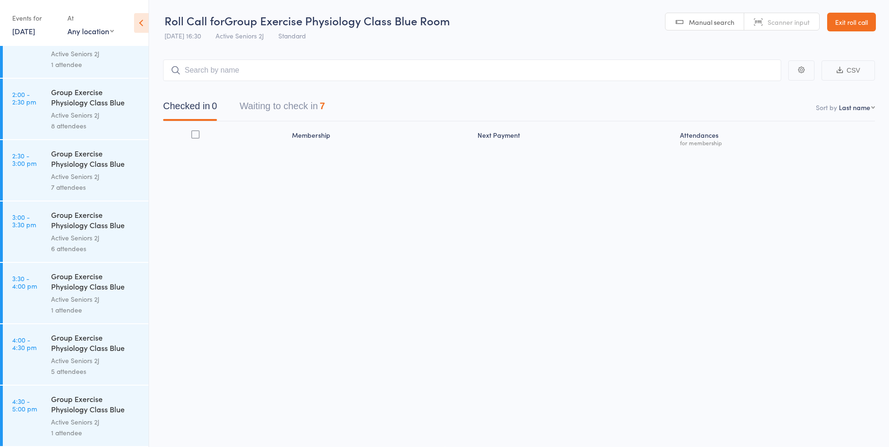
click at [101, 242] on div "Active Seniors 2J" at bounding box center [96, 238] width 90 height 11
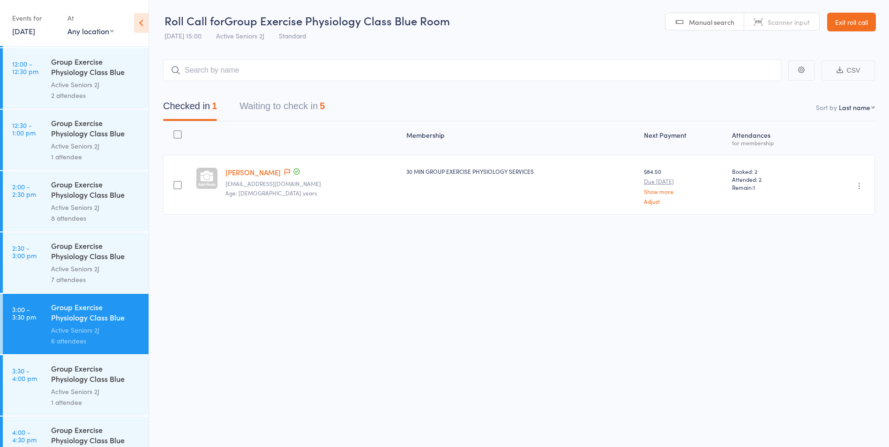
scroll to position [1073, 0]
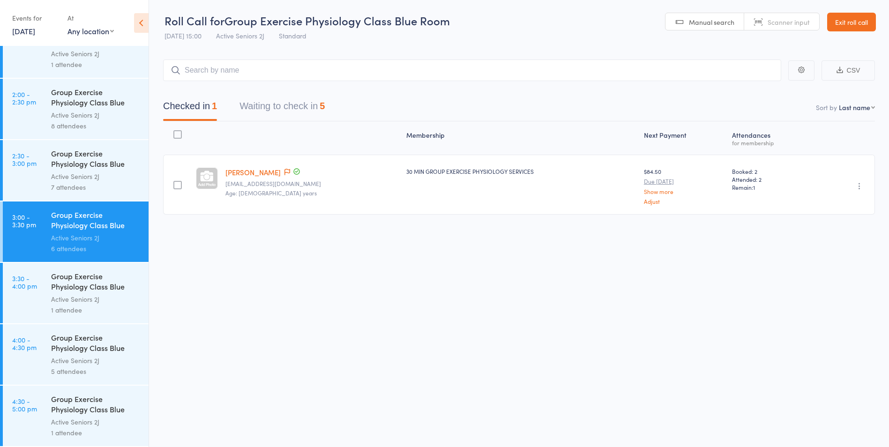
click at [26, 34] on link "18 Sep, 2025" at bounding box center [23, 31] width 23 height 10
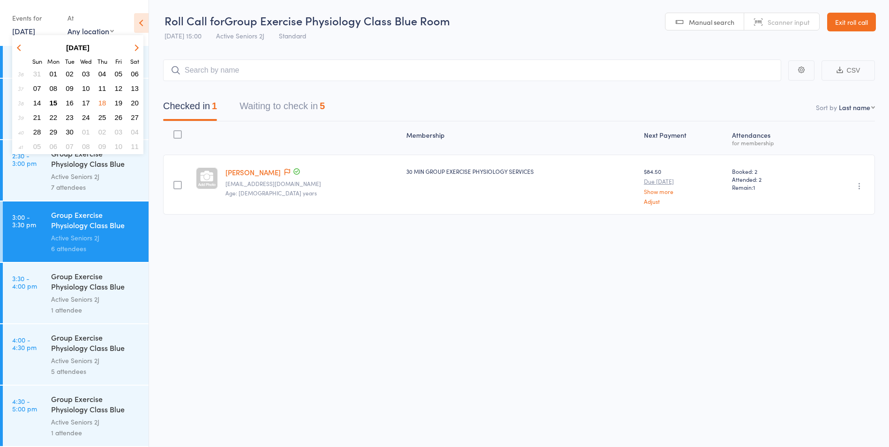
click at [55, 100] on span "15" at bounding box center [54, 103] width 8 height 8
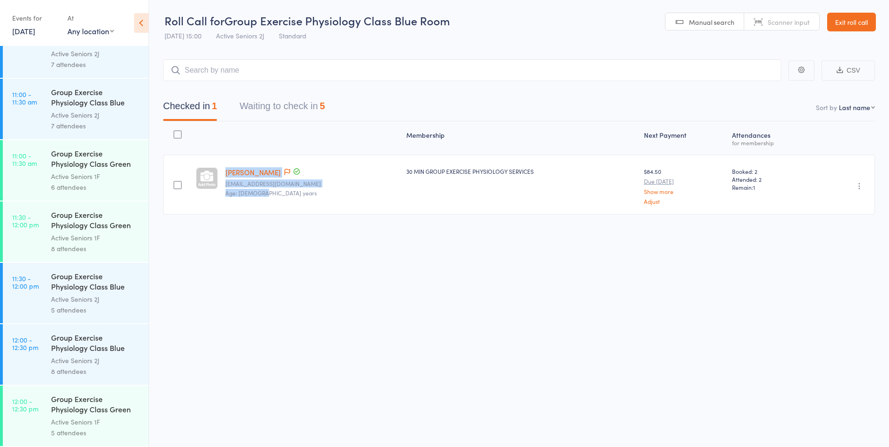
drag, startPoint x: 267, startPoint y: 195, endPoint x: 226, endPoint y: 171, distance: 47.7
click at [226, 171] on div "John Toon enslawyers@bigpond.com Age: 94 years" at bounding box center [312, 185] width 181 height 60
click at [494, 335] on div "Roll Call for Group Exercise Physiology Class Blue Room 18 Sep 15:00 Active Sen…" at bounding box center [444, 223] width 889 height 447
click at [849, 30] on link "Exit roll call" at bounding box center [852, 22] width 49 height 19
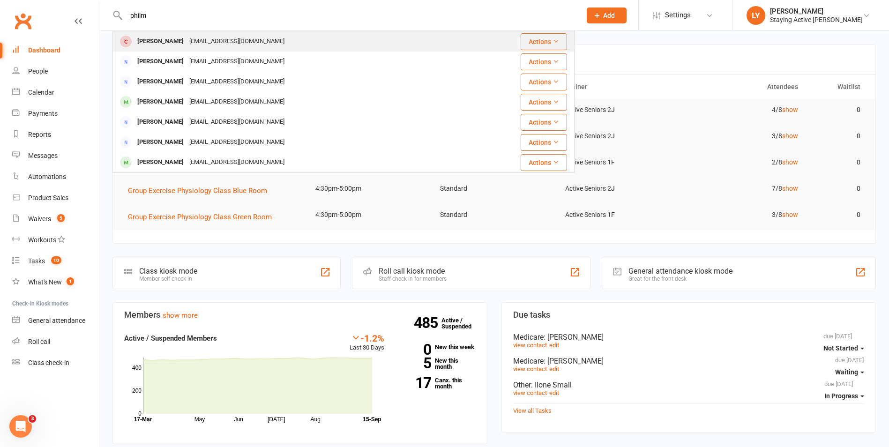
type input "philm"
click at [227, 51] on div "[PERSON_NAME] [PERSON_NAME][EMAIL_ADDRESS][DOMAIN_NAME]" at bounding box center [298, 41] width 371 height 19
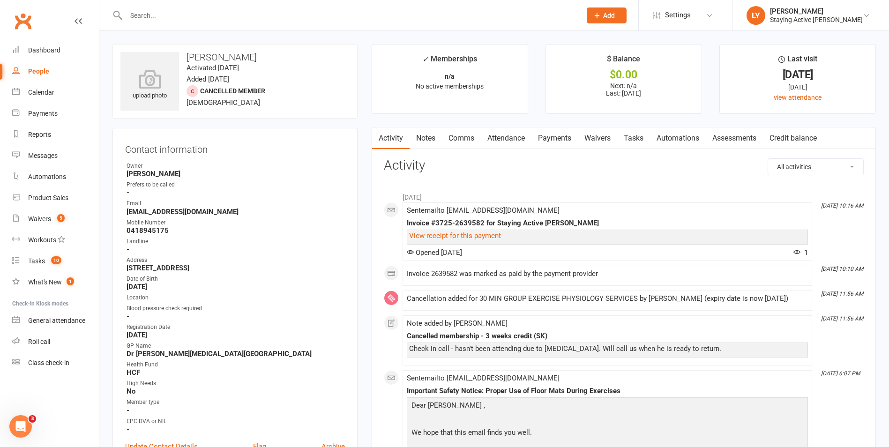
click at [429, 135] on link "Notes" at bounding box center [426, 139] width 32 height 22
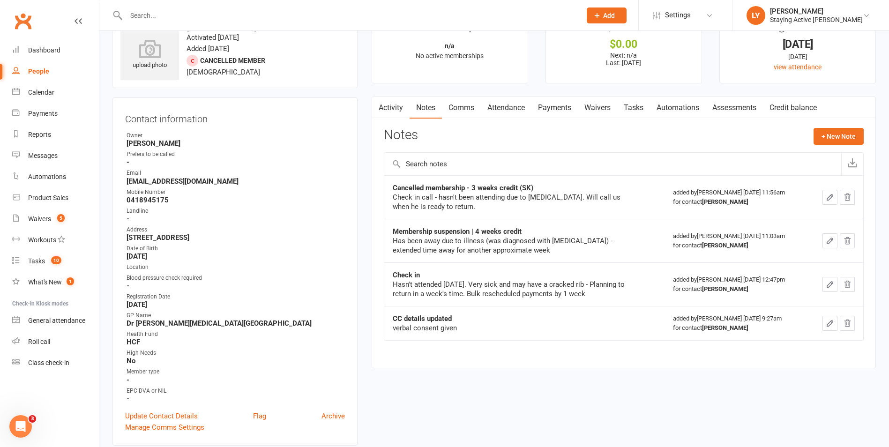
scroll to position [47, 0]
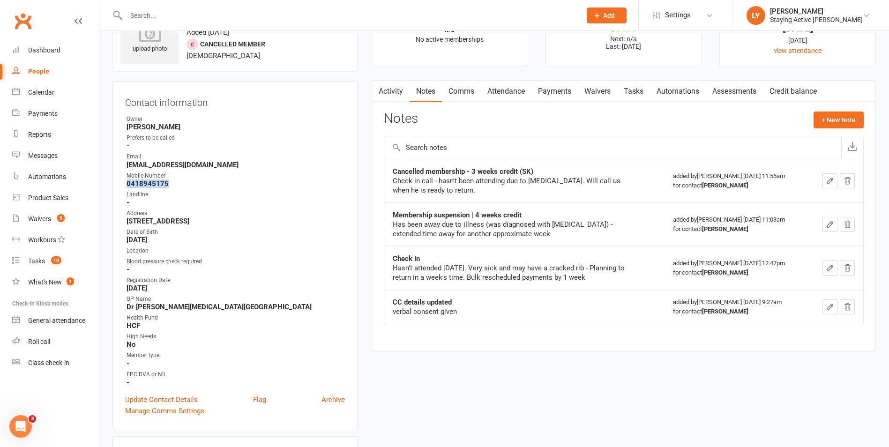
drag, startPoint x: 174, startPoint y: 181, endPoint x: 113, endPoint y: 185, distance: 61.5
click at [113, 185] on div "Contact information Owner [PERSON_NAME] Prefers to be called - Email [EMAIL_ADD…" at bounding box center [235, 255] width 245 height 348
click at [181, 162] on strong "[EMAIL_ADDRESS][DOMAIN_NAME]" at bounding box center [236, 165] width 219 height 8
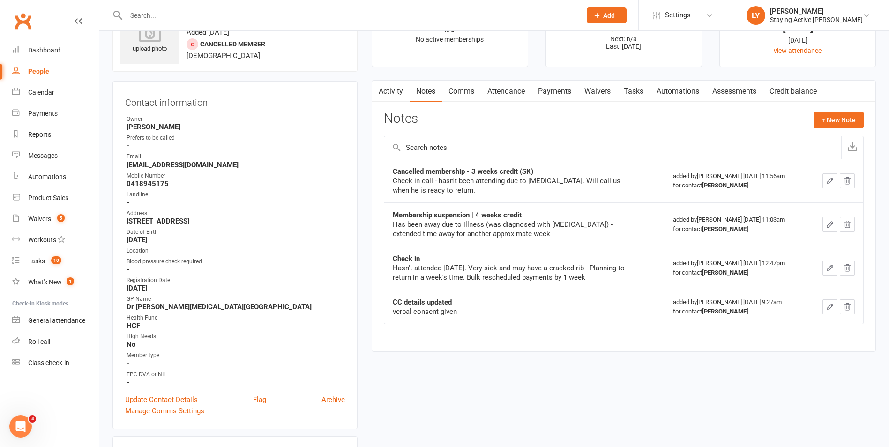
drag, startPoint x: 181, startPoint y: 162, endPoint x: 219, endPoint y: 187, distance: 45.4
click at [219, 187] on strong "0418945175" at bounding box center [236, 184] width 219 height 8
click at [464, 91] on link "Comms" at bounding box center [461, 92] width 39 height 22
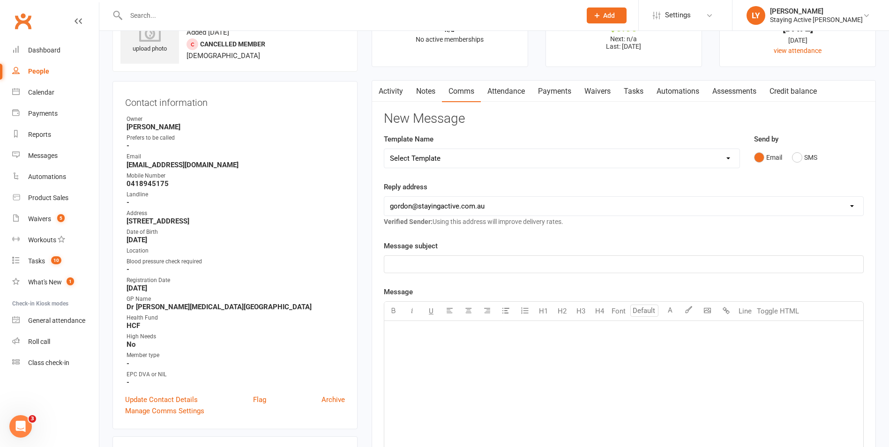
click at [451, 153] on select "Select Template [Email] 1045am Zoom Class [Email] 150 visits [Email] 1pm Zoom […" at bounding box center [561, 158] width 355 height 19
select select "14"
click at [384, 149] on select "Select Template [Email] 1045am Zoom Class [Email] 150 visits [Email] 1pm Zoom […" at bounding box center [561, 158] width 355 height 19
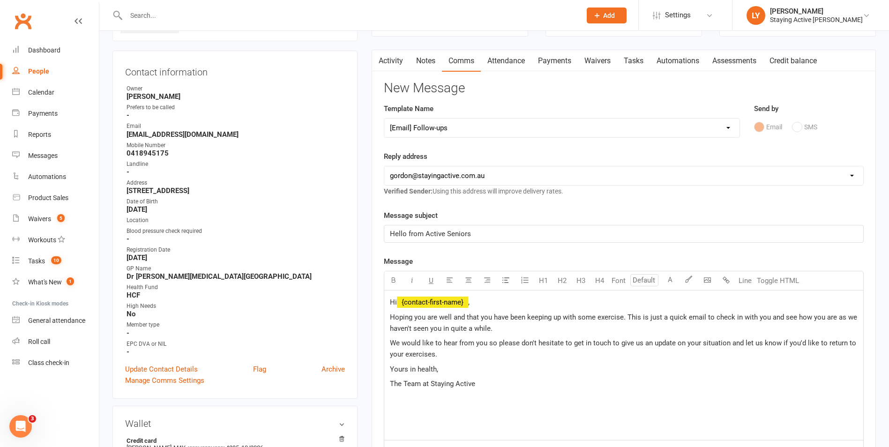
scroll to position [94, 0]
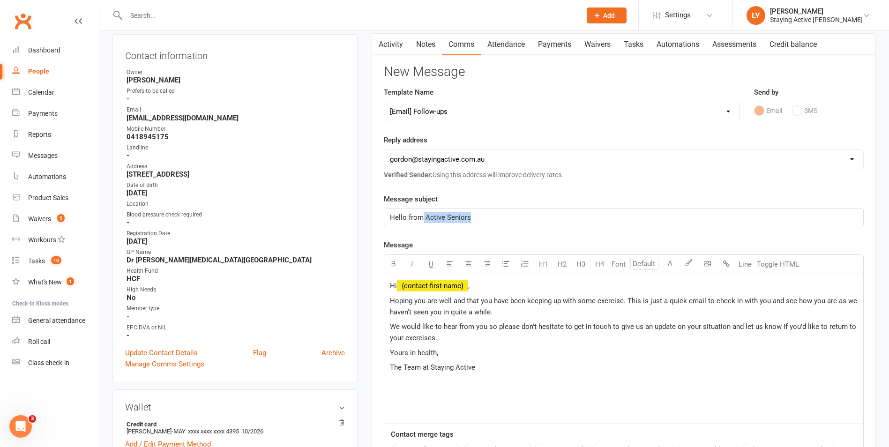
drag, startPoint x: 475, startPoint y: 216, endPoint x: 423, endPoint y: 214, distance: 51.6
click at [423, 214] on p "Hello from Active Seniors" at bounding box center [624, 217] width 468 height 11
click at [536, 312] on p "Hoping you are well and that you have been keeping up with some exercise. This …" at bounding box center [624, 306] width 468 height 23
drag, startPoint x: 553, startPoint y: 315, endPoint x: 578, endPoint y: 315, distance: 25.3
click at [578, 315] on span "Hoping you are well and that you have been keeping up with some exercise. This …" at bounding box center [624, 307] width 469 height 20
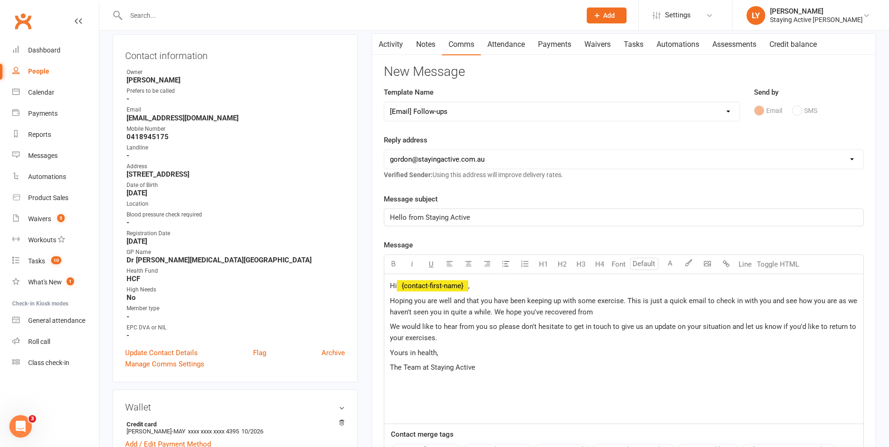
click at [600, 311] on p "Hoping you are well and that you have been keeping up with some exercise. This …" at bounding box center [624, 306] width 468 height 23
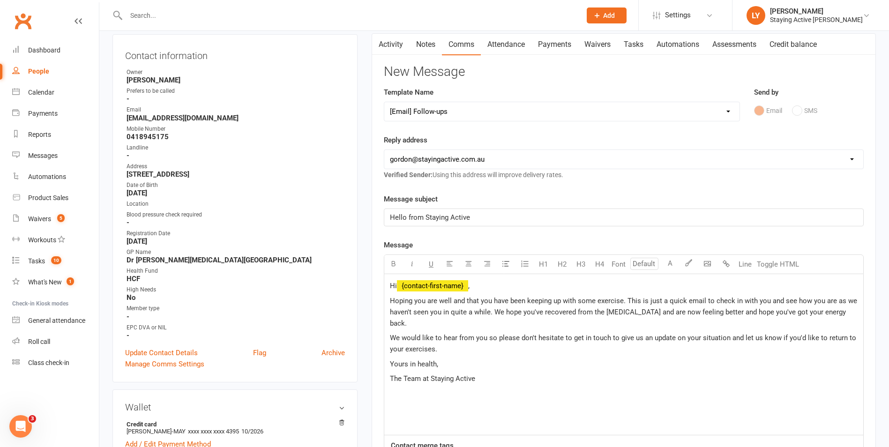
click at [472, 359] on p "Yours in health," at bounding box center [624, 364] width 468 height 11
click at [443, 418] on p at bounding box center [624, 423] width 468 height 11
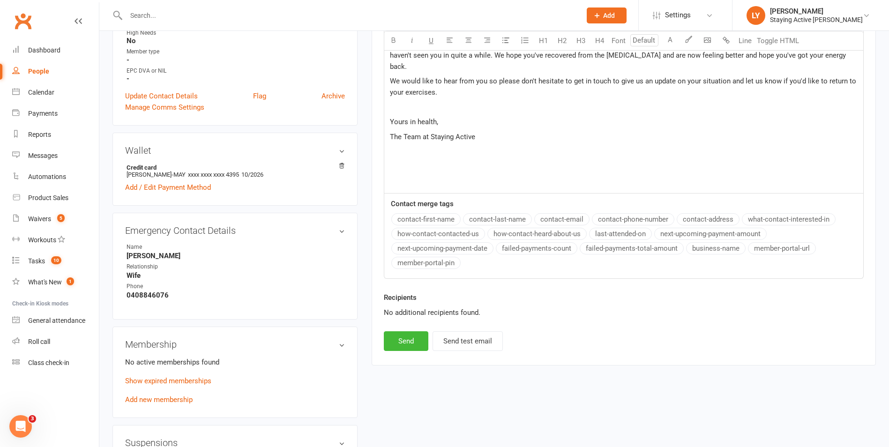
scroll to position [422, 0]
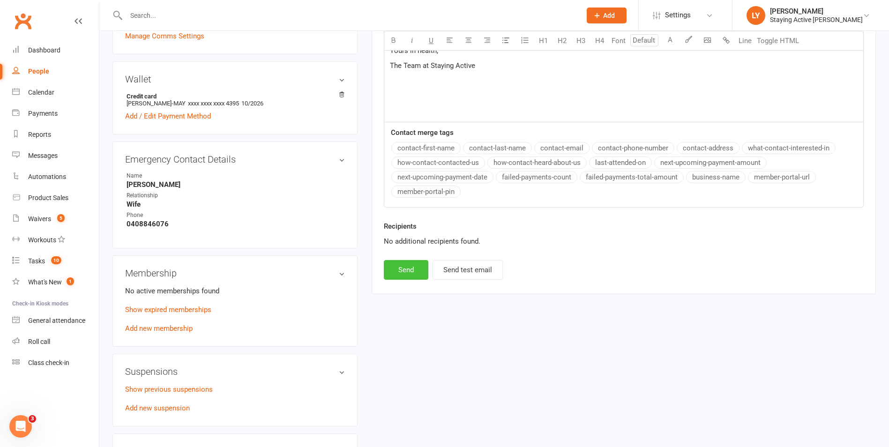
click at [423, 263] on button "Send" at bounding box center [406, 270] width 45 height 20
select select
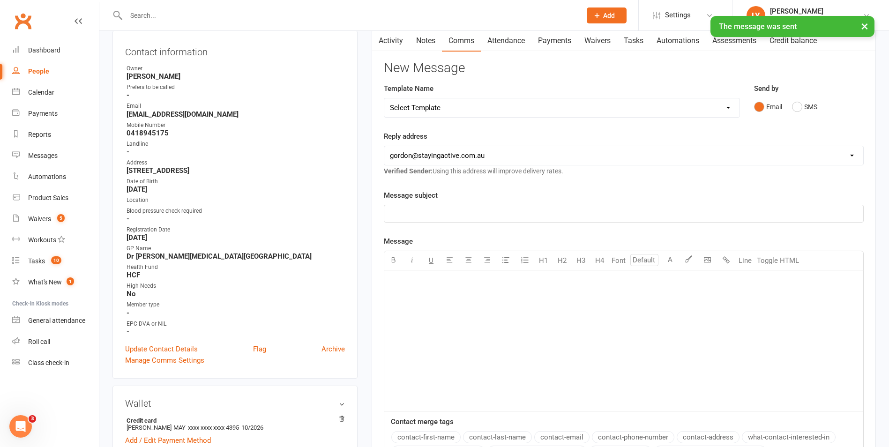
scroll to position [94, 0]
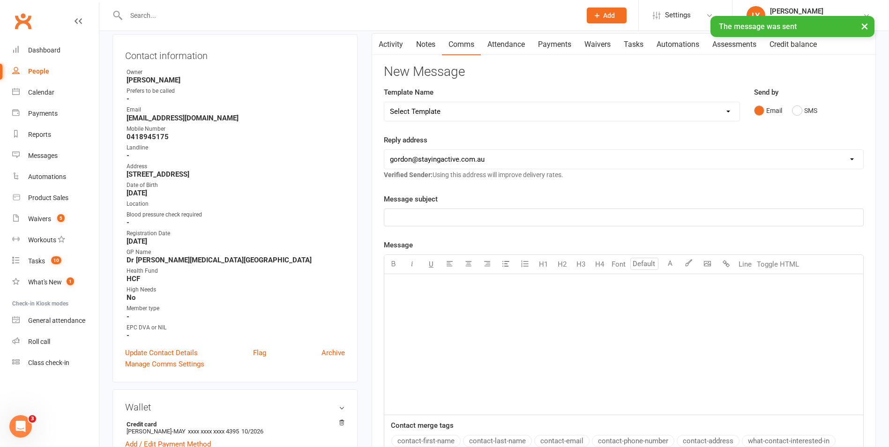
click at [390, 43] on link "Activity" at bounding box center [391, 45] width 38 height 22
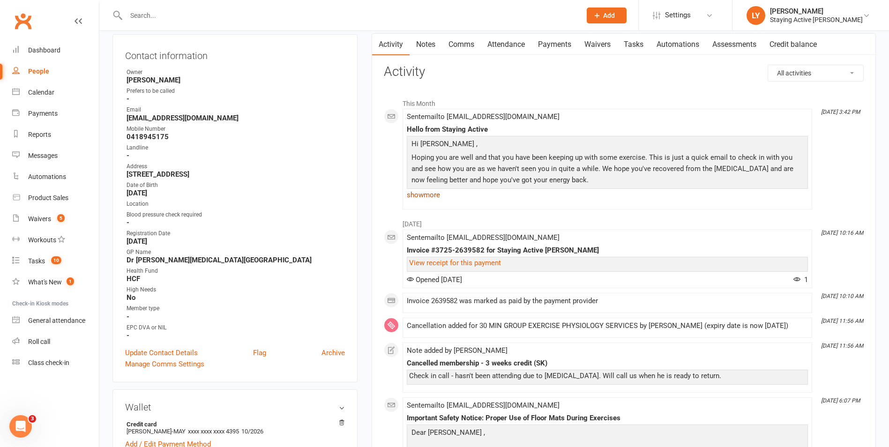
click at [433, 196] on link "show more" at bounding box center [607, 194] width 401 height 13
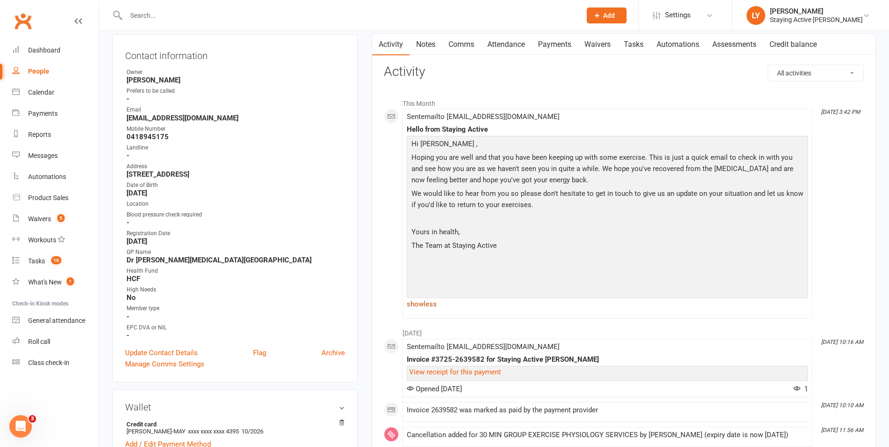
click at [427, 306] on link "show less" at bounding box center [607, 304] width 401 height 13
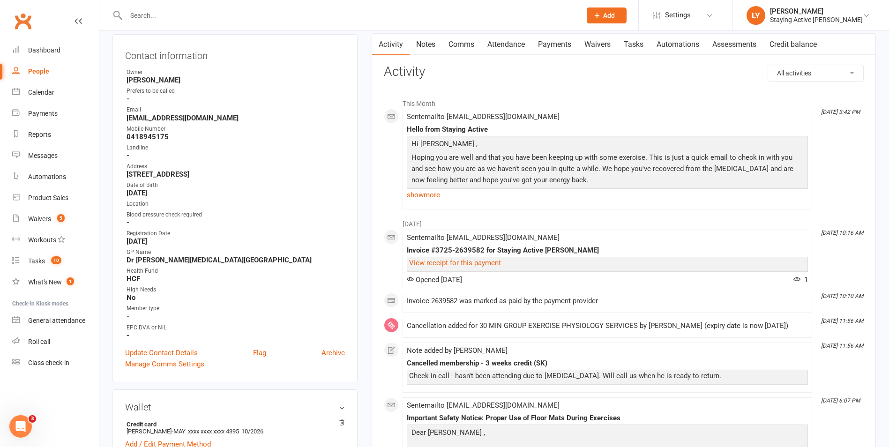
click at [430, 45] on link "Notes" at bounding box center [426, 45] width 32 height 22
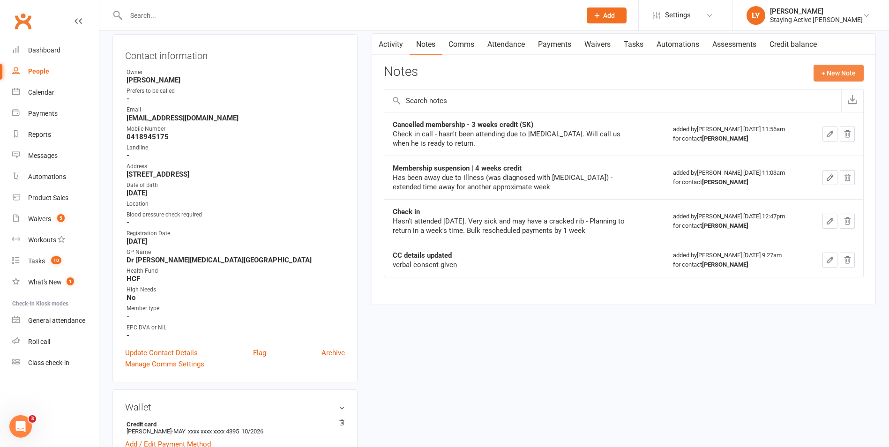
click at [850, 72] on button "+ New Note" at bounding box center [839, 73] width 50 height 17
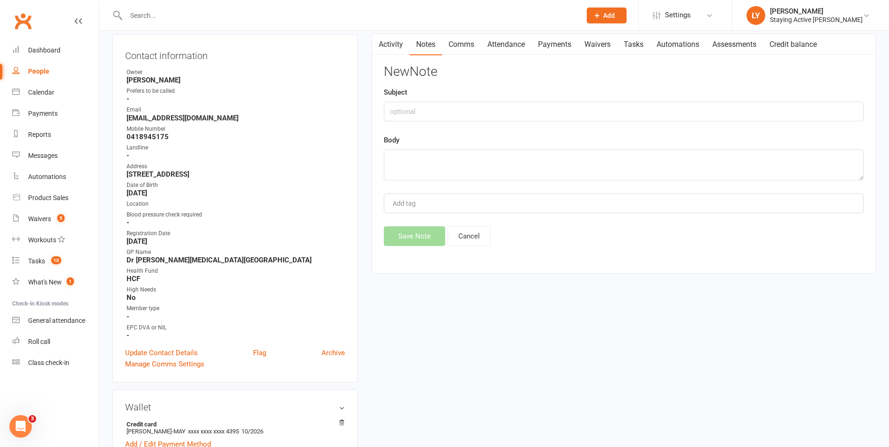
click at [757, 90] on div "Subject" at bounding box center [624, 104] width 480 height 35
click at [746, 124] on div "New Note Subject Body Add tag Save Note Cancel" at bounding box center [624, 155] width 480 height 181
click at [743, 113] on input "text" at bounding box center [624, 112] width 480 height 20
type input "h"
type input "Check-in call"
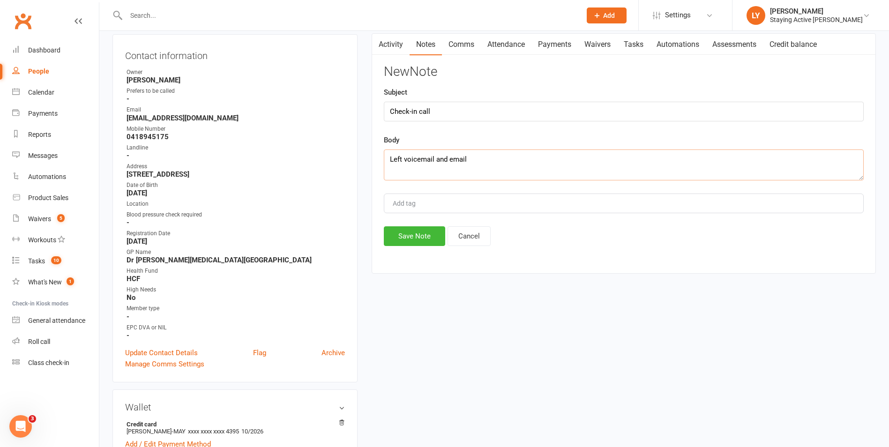
type textarea "Left voicemail and email"
click at [460, 117] on input "Check-in call" at bounding box center [624, 112] width 480 height 20
type input "Check-in call (LP)"
click at [482, 163] on textarea "Left voicemail and email" at bounding box center [624, 165] width 480 height 31
type textarea "Left voicemail and email."
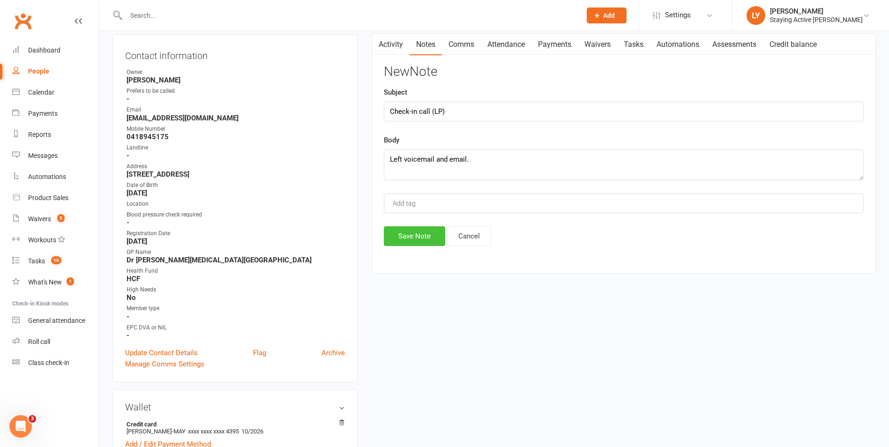
click at [429, 244] on button "Save Note" at bounding box center [414, 236] width 61 height 20
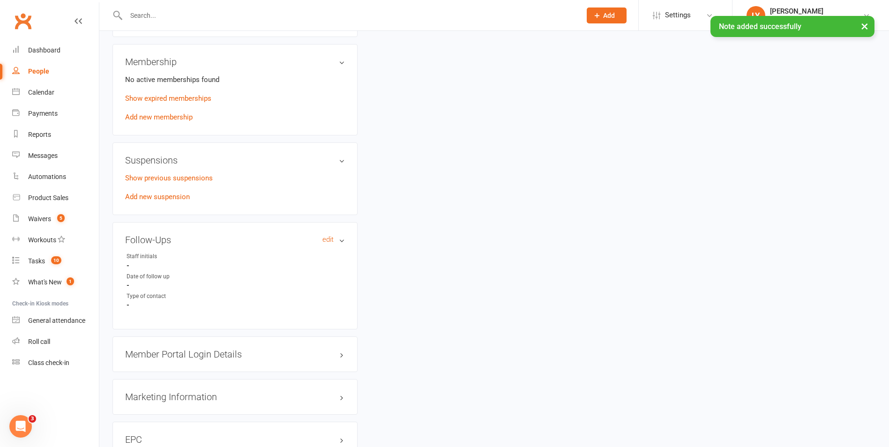
scroll to position [656, 0]
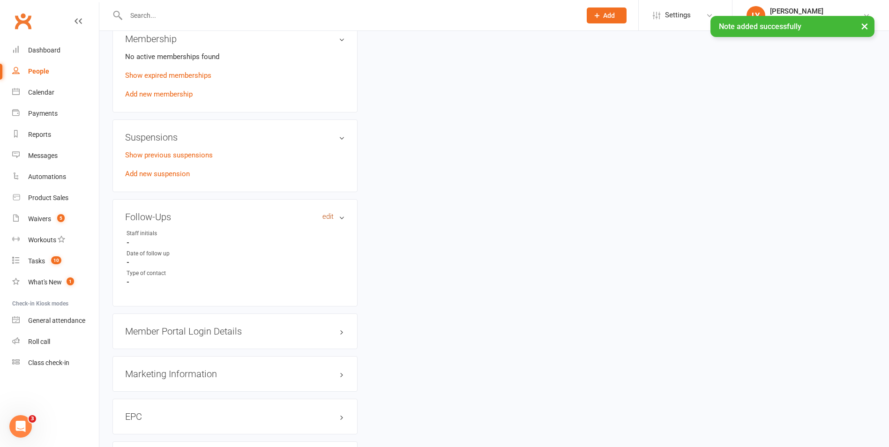
click at [330, 220] on link "edit" at bounding box center [328, 217] width 11 height 8
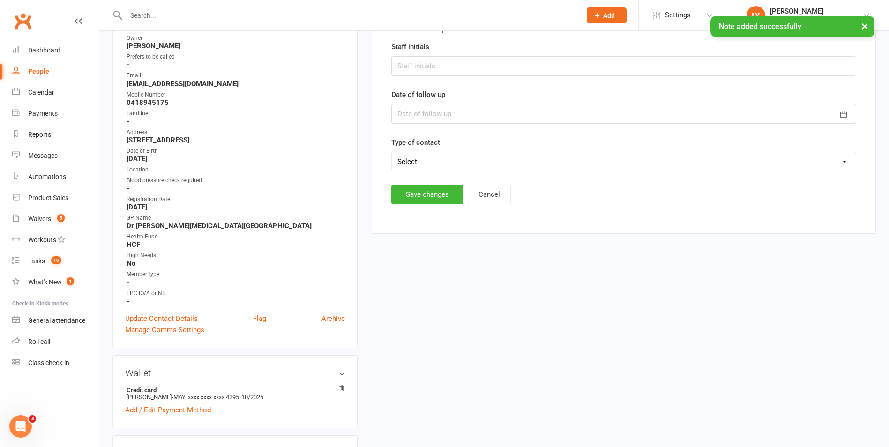
scroll to position [80, 0]
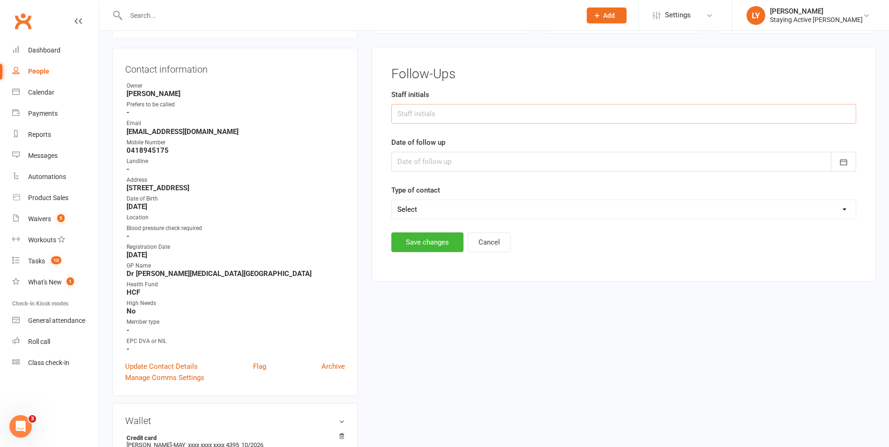
click at [472, 113] on input "text" at bounding box center [624, 114] width 465 height 20
click at [461, 107] on input "text" at bounding box center [624, 114] width 465 height 20
type input "LP"
type input "1"
click at [852, 167] on button "button" at bounding box center [843, 162] width 25 height 20
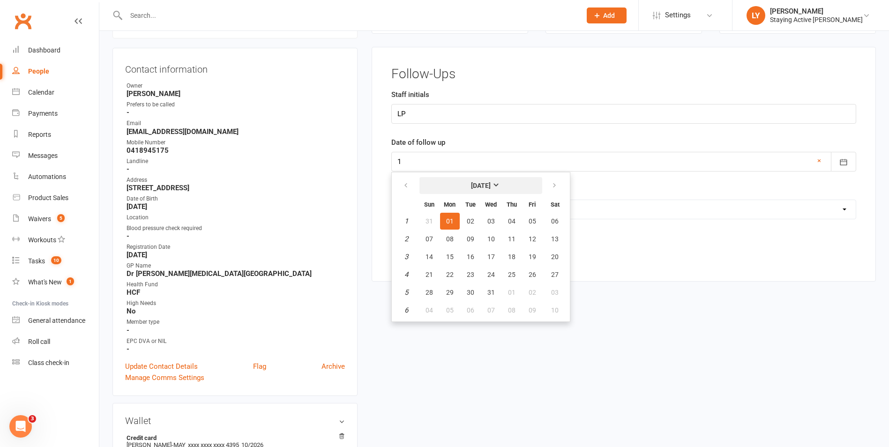
click at [481, 187] on strong "January 2001" at bounding box center [481, 186] width 20 height 8
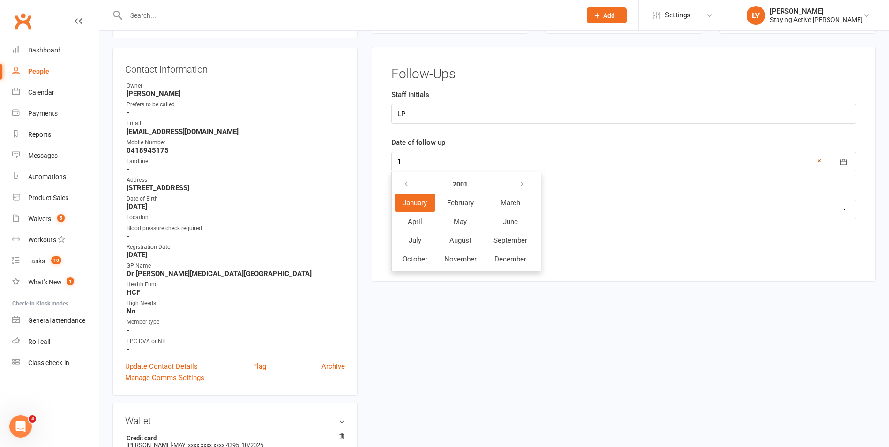
click at [820, 160] on link "×" at bounding box center [820, 160] width 4 height 11
click at [806, 178] on form "Staff initials LP Date of follow up 2001 January February March April May June …" at bounding box center [624, 154] width 465 height 130
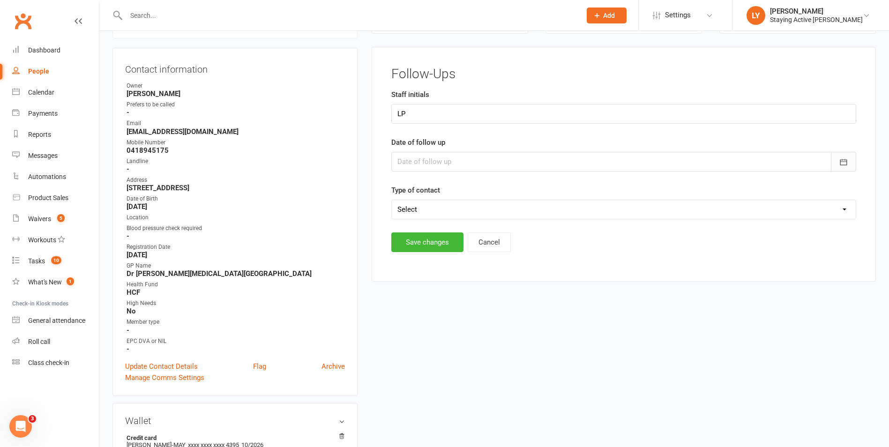
click at [842, 162] on icon "button" at bounding box center [843, 162] width 9 height 9
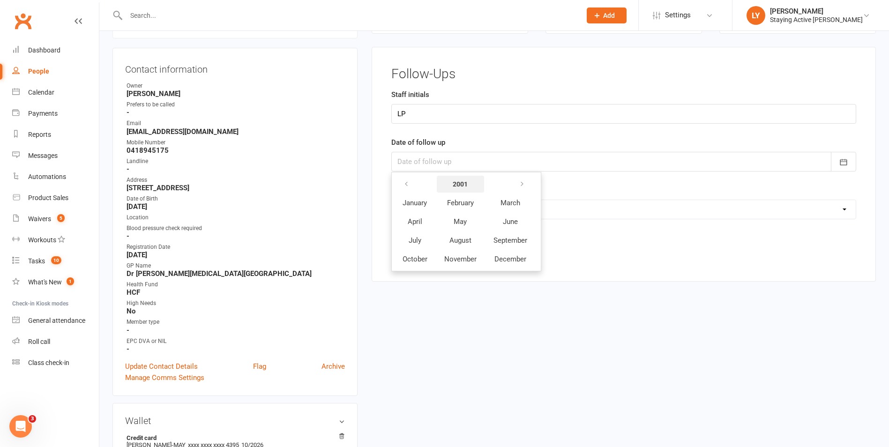
click at [471, 188] on button "2001" at bounding box center [460, 184] width 47 height 17
click at [551, 188] on button "button" at bounding box center [541, 184] width 20 height 17
click at [553, 188] on button "button" at bounding box center [543, 184] width 20 height 17
click at [413, 187] on button "button" at bounding box center [407, 184] width 20 height 17
click at [534, 209] on button "2025" at bounding box center [538, 203] width 33 height 18
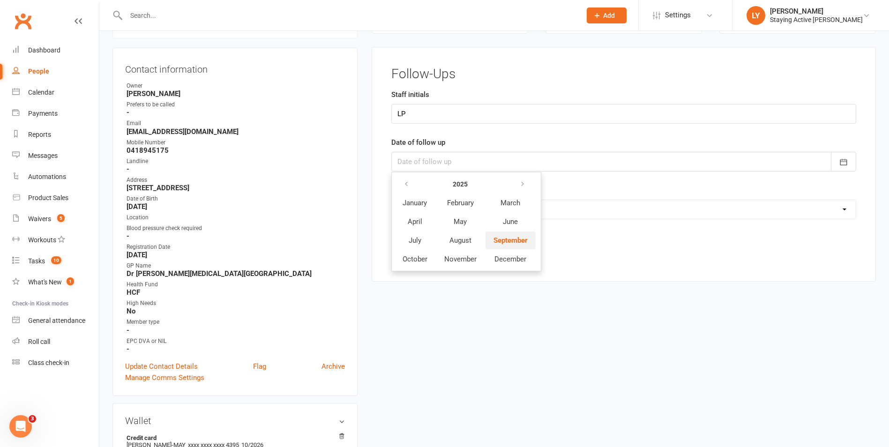
click at [526, 233] on button "September" at bounding box center [511, 241] width 50 height 18
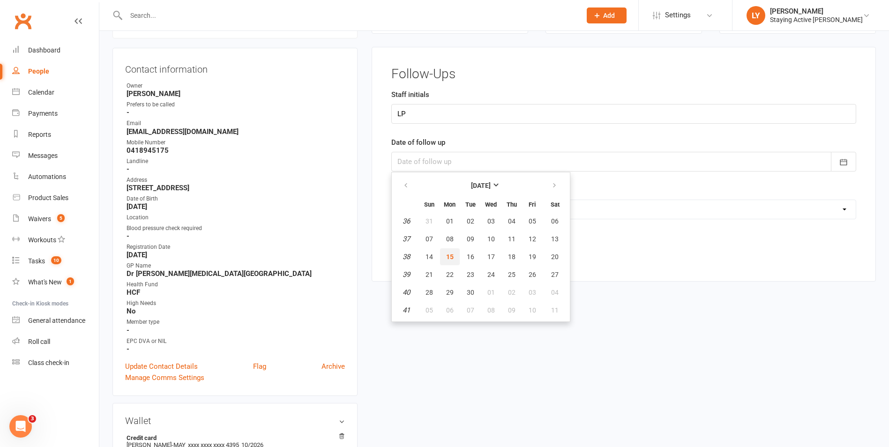
click at [456, 257] on button "15" at bounding box center [450, 257] width 20 height 17
type input "15 Sep 2025"
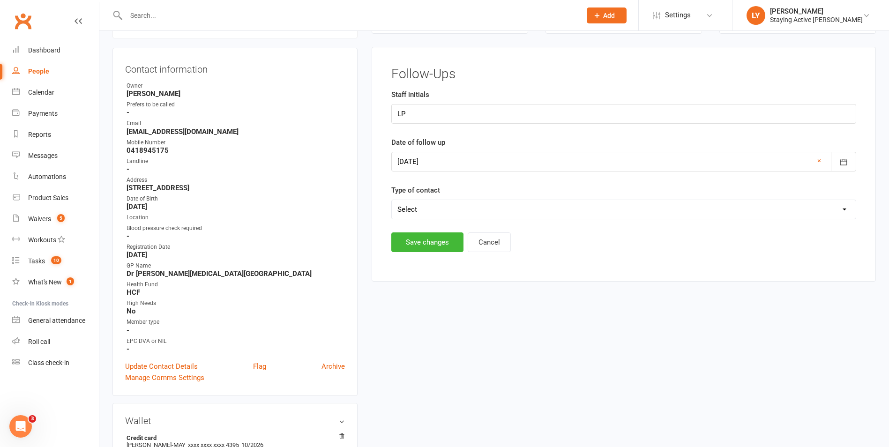
click at [472, 210] on select "Select Left message or sent email Spoke to member" at bounding box center [624, 209] width 464 height 19
select select "Left message or sent email"
click at [392, 200] on select "Select Left message or sent email Spoke to member" at bounding box center [624, 209] width 464 height 19
click at [437, 238] on button "Save changes" at bounding box center [428, 243] width 72 height 20
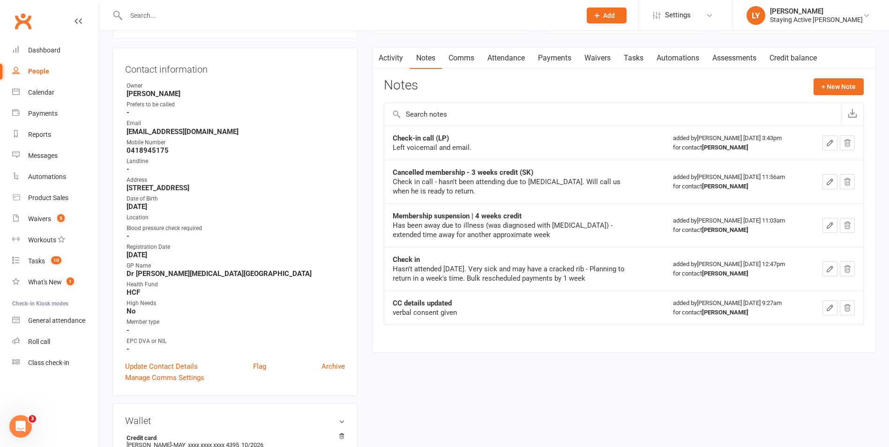
click at [262, 21] on input "text" at bounding box center [349, 15] width 452 height 13
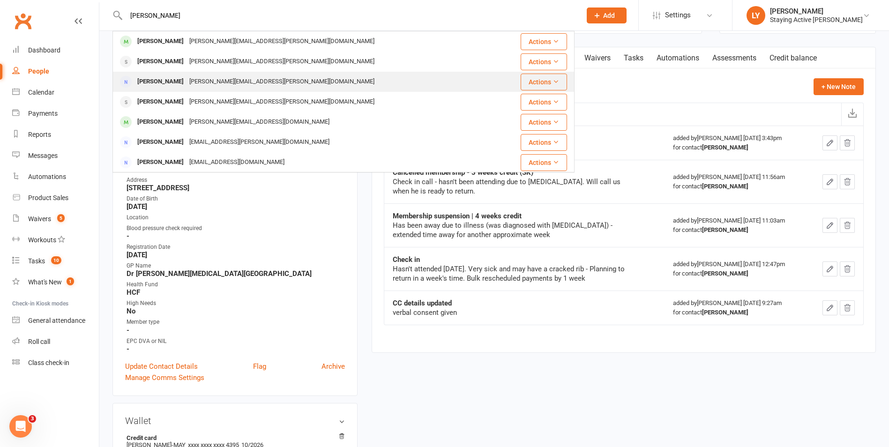
type input "bob hether"
click at [200, 77] on div "Robert.hetherington@bigpond.com" at bounding box center [282, 82] width 191 height 14
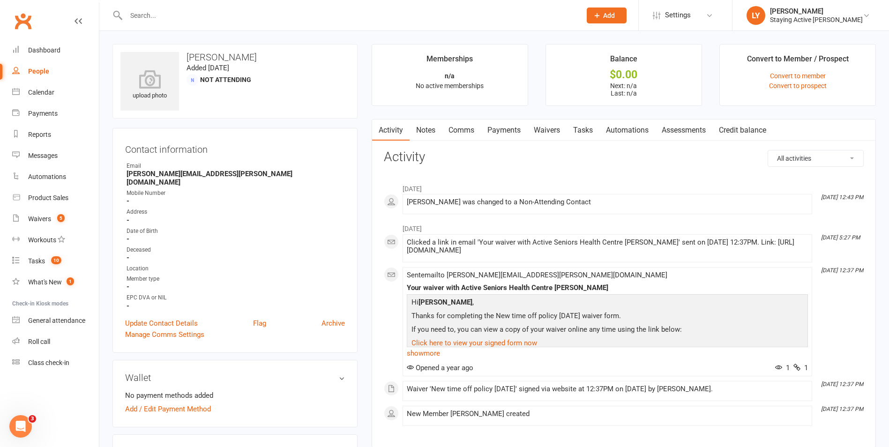
click at [143, 19] on input "text" at bounding box center [349, 15] width 452 height 13
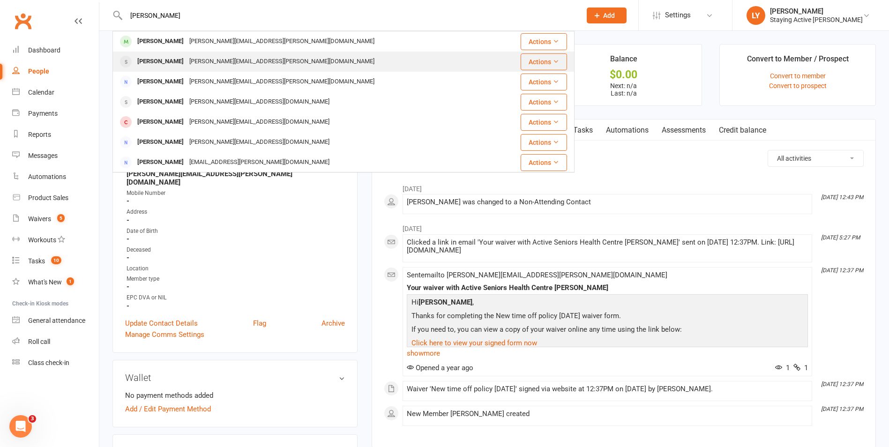
type input "hetherington"
click at [246, 64] on div "robert.hetherington@bigpond.com" at bounding box center [282, 62] width 191 height 14
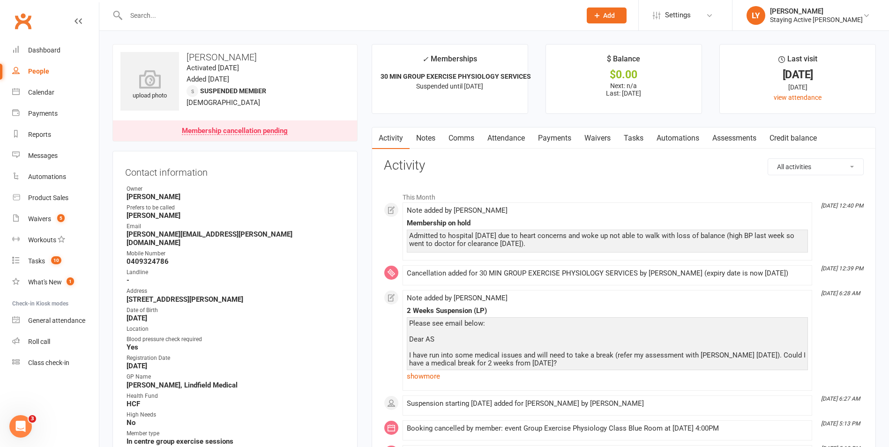
click at [218, 26] on div at bounding box center [344, 15] width 462 height 30
click at [219, 16] on input "text" at bounding box center [349, 15] width 452 height 13
type input "robyn gleeson"
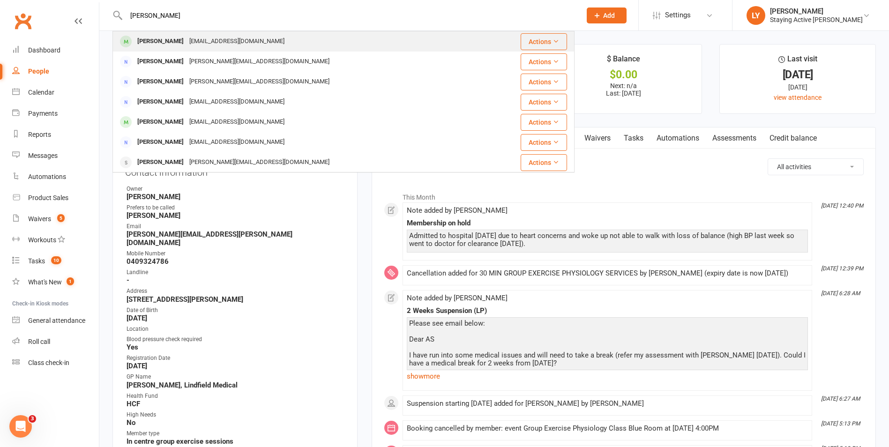
click at [286, 44] on div "Robyn Gleeson robynegleeson1@bigpond.com" at bounding box center [305, 41] width 384 height 19
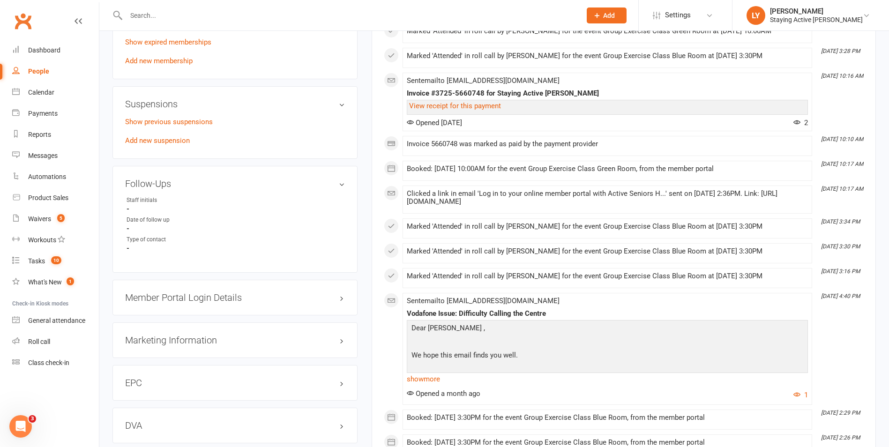
scroll to position [797, 0]
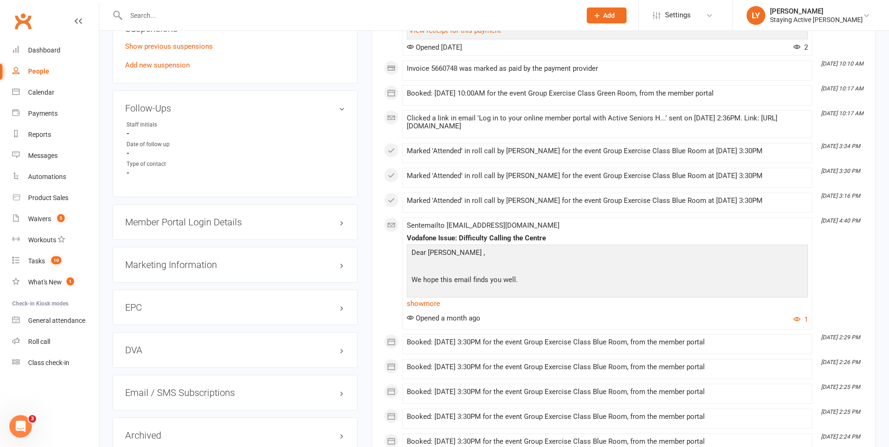
click at [203, 227] on h3 "Member Portal Login Details" at bounding box center [235, 222] width 220 height 10
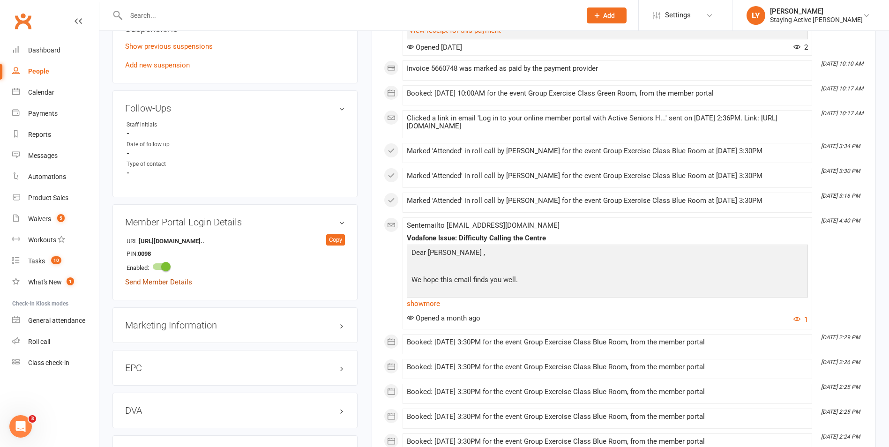
click at [165, 280] on link "Send Member Details" at bounding box center [158, 282] width 67 height 8
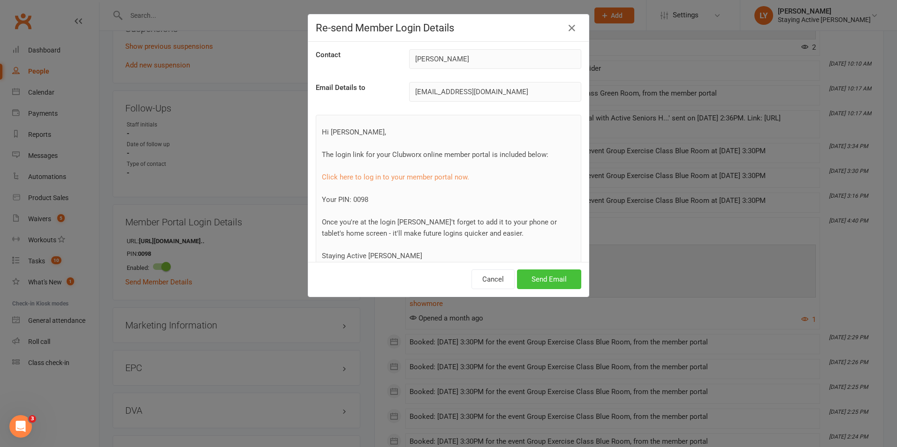
click at [545, 280] on button "Send Email" at bounding box center [549, 280] width 64 height 20
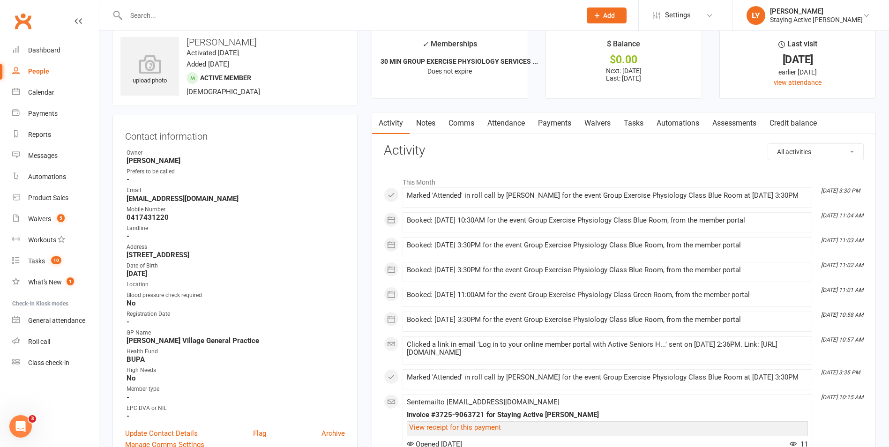
scroll to position [0, 0]
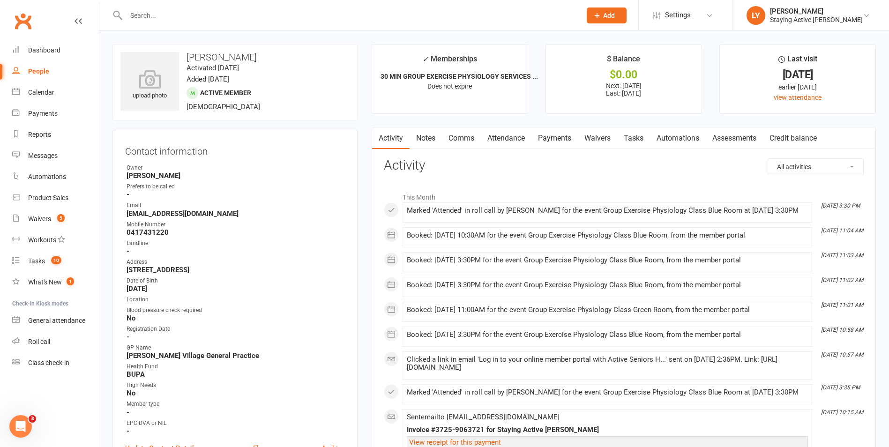
click at [271, 7] on div at bounding box center [344, 15] width 462 height 30
click at [260, 23] on div at bounding box center [344, 15] width 462 height 30
click at [259, 21] on input "text" at bounding box center [349, 15] width 452 height 13
type input "j"
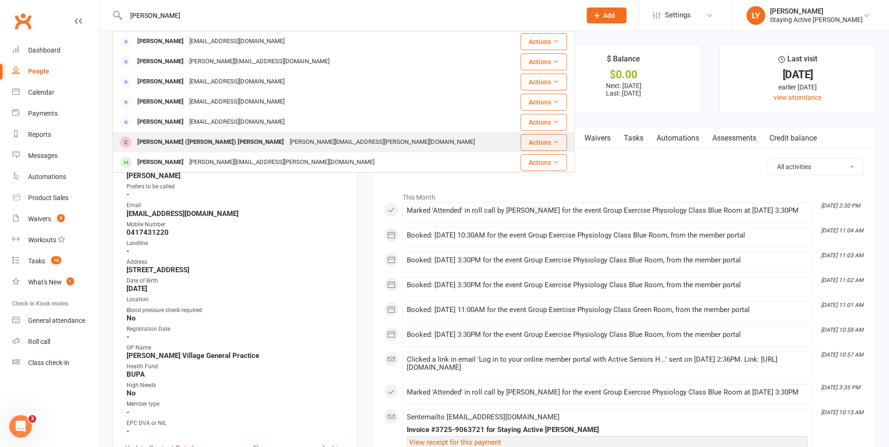
type input "[PERSON_NAME]"
click at [216, 145] on div "[PERSON_NAME] ([PERSON_NAME]) [PERSON_NAME]" at bounding box center [211, 143] width 152 height 14
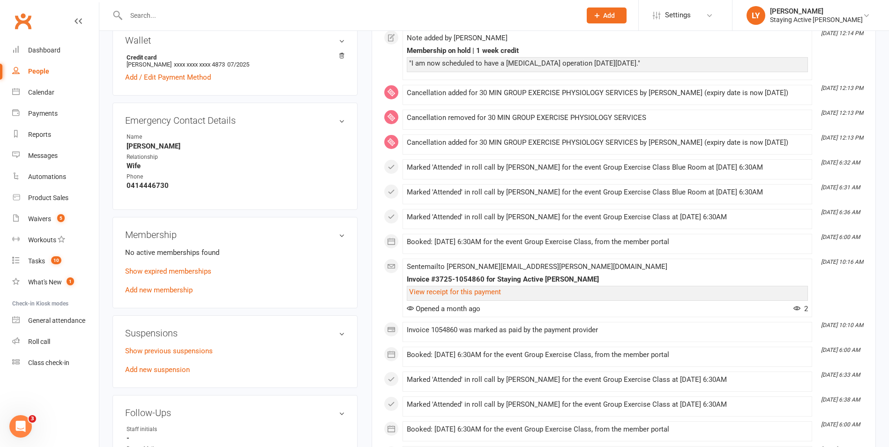
scroll to position [563, 0]
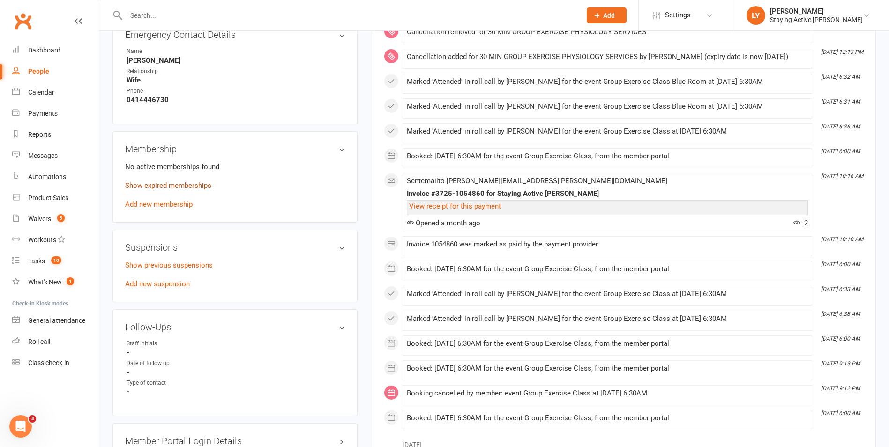
click at [154, 181] on link "Show expired memberships" at bounding box center [168, 185] width 86 height 8
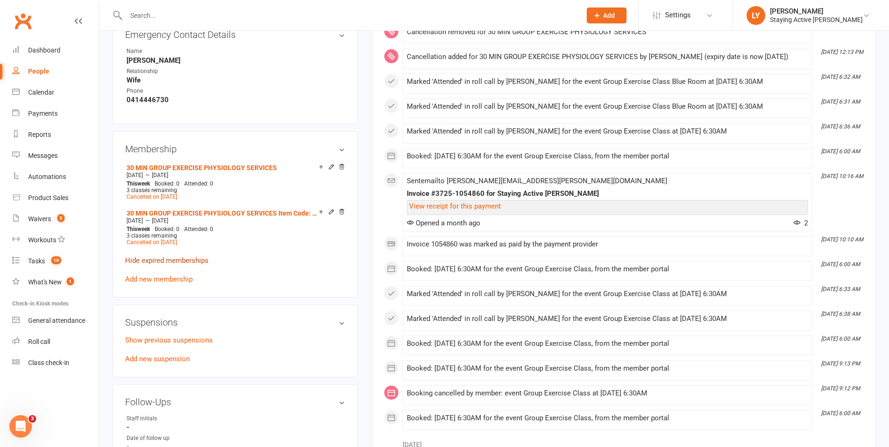
click at [162, 256] on link "Hide expired memberships" at bounding box center [166, 260] width 83 height 8
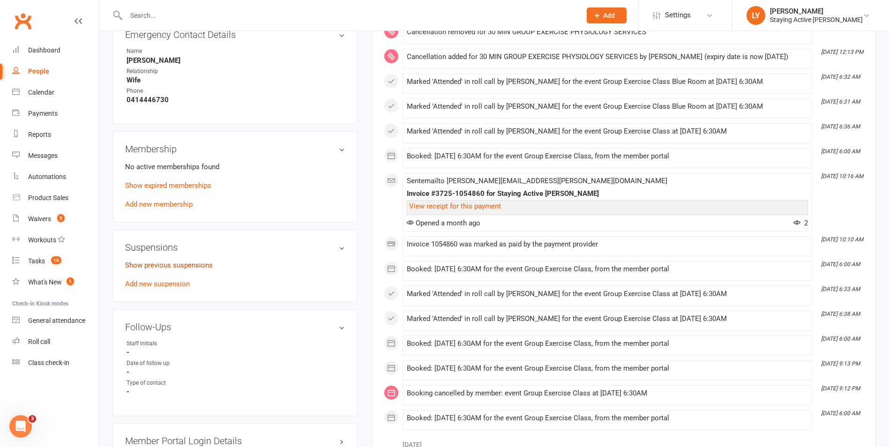
click at [163, 261] on link "Show previous suspensions" at bounding box center [169, 265] width 88 height 8
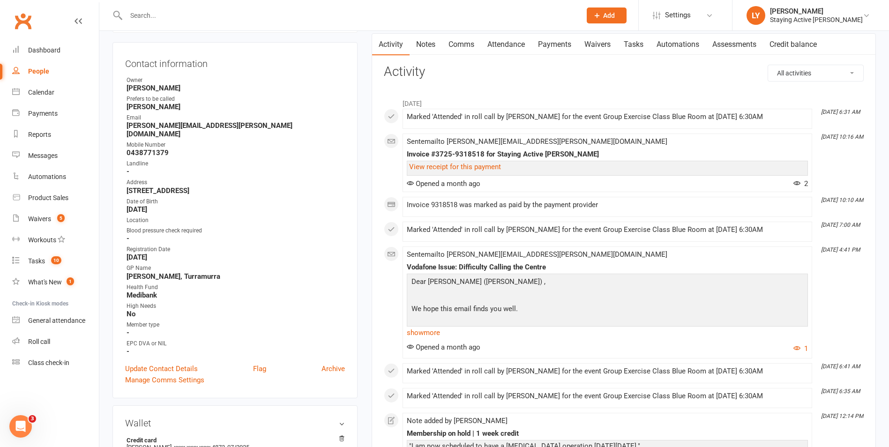
scroll to position [0, 0]
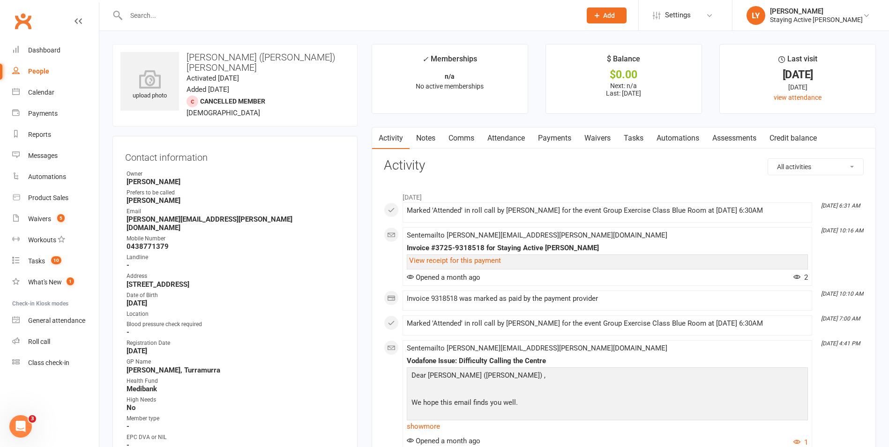
click at [426, 143] on link "Notes" at bounding box center [426, 139] width 32 height 22
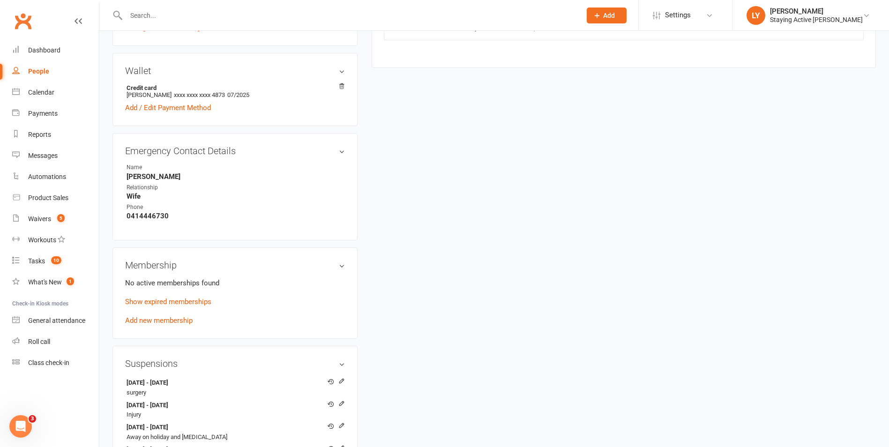
scroll to position [516, 0]
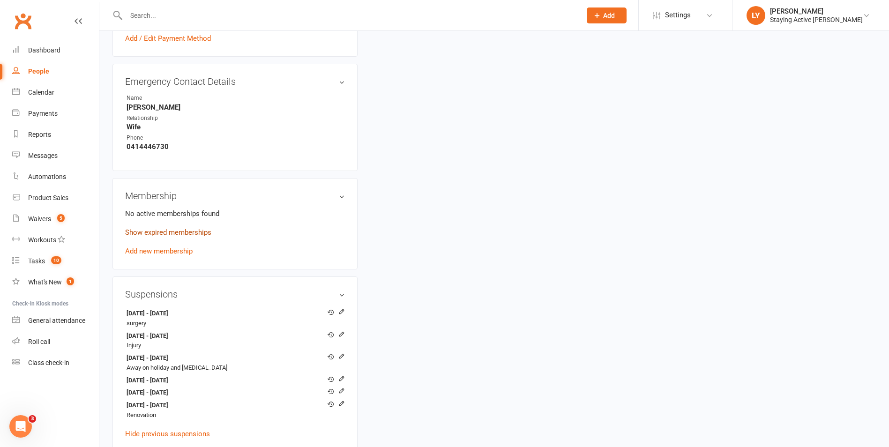
click at [179, 228] on link "Show expired memberships" at bounding box center [168, 232] width 86 height 8
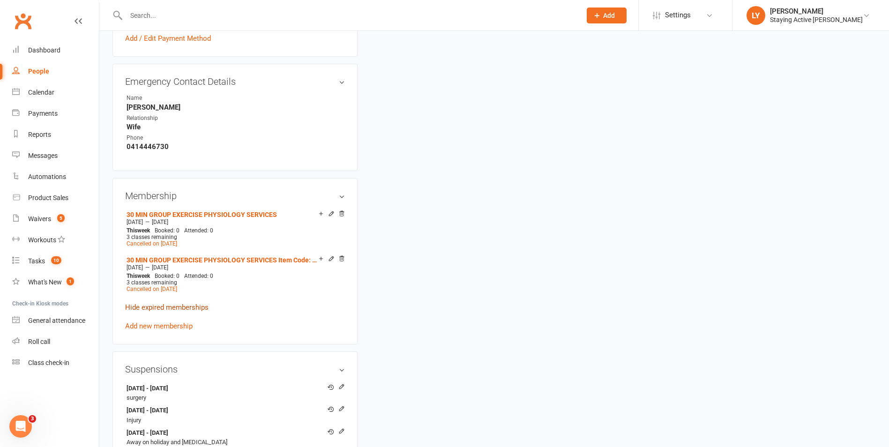
click at [171, 303] on link "Hide expired memberships" at bounding box center [166, 307] width 83 height 8
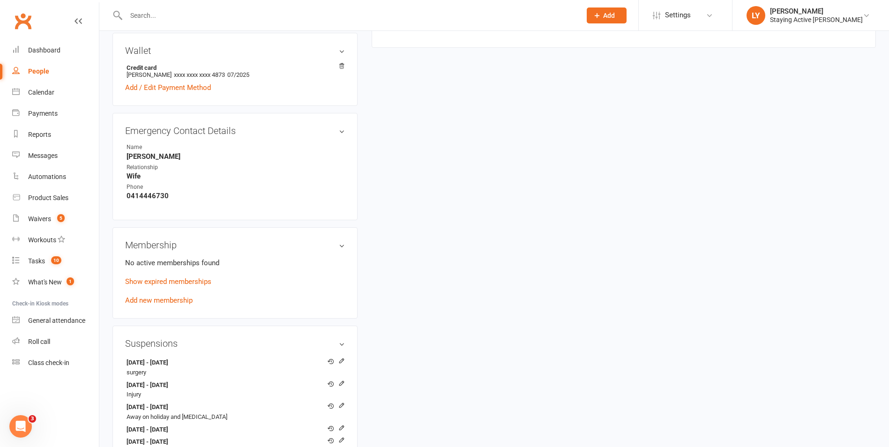
scroll to position [469, 0]
click at [173, 275] on link "Show expired memberships" at bounding box center [168, 279] width 86 height 8
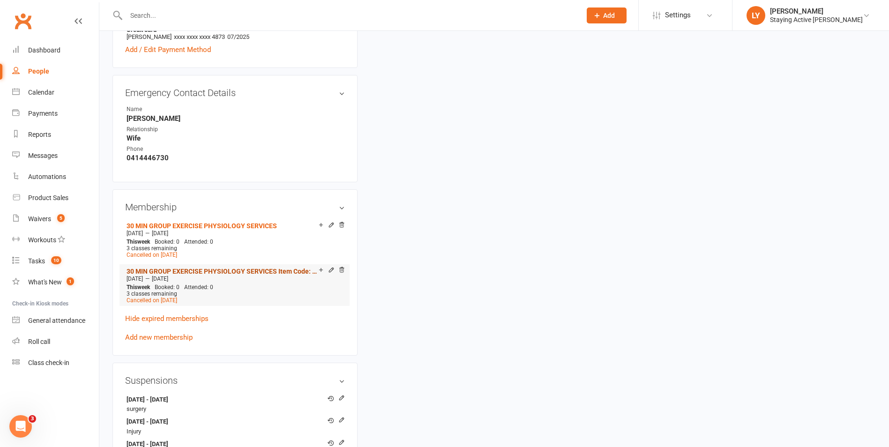
scroll to position [563, 0]
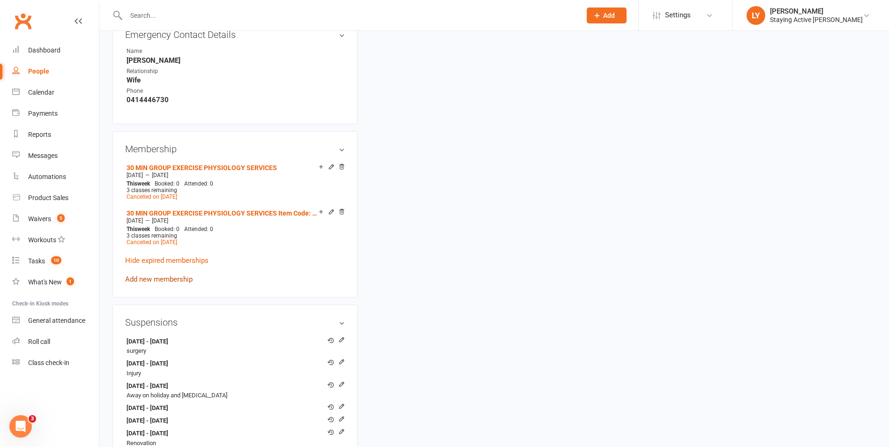
click at [160, 275] on link "Add new membership" at bounding box center [159, 279] width 68 height 8
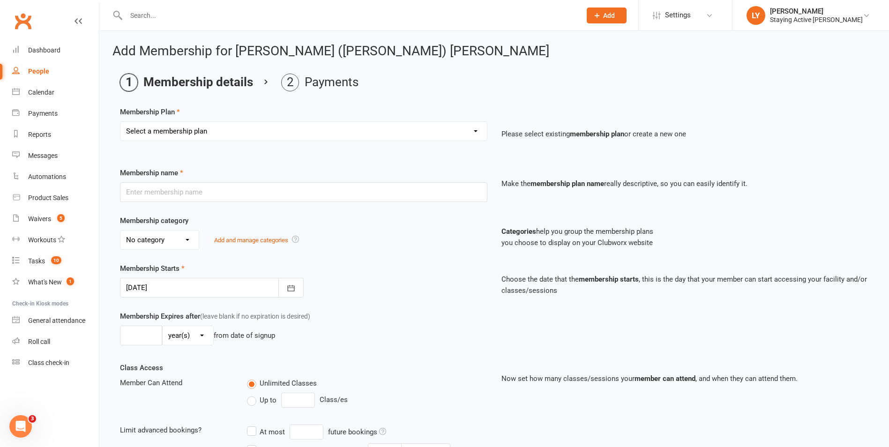
click at [262, 132] on select "Select a membership plan Create new Membership Plan 193000 Telehealth Exercise …" at bounding box center [304, 131] width 367 height 19
select select "2"
click at [121, 122] on select "Select a membership plan Create new Membership Plan 193000 Telehealth Exercise …" at bounding box center [304, 131] width 367 height 19
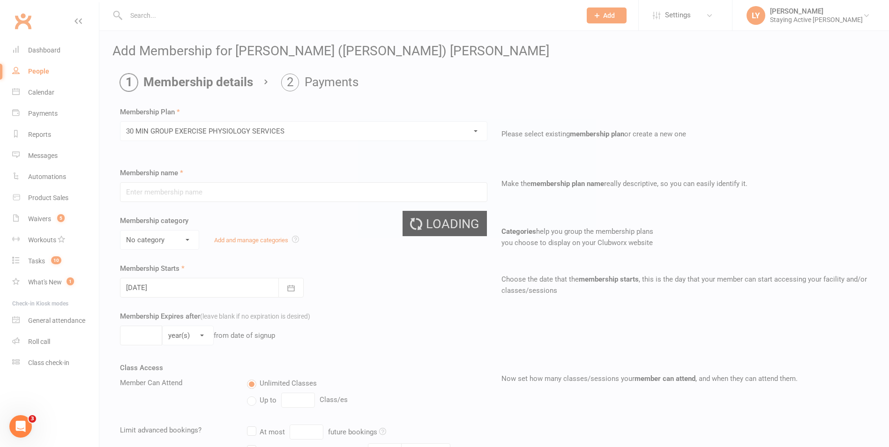
type input "30 MIN GROUP EXERCISE PHYSIOLOGY SERVICES"
select select "2"
type input "3"
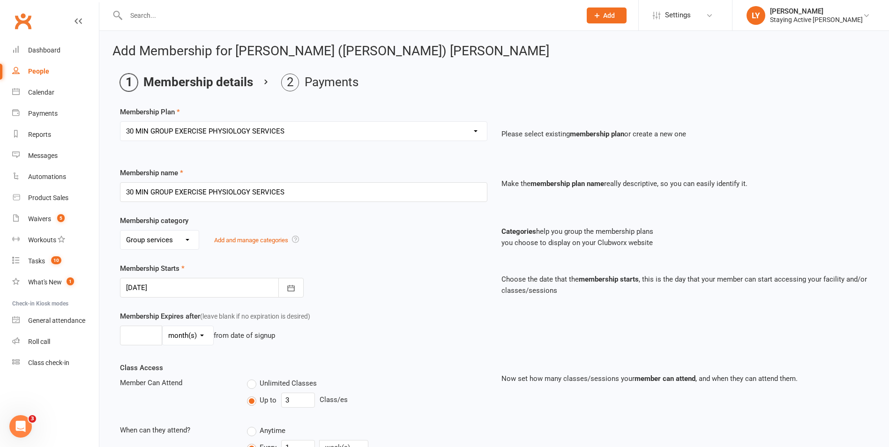
click at [153, 244] on select "No category Direct Debit Excludes tax Group services Individual services Initia…" at bounding box center [160, 240] width 78 height 19
click at [294, 286] on icon "button" at bounding box center [290, 288] width 9 height 9
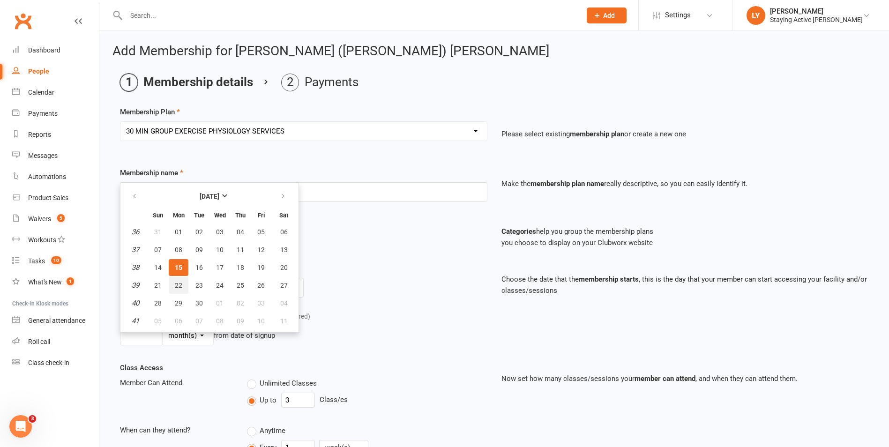
click at [176, 286] on span "22" at bounding box center [179, 286] width 8 height 8
type input "22 Sep 2025"
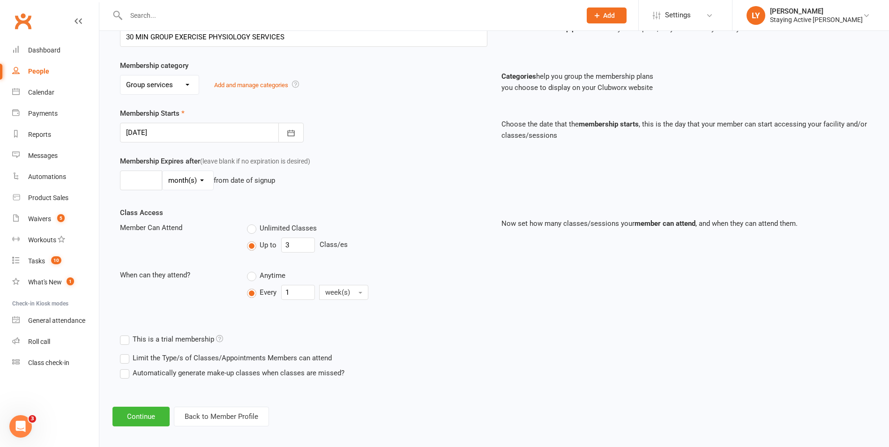
scroll to position [161, 0]
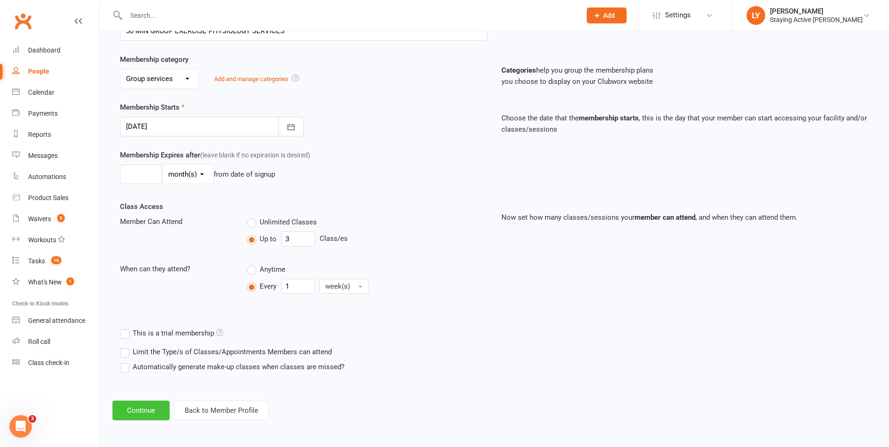
click at [142, 408] on button "Continue" at bounding box center [141, 411] width 57 height 20
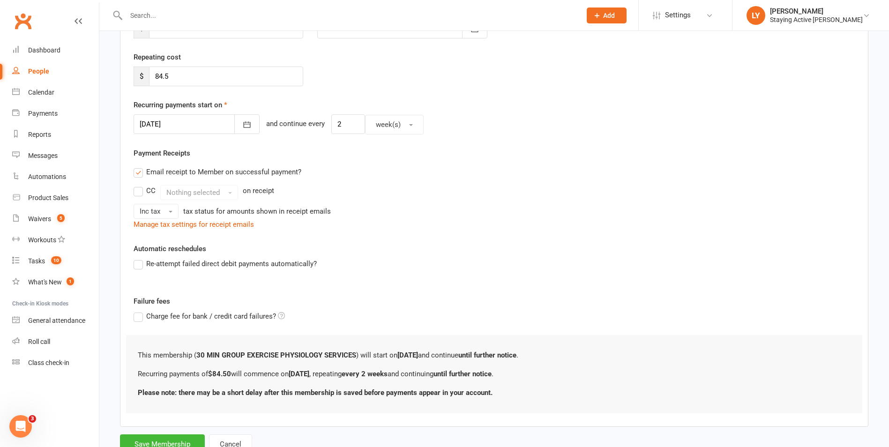
scroll to position [0, 0]
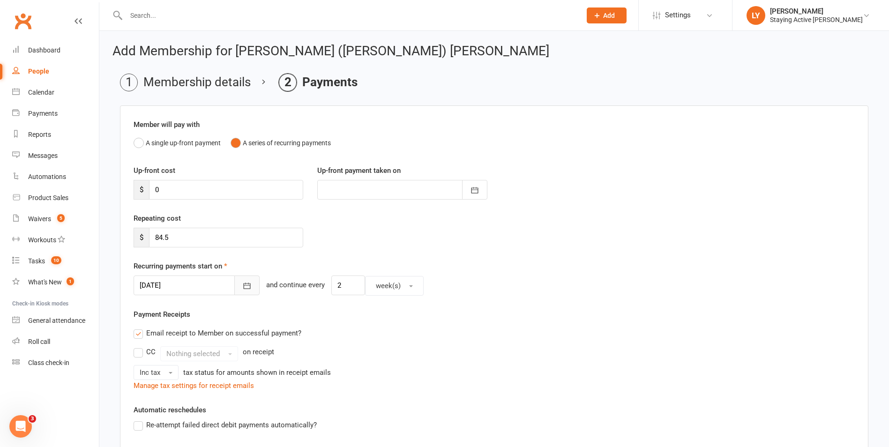
click at [234, 280] on button "button" at bounding box center [246, 286] width 25 height 20
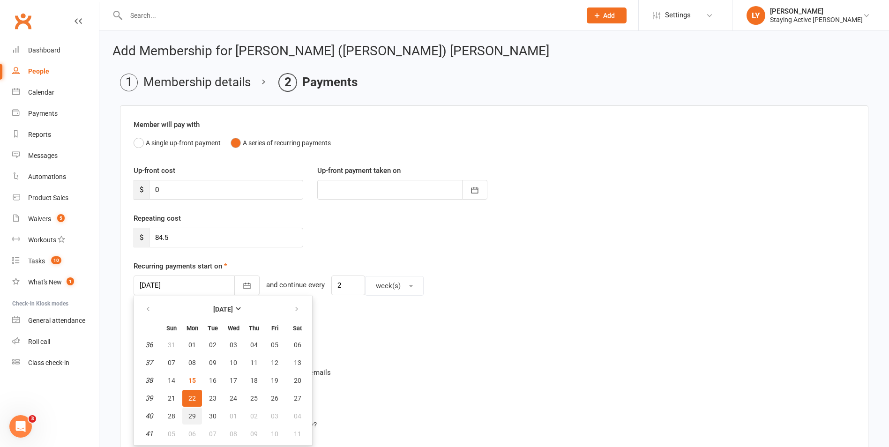
click at [188, 416] on span "29" at bounding box center [192, 417] width 8 height 8
type input "29 Sep 2025"
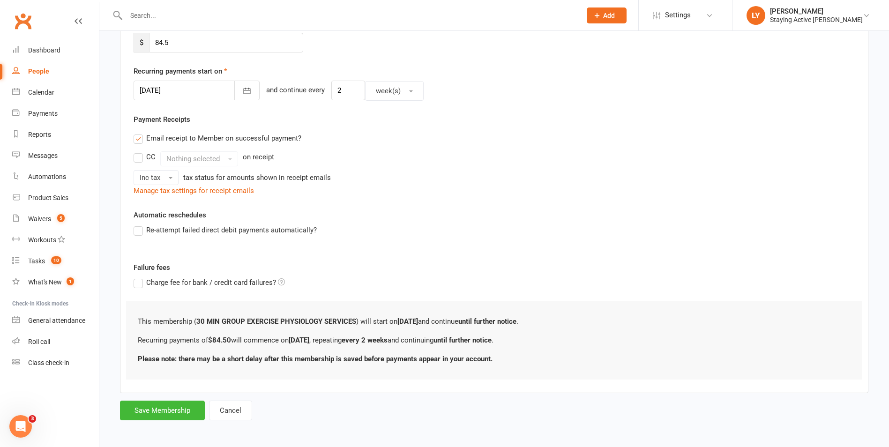
scroll to position [197, 0]
click at [158, 401] on button "Save Membership" at bounding box center [162, 409] width 85 height 20
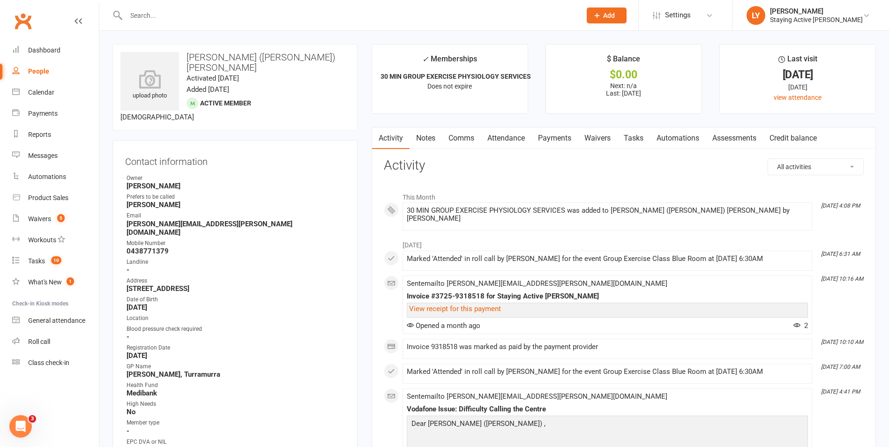
click at [424, 137] on link "Notes" at bounding box center [426, 139] width 32 height 22
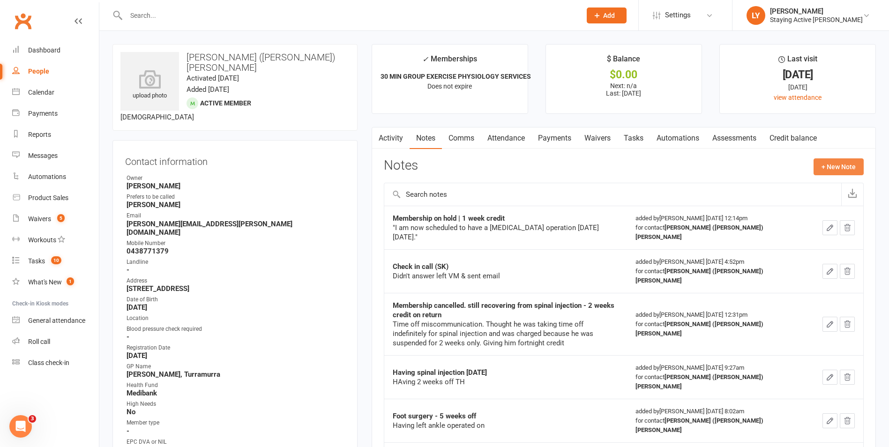
click at [846, 169] on button "+ New Note" at bounding box center [839, 166] width 50 height 17
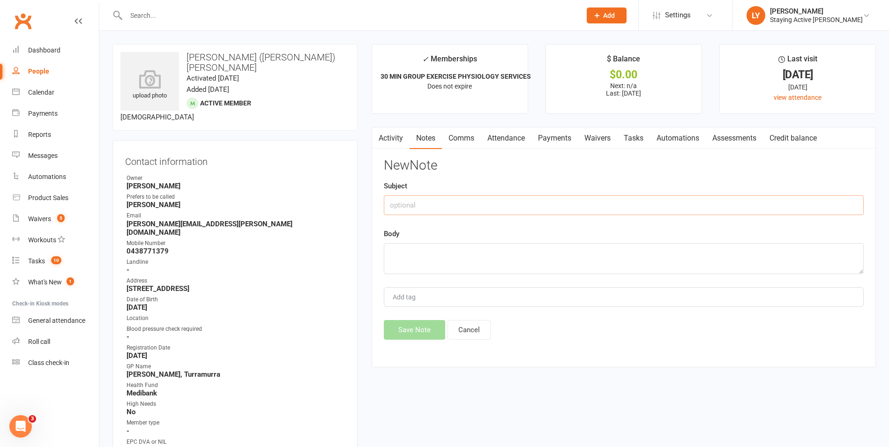
click at [452, 213] on input "text" at bounding box center [624, 206] width 480 height 20
type input "Returning from Shoulder op (LP)"
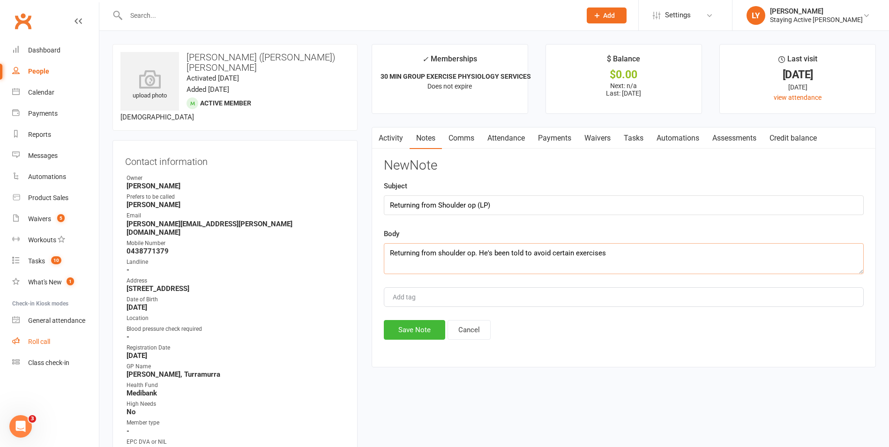
type textarea "Returning from shoulder op. He's been told to avoid certain exercises"
click at [40, 345] on div "Roll call" at bounding box center [39, 342] width 22 height 8
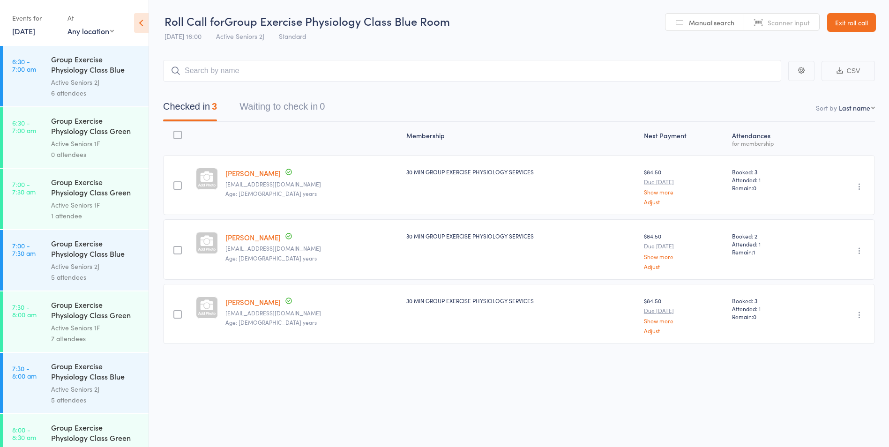
click at [35, 34] on link "[DATE]" at bounding box center [23, 31] width 23 height 10
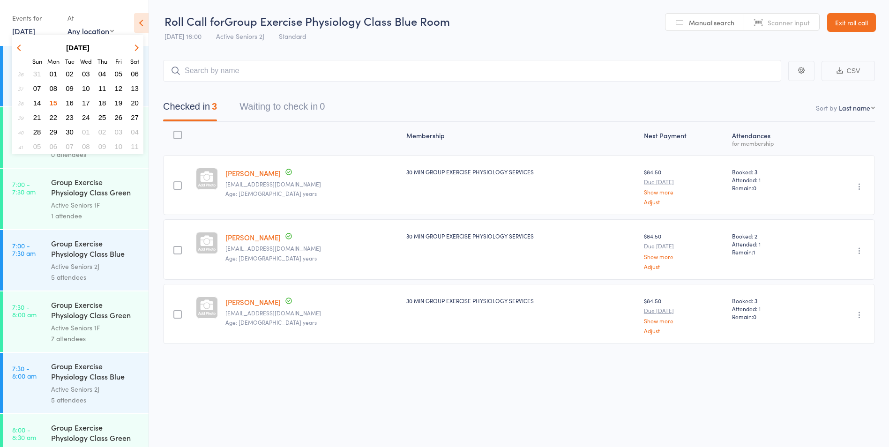
click at [86, 118] on span "24" at bounding box center [86, 117] width 8 height 8
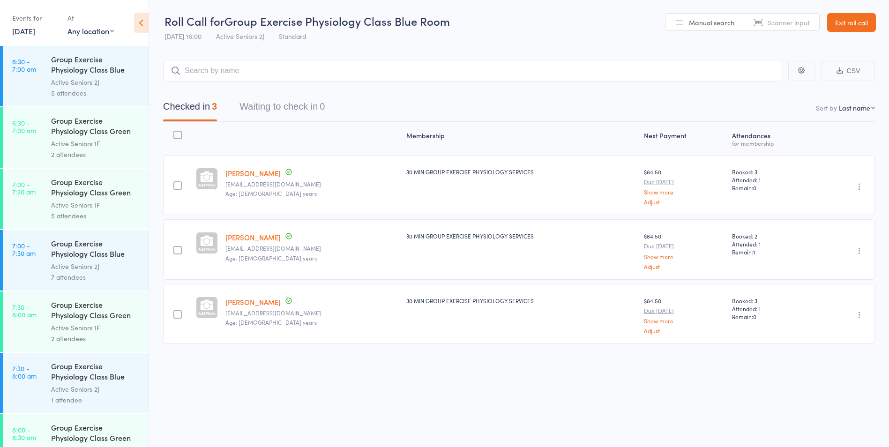
click at [118, 84] on div "Active Seniors 2J" at bounding box center [96, 82] width 90 height 11
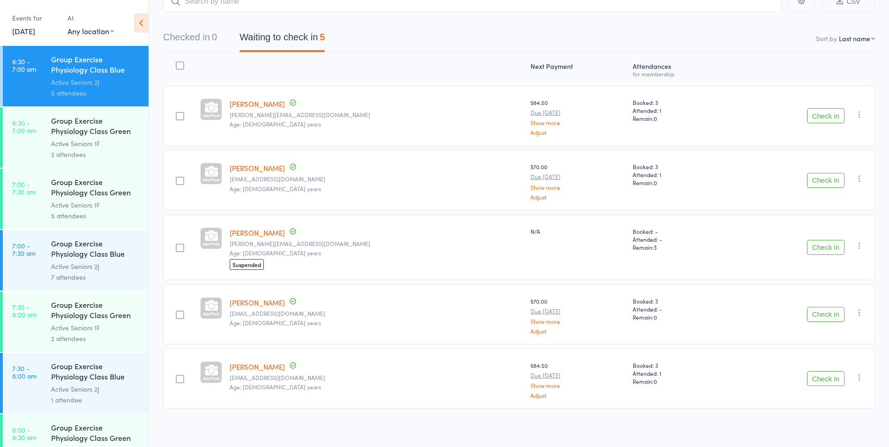
scroll to position [73, 0]
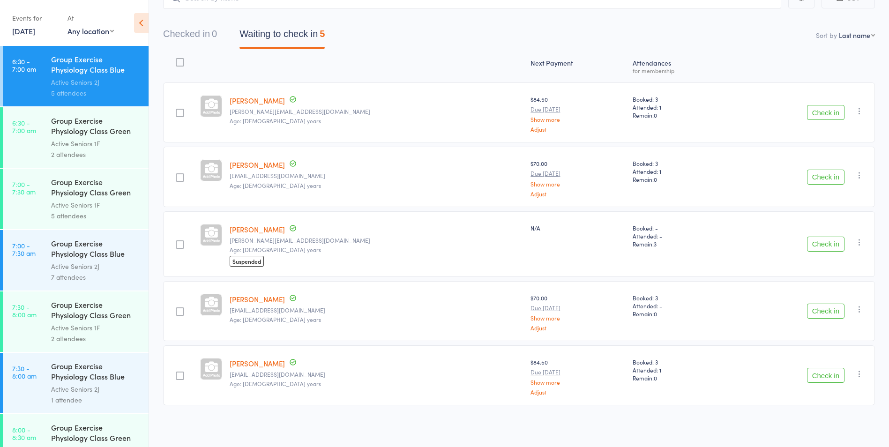
click at [105, 125] on div "Group Exercise Physiology Class Green Room" at bounding box center [96, 126] width 90 height 23
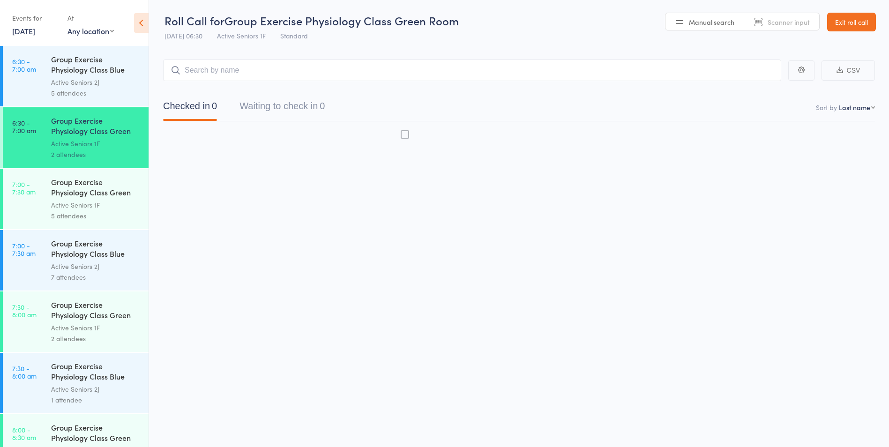
scroll to position [0, 0]
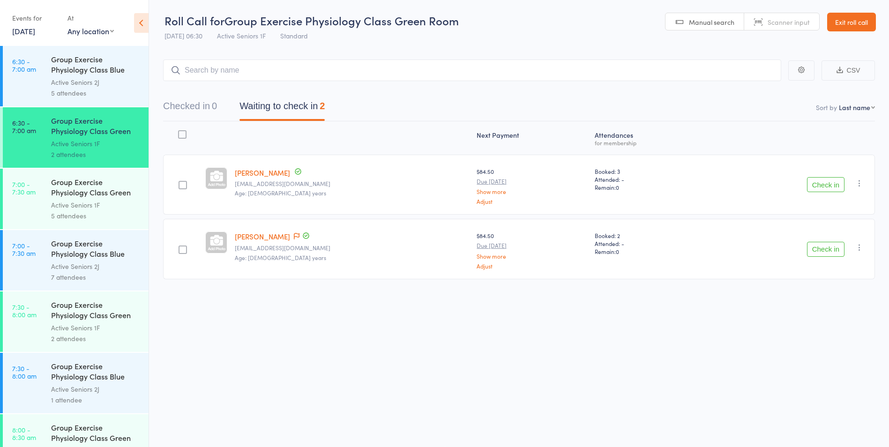
click at [88, 84] on div "Active Seniors 2J" at bounding box center [96, 82] width 90 height 11
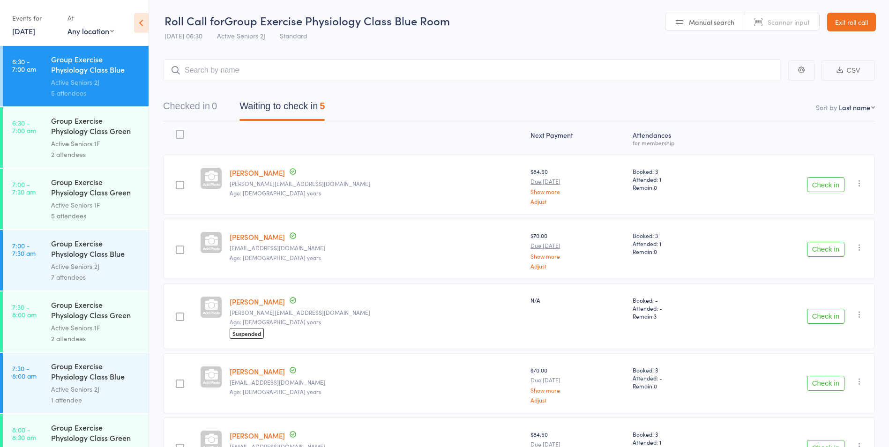
click at [303, 76] on input "search" at bounding box center [472, 71] width 618 height 22
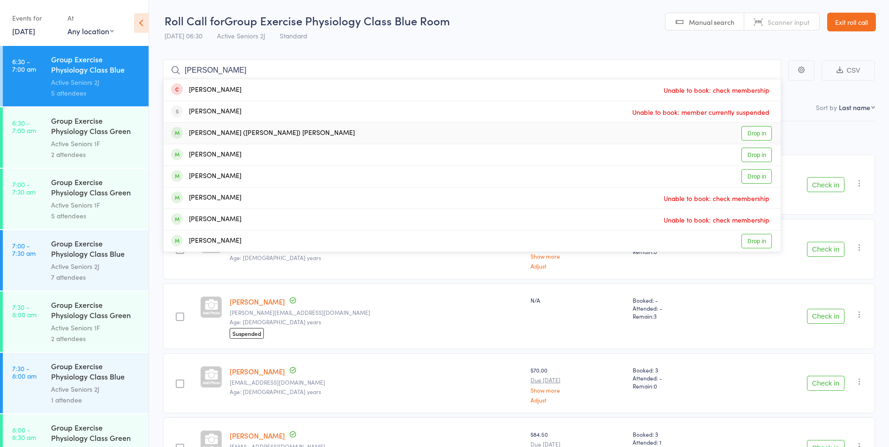
type input "[PERSON_NAME]"
click at [755, 128] on link "Drop in" at bounding box center [757, 133] width 30 height 15
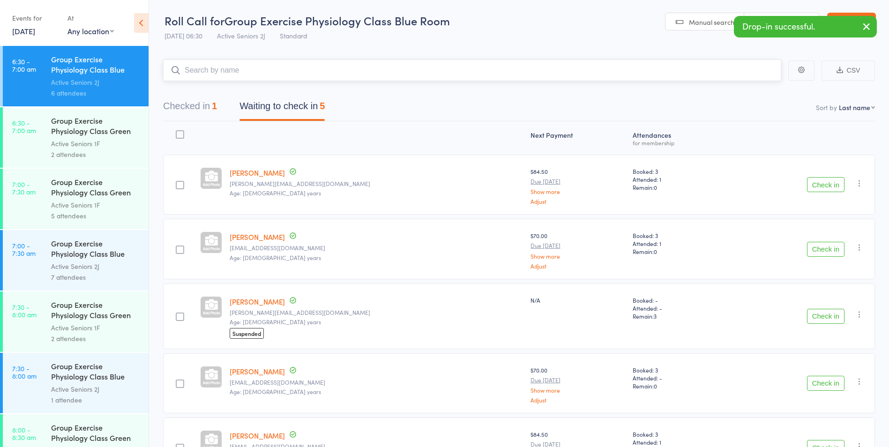
click at [194, 107] on button "Checked in 1" at bounding box center [190, 108] width 54 height 25
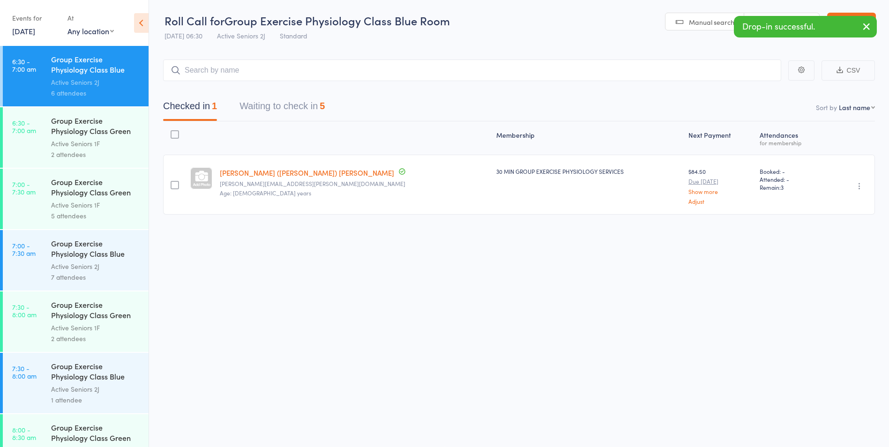
click at [856, 181] on icon "button" at bounding box center [859, 185] width 9 height 9
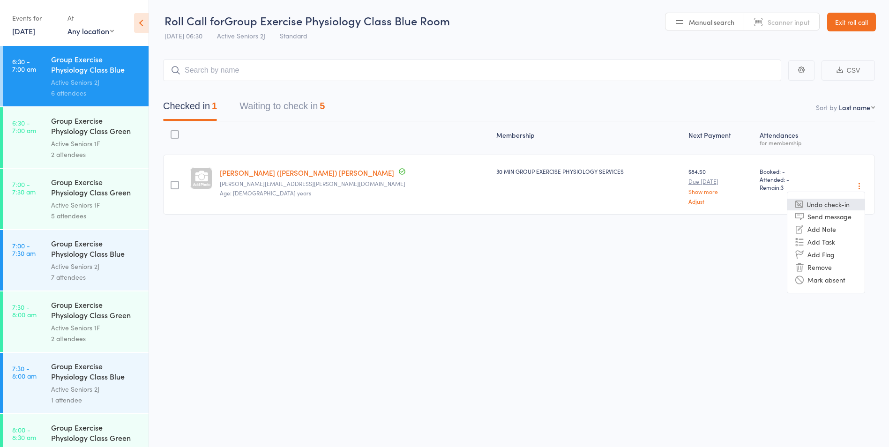
click at [833, 208] on li "Undo check-in" at bounding box center [826, 205] width 77 height 12
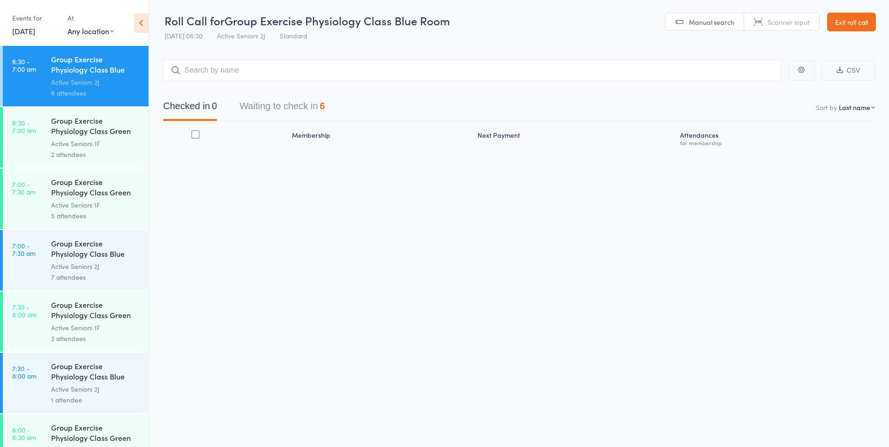
click at [302, 112] on button "Waiting to check in 6" at bounding box center [282, 108] width 85 height 25
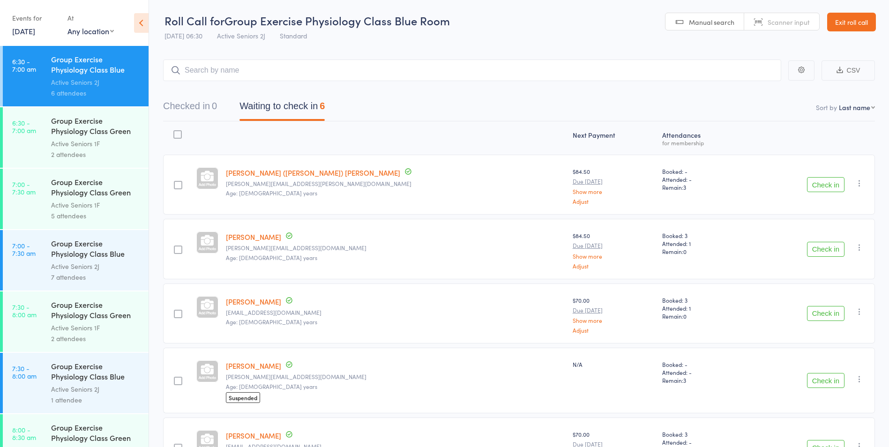
click at [857, 185] on icon "button" at bounding box center [859, 183] width 9 height 9
click at [28, 30] on link "[DATE]" at bounding box center [23, 31] width 23 height 10
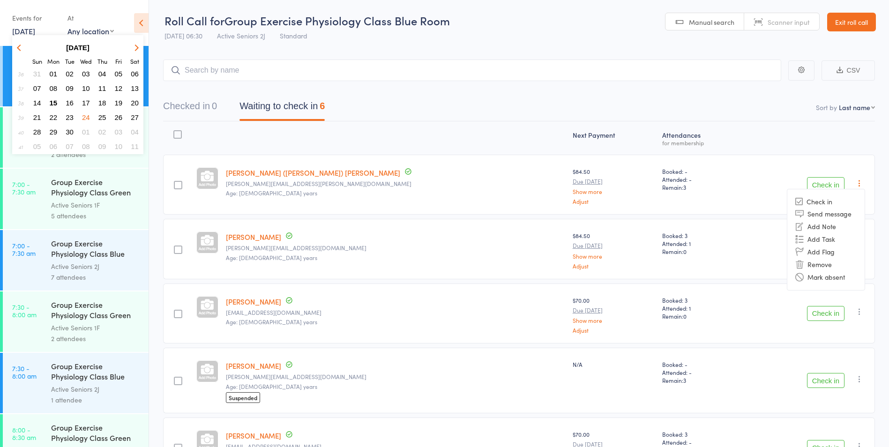
click at [122, 113] on button "26" at bounding box center [119, 117] width 15 height 13
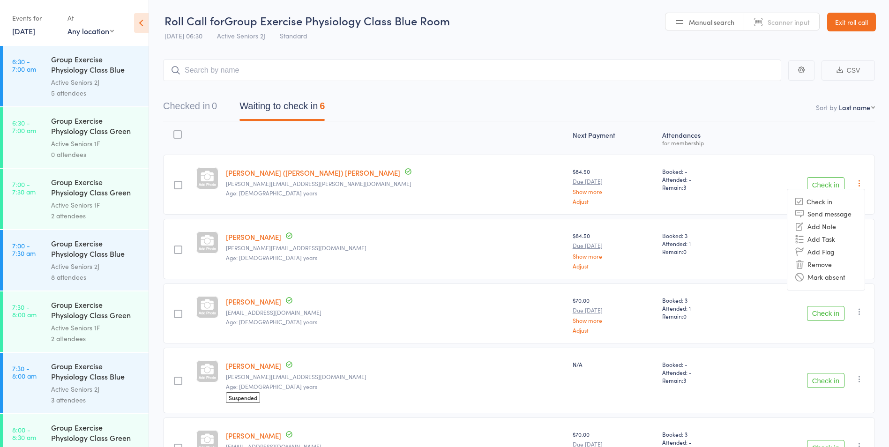
click at [96, 92] on div "5 attendees" at bounding box center [96, 93] width 90 height 11
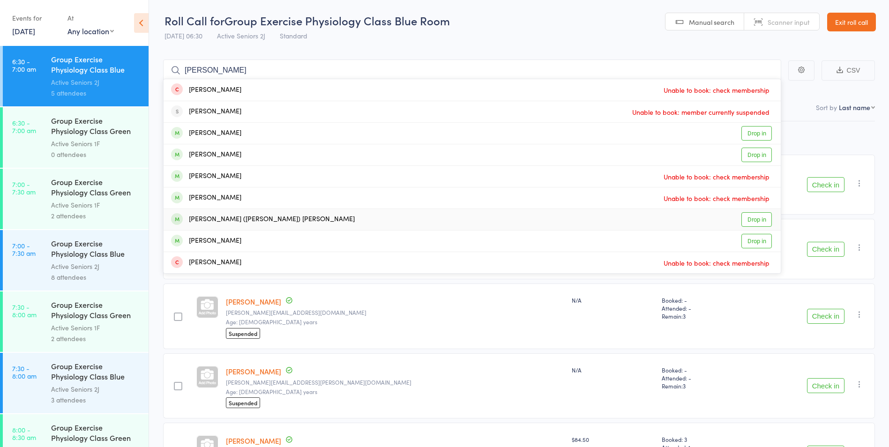
type input "[PERSON_NAME]"
click at [768, 218] on link "Drop in" at bounding box center [757, 219] width 30 height 15
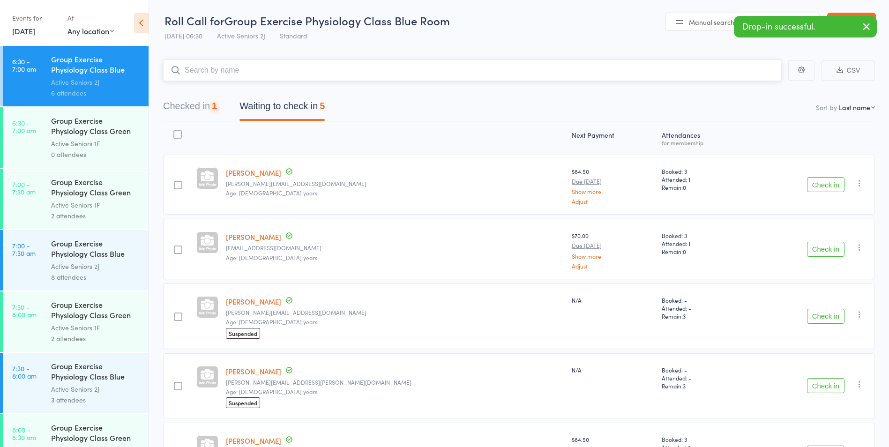
click at [195, 108] on button "Checked in 1" at bounding box center [190, 108] width 54 height 25
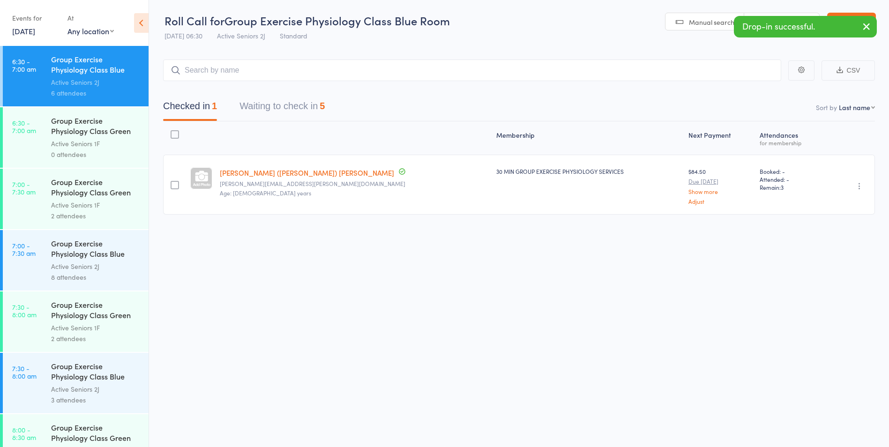
click at [861, 188] on icon "button" at bounding box center [859, 185] width 9 height 9
click at [829, 207] on li "Undo check-in" at bounding box center [826, 205] width 77 height 12
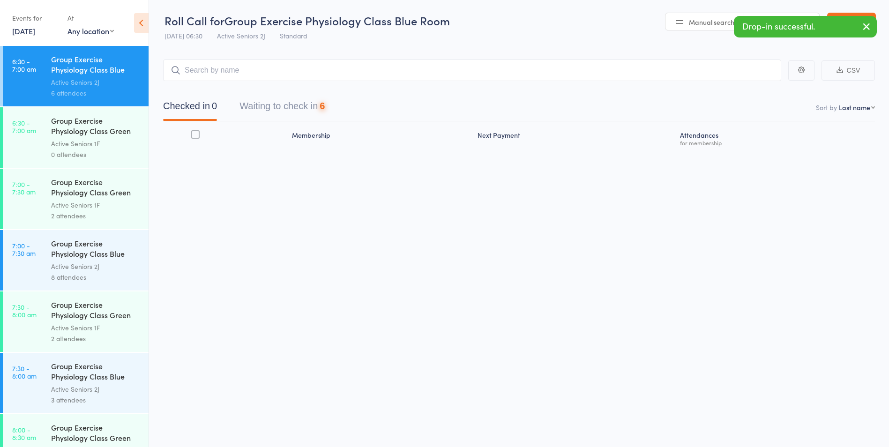
click at [267, 108] on button "Waiting to check in 6" at bounding box center [282, 108] width 85 height 25
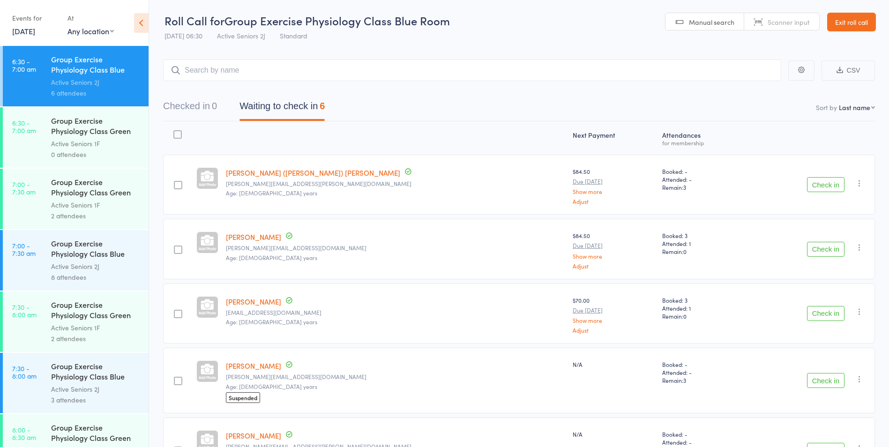
click at [848, 22] on link "Exit roll call" at bounding box center [852, 22] width 49 height 19
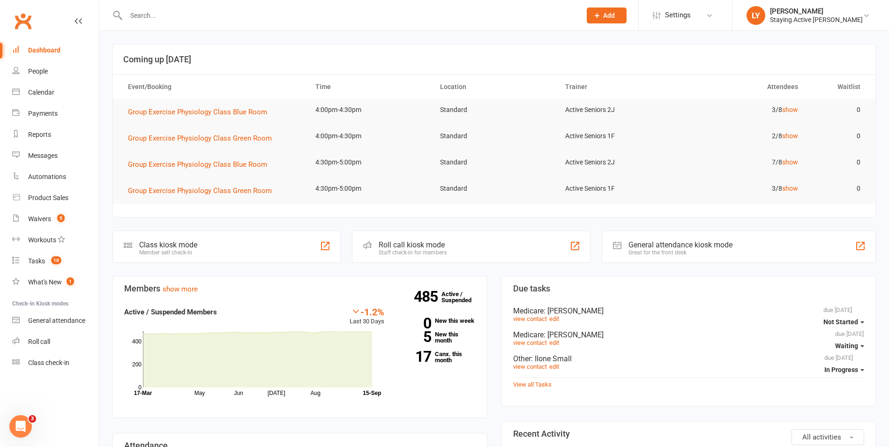
click at [150, 17] on input "text" at bounding box center [349, 15] width 452 height 13
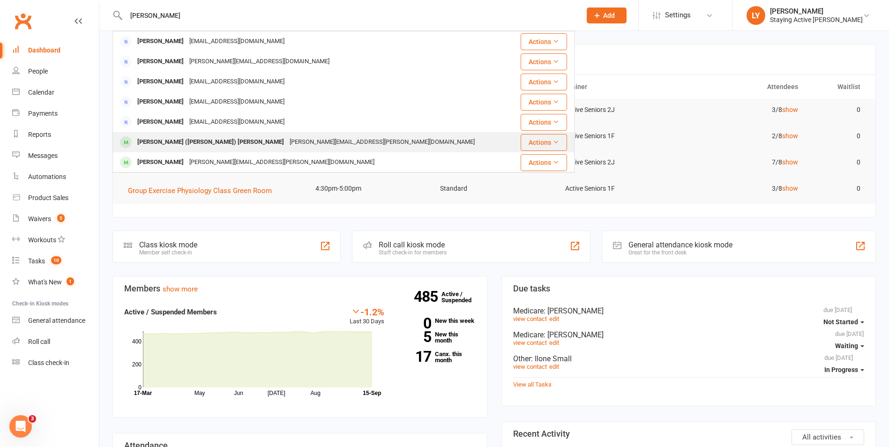
type input "geoff"
click at [178, 135] on div "Arthur Geoffrey (Geoff) Baxter geoff.baxter@baxco.com.au" at bounding box center [314, 142] width 402 height 19
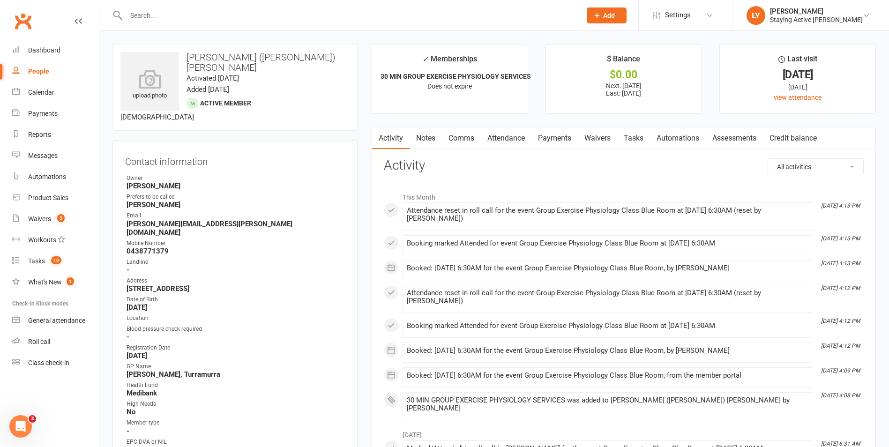
click at [431, 143] on link "Notes" at bounding box center [426, 139] width 32 height 22
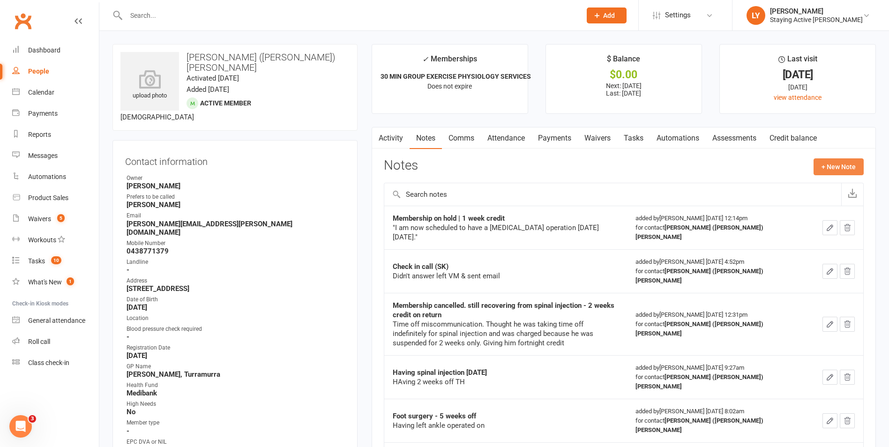
click at [846, 165] on button "+ New Note" at bounding box center [839, 166] width 50 height 17
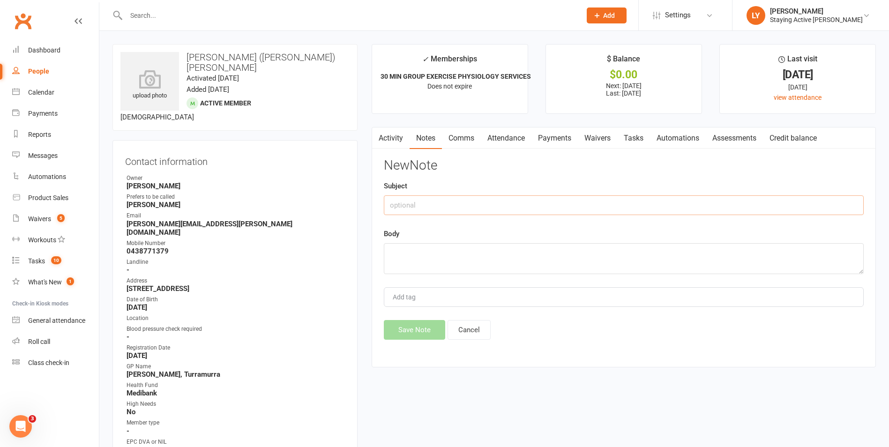
click at [433, 214] on input "text" at bounding box center [624, 206] width 480 height 20
type input "Returning from Shoulder op (LP)"
click at [421, 274] on textarea at bounding box center [624, 258] width 480 height 31
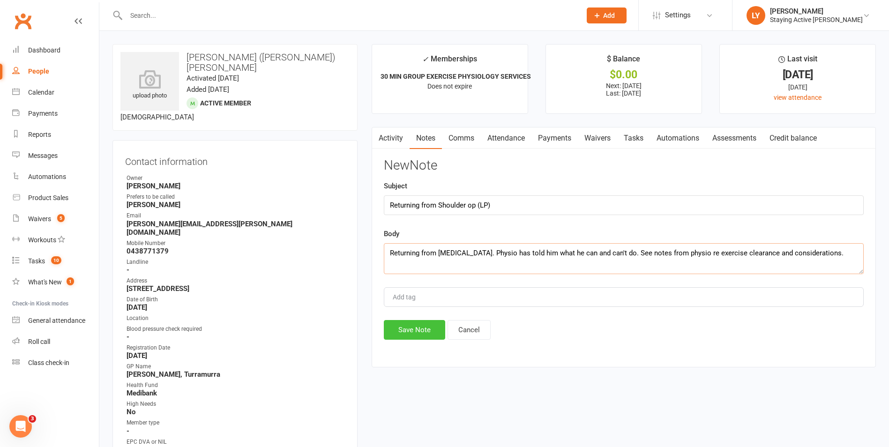
type textarea "Returning from [MEDICAL_DATA]. Physio has told him what he can and can't do. Se…"
click at [415, 327] on button "Save Note" at bounding box center [414, 330] width 61 height 20
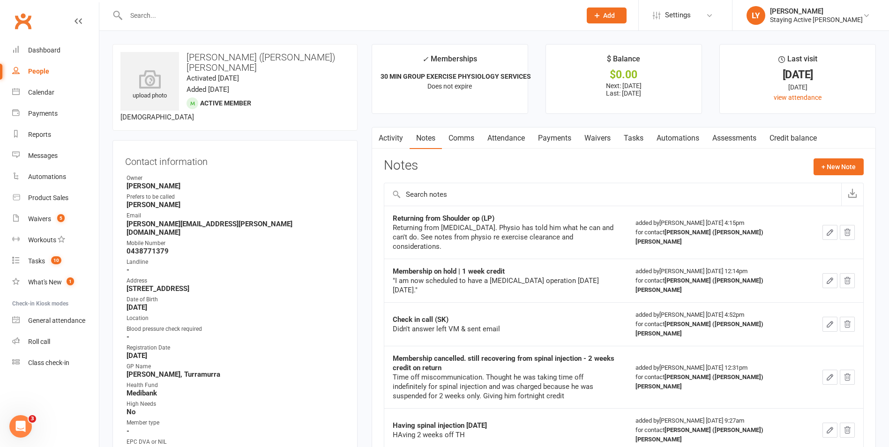
click at [232, 8] on div at bounding box center [344, 15] width 462 height 30
click at [225, 22] on input "text" at bounding box center [349, 15] width 452 height 13
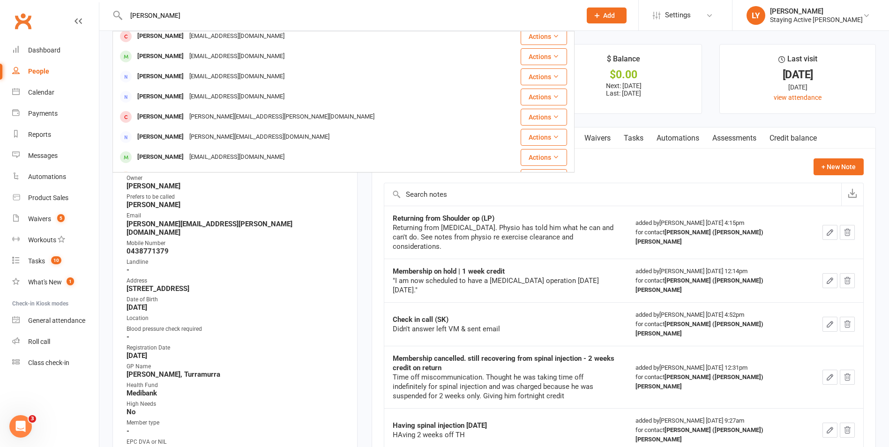
scroll to position [38, 0]
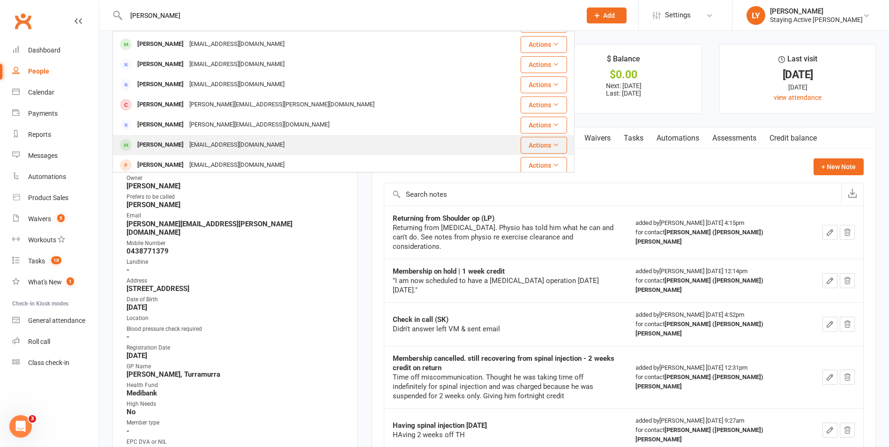
type input "roslyn"
click at [322, 151] on div "Roslyn Lindsay roslynlindsay@bigpond.com" at bounding box center [305, 145] width 384 height 19
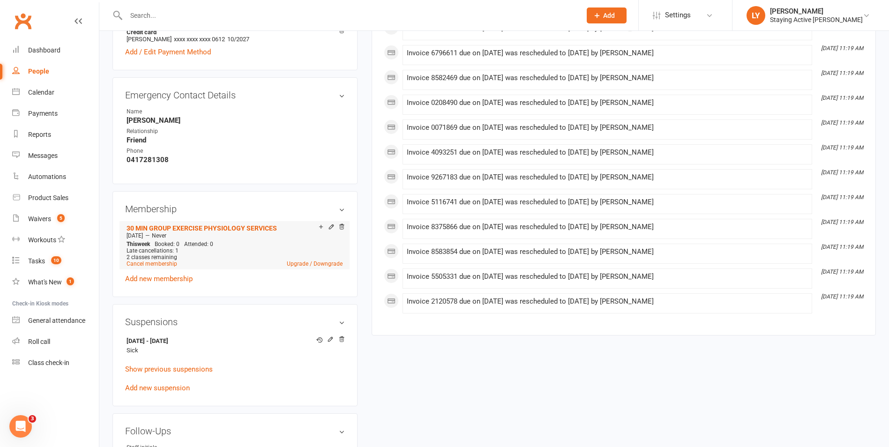
scroll to position [516, 0]
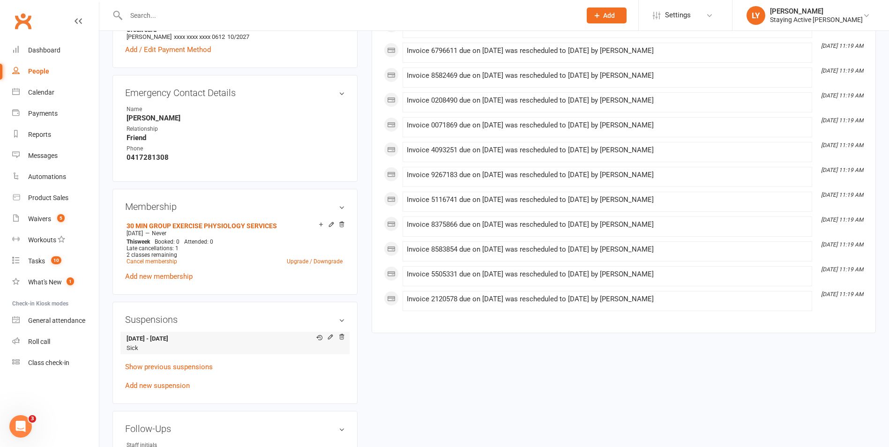
click at [283, 343] on li "16 Sep 2025 - 21 Sep 2025 Sick" at bounding box center [235, 343] width 220 height 23
click at [321, 338] on icon at bounding box center [319, 338] width 6 height 6
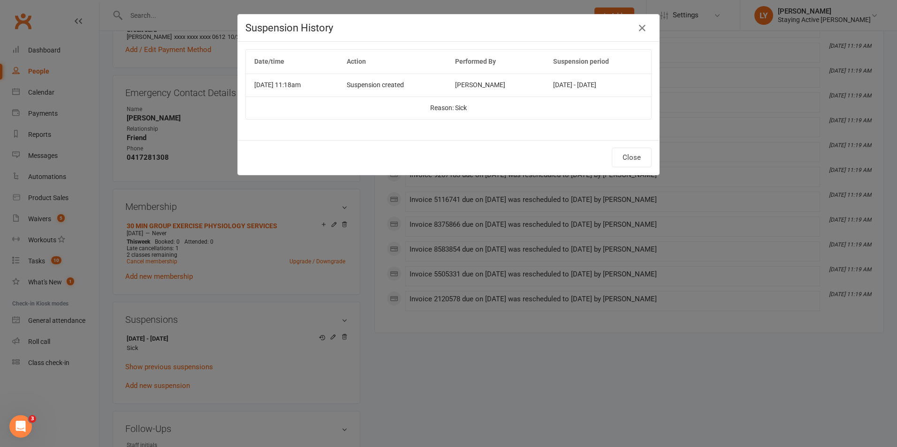
click at [639, 20] on div "Suspension History" at bounding box center [448, 28] width 421 height 27
click at [634, 32] on button "button" at bounding box center [641, 28] width 15 height 15
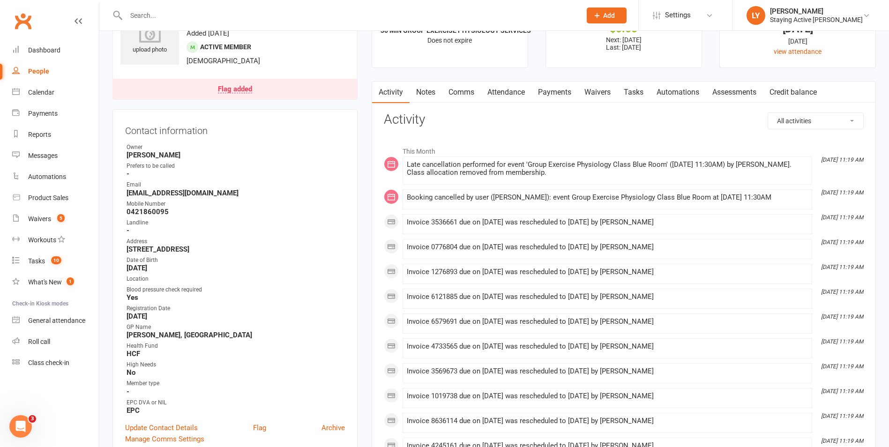
scroll to position [0, 0]
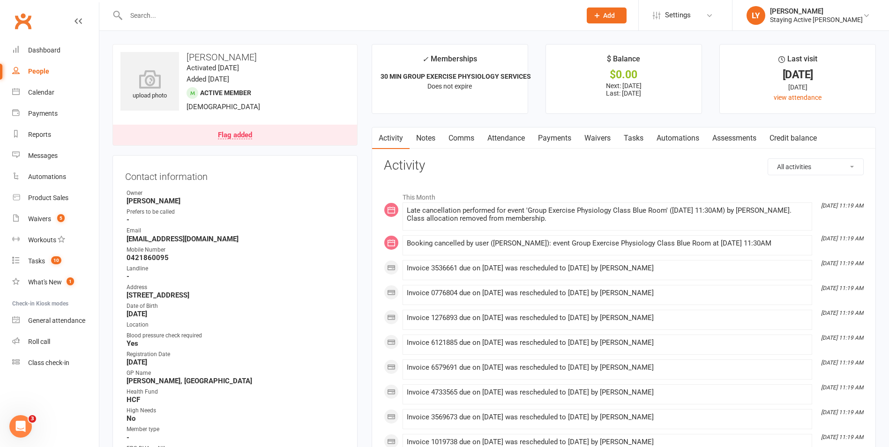
click at [421, 143] on link "Notes" at bounding box center [426, 139] width 32 height 22
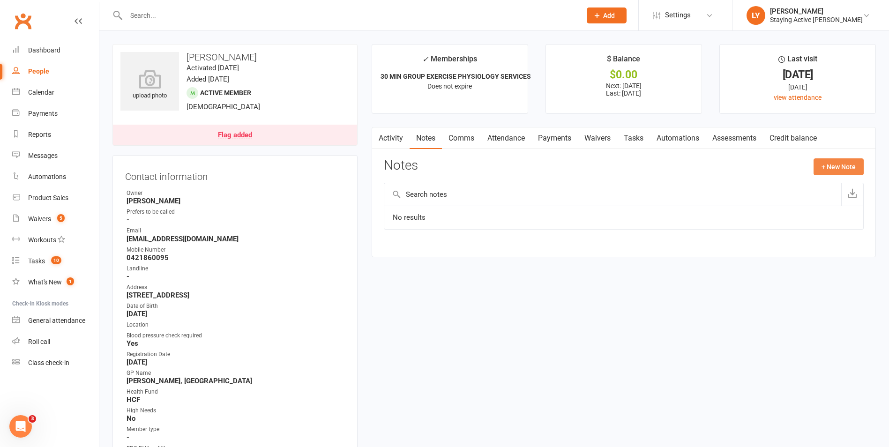
click at [838, 166] on button "+ New Note" at bounding box center [839, 166] width 50 height 17
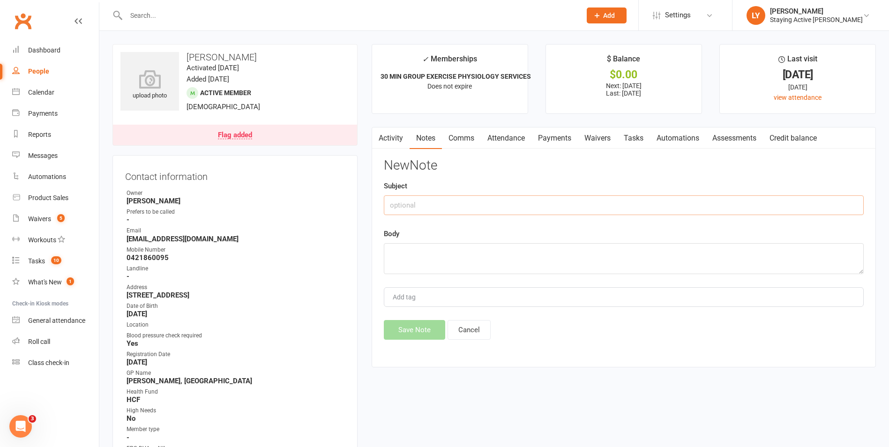
click at [616, 202] on input "text" at bounding box center [624, 206] width 480 height 20
type input "Sick leave 1 week (LP)"
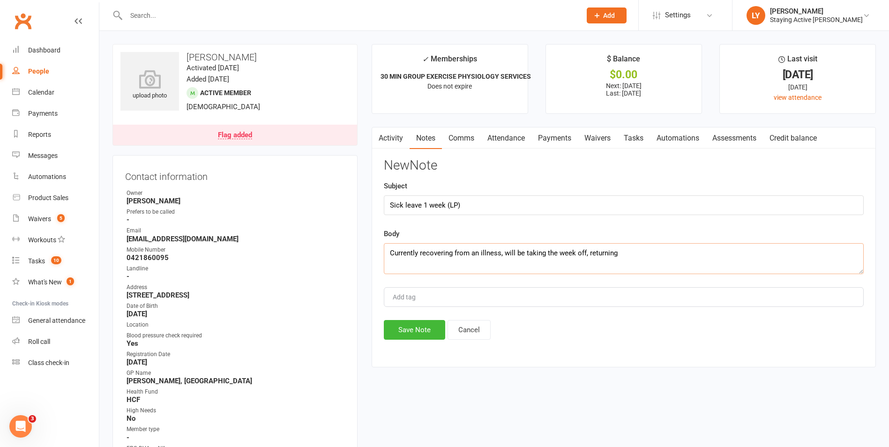
click at [659, 257] on textarea "Currently recovering from an illness, will be taking the week off, returning" at bounding box center [624, 258] width 480 height 31
type textarea "Currently recovering from an illness, will be taking the week off, returning 22…"
click at [406, 335] on button "Save Note" at bounding box center [414, 330] width 61 height 20
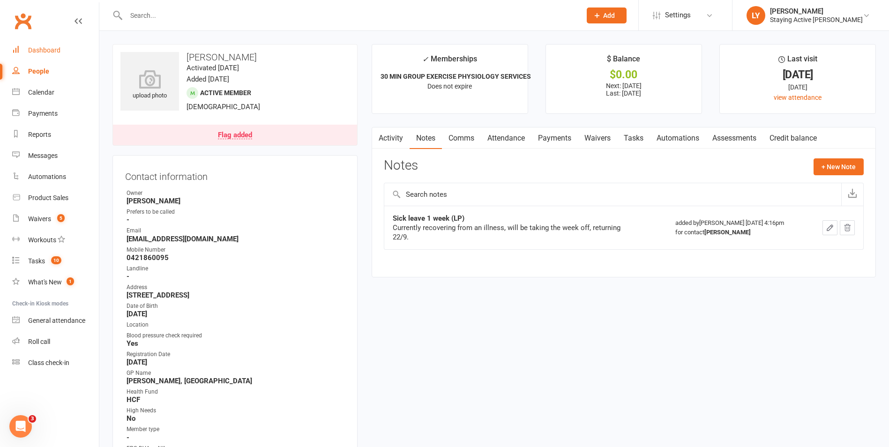
click at [45, 54] on link "Dashboard" at bounding box center [55, 50] width 87 height 21
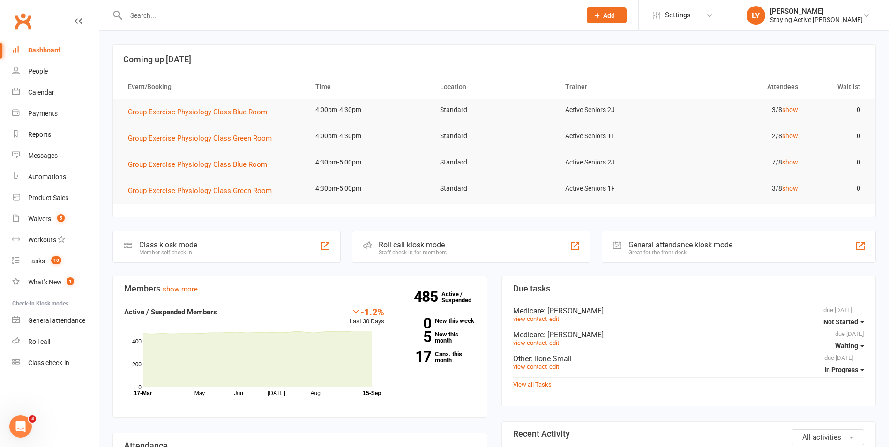
click at [407, 248] on div "Roll call kiosk mode" at bounding box center [413, 245] width 68 height 9
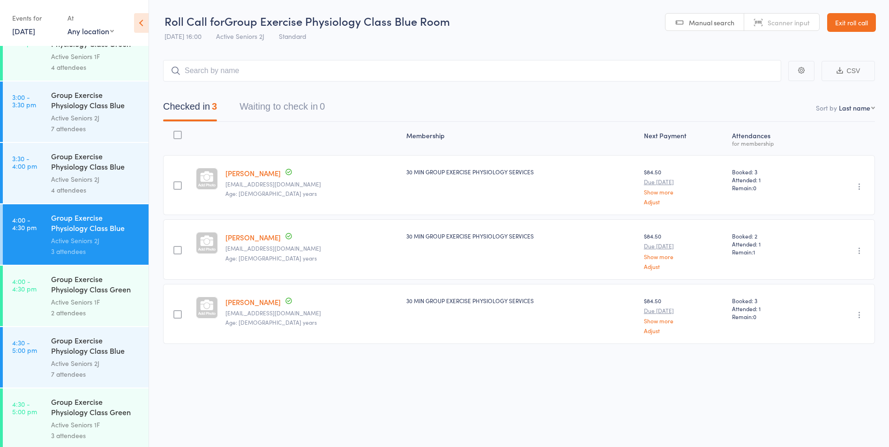
scroll to position [1748, 0]
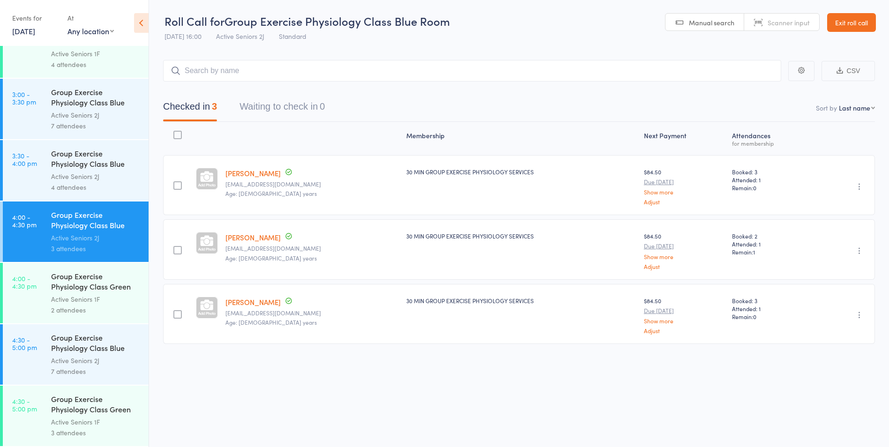
click at [81, 286] on div "Group Exercise Physiology Class Green Room" at bounding box center [96, 282] width 90 height 23
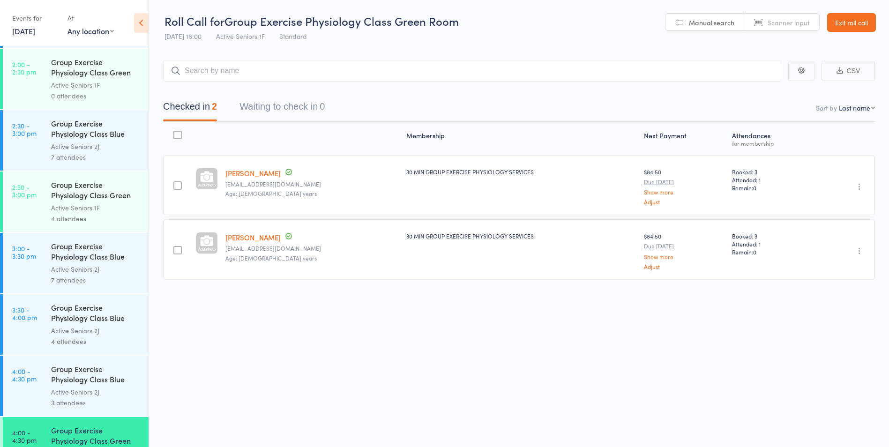
scroll to position [1748, 0]
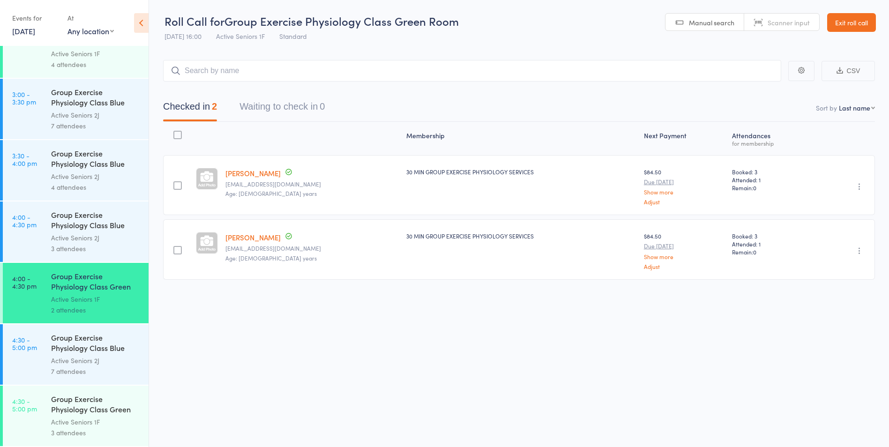
click at [99, 359] on div "Active Seniors 2J" at bounding box center [96, 360] width 90 height 11
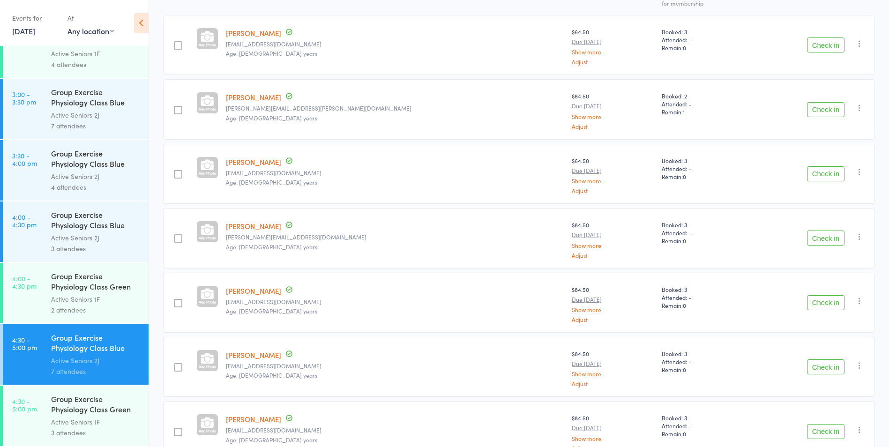
scroll to position [141, 0]
click at [70, 412] on div "Group Exercise Physiology Class Green Room" at bounding box center [96, 405] width 90 height 23
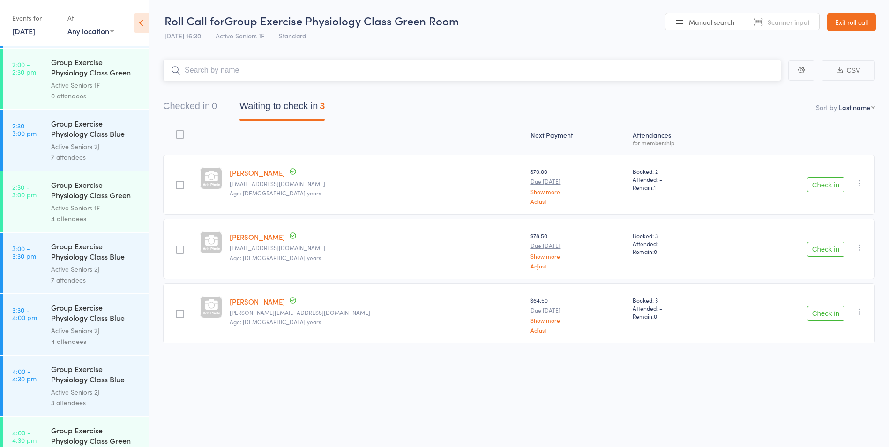
scroll to position [1748, 0]
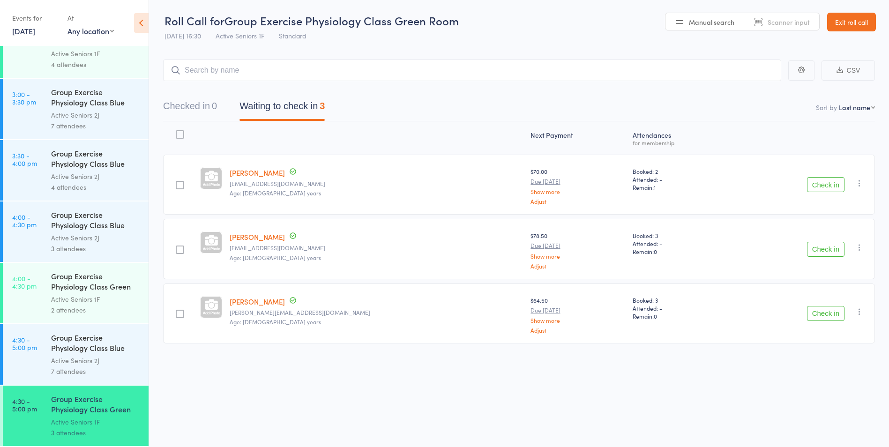
click at [79, 347] on div "Group Exercise Physiology Class Blue Room" at bounding box center [96, 343] width 90 height 23
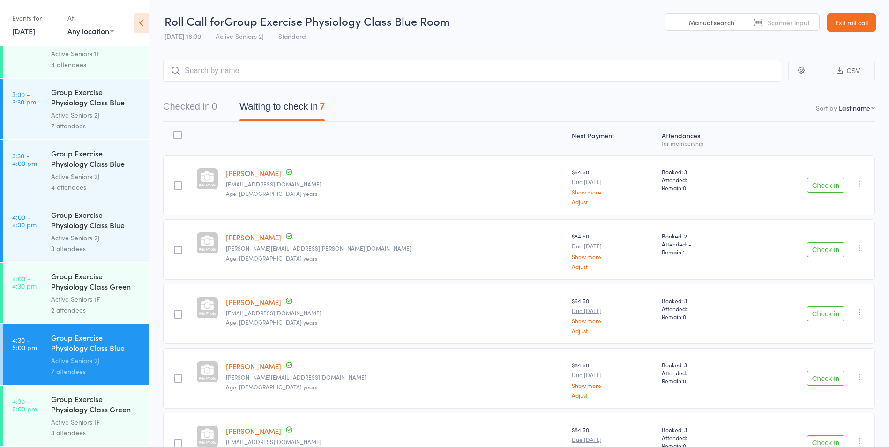
click at [35, 29] on link "15 Sep, 2025" at bounding box center [23, 31] width 23 height 10
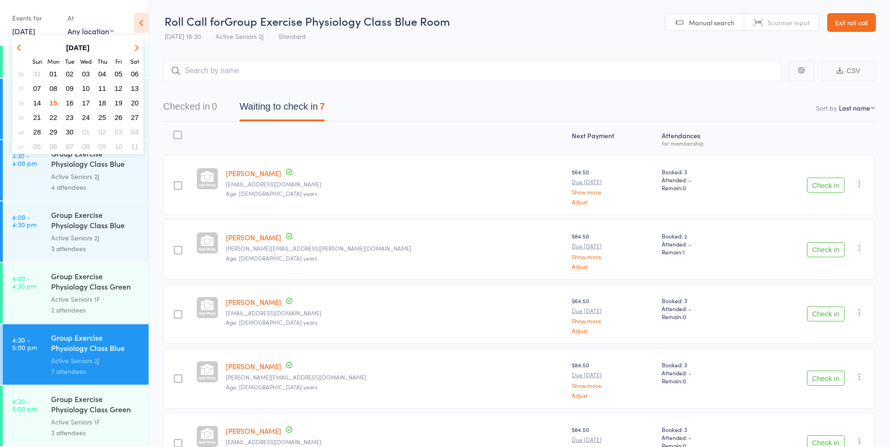
click at [117, 101] on span "19" at bounding box center [119, 103] width 8 height 8
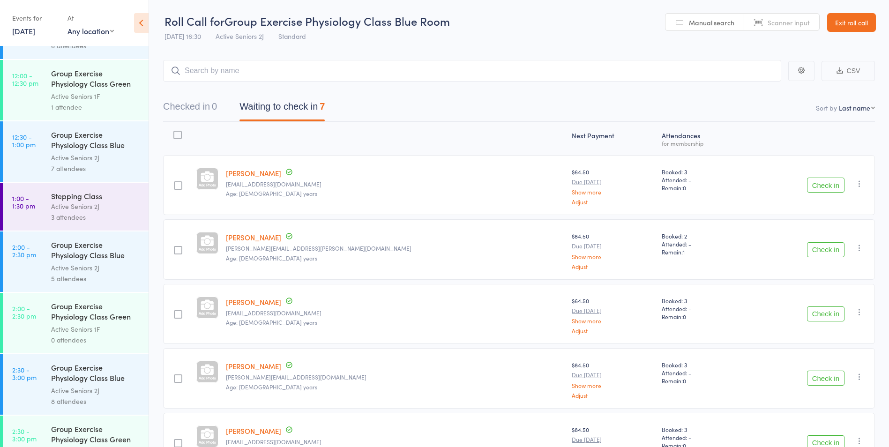
scroll to position [1375, 0]
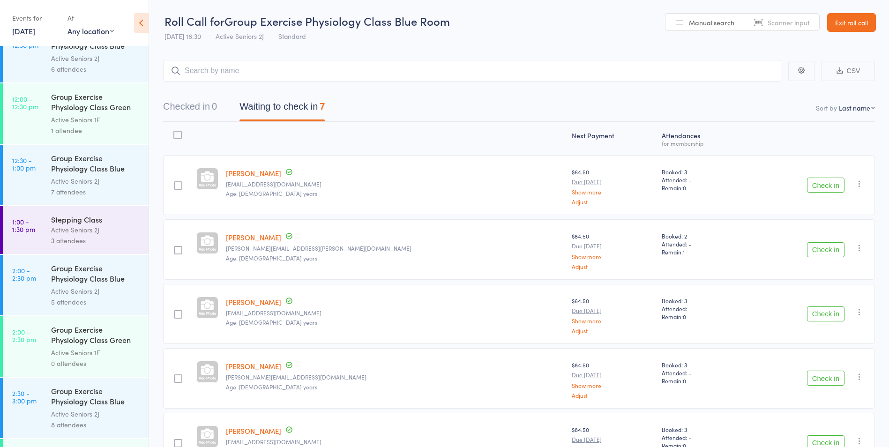
click at [103, 242] on div "3 attendees" at bounding box center [96, 240] width 90 height 11
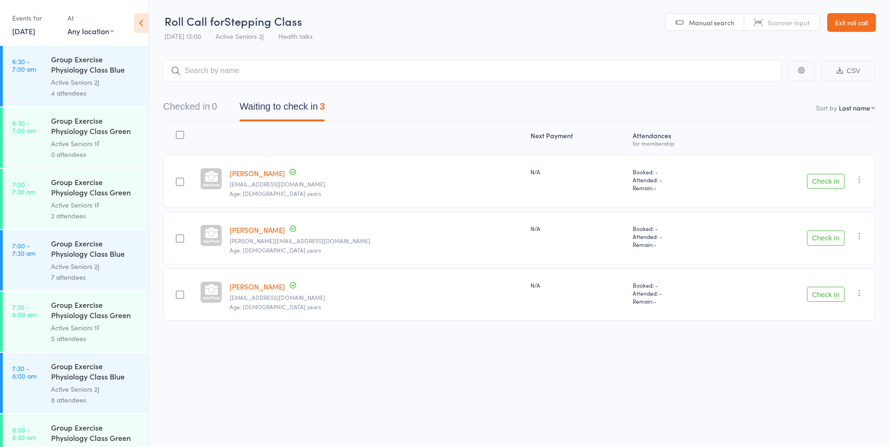
click at [35, 29] on link "19 Sep, 2025" at bounding box center [23, 31] width 23 height 10
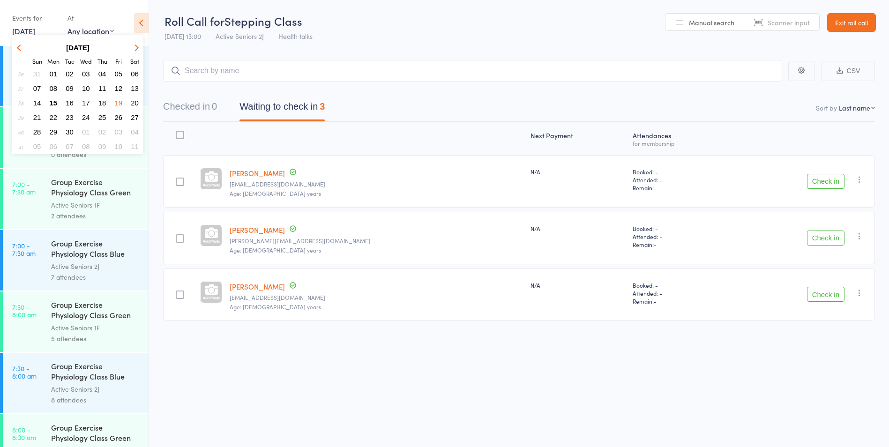
click at [58, 103] on button "15" at bounding box center [53, 103] width 15 height 13
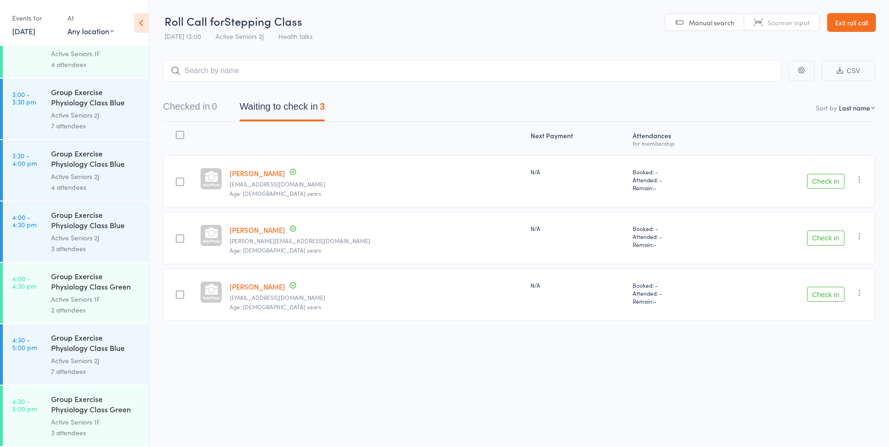
scroll to position [0, 0]
click at [93, 369] on div "7 attendees" at bounding box center [96, 371] width 90 height 11
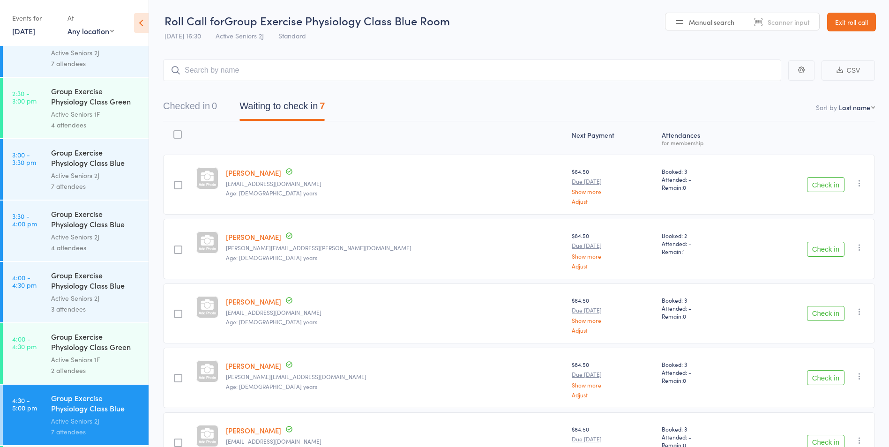
scroll to position [1748, 0]
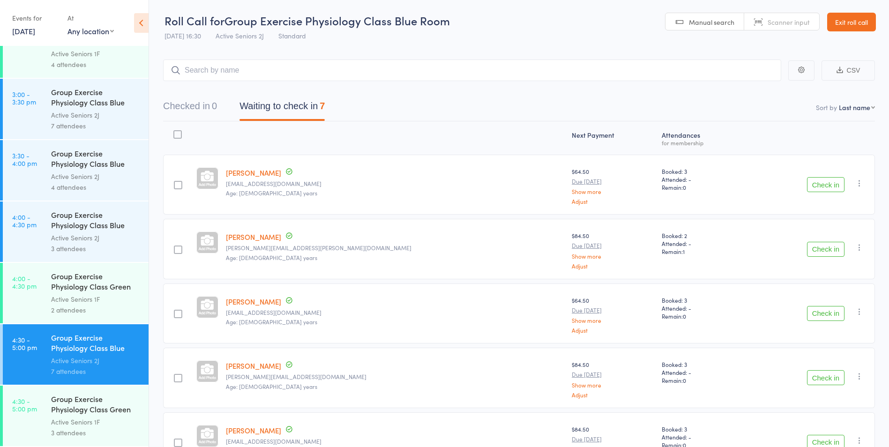
click at [98, 402] on div "Group Exercise Physiology Class Green Room" at bounding box center [96, 405] width 90 height 23
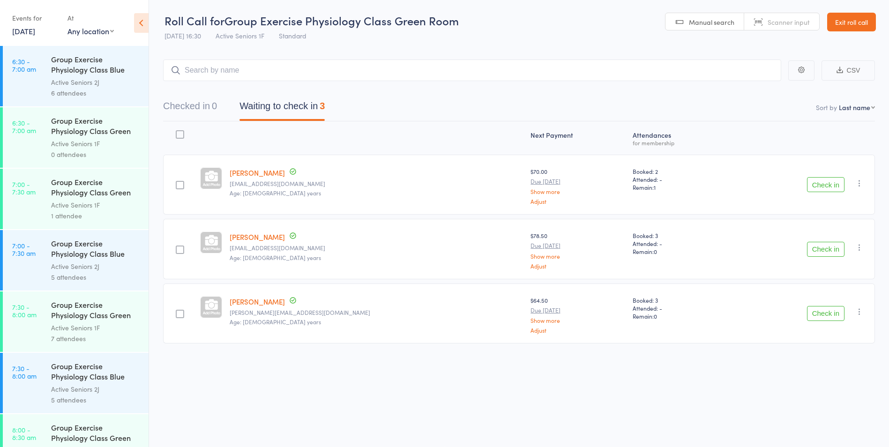
click at [842, 190] on button "Check in" at bounding box center [826, 184] width 38 height 15
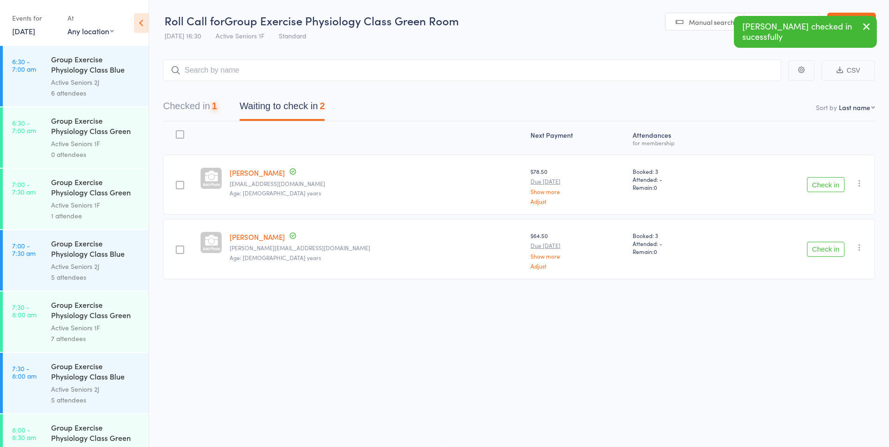
click at [837, 184] on button "Check in" at bounding box center [826, 184] width 38 height 15
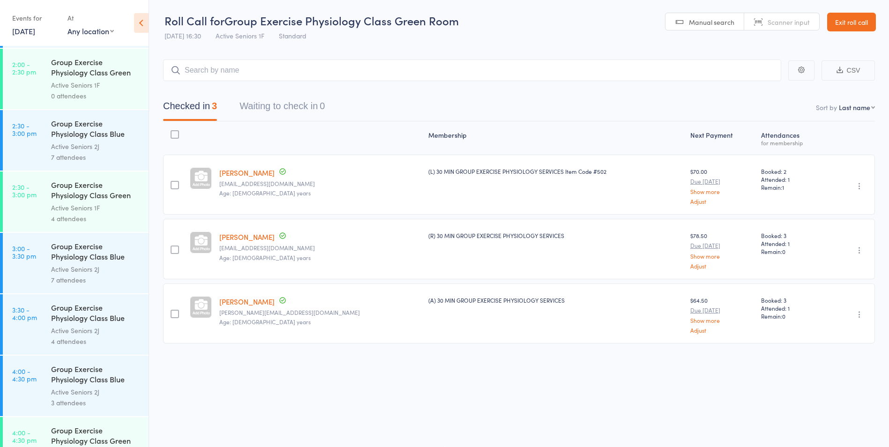
scroll to position [1748, 0]
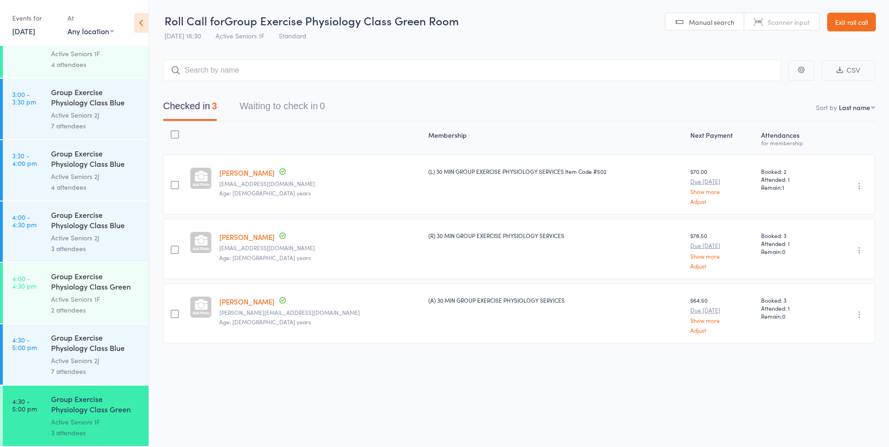
click at [114, 345] on div "Group Exercise Physiology Class Blue Room" at bounding box center [96, 343] width 90 height 23
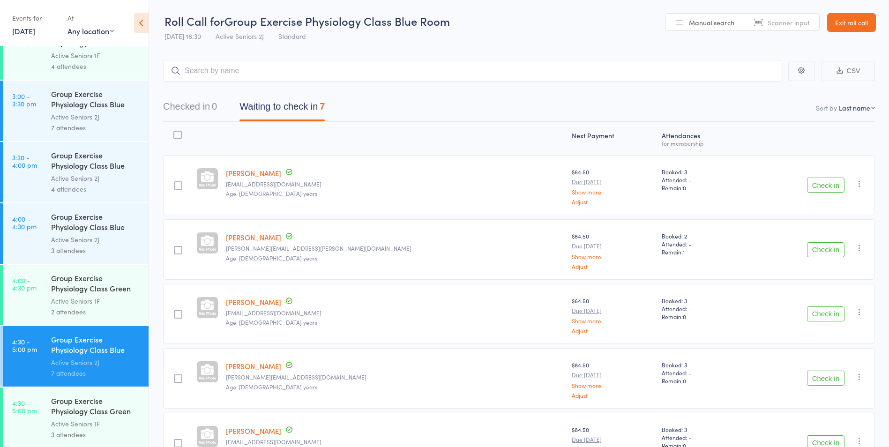
scroll to position [1748, 0]
click at [36, 422] on link "4:30 - 5:00 pm Group Exercise Physiology Class Green Room Active Seniors 1F 3 a…" at bounding box center [76, 416] width 146 height 60
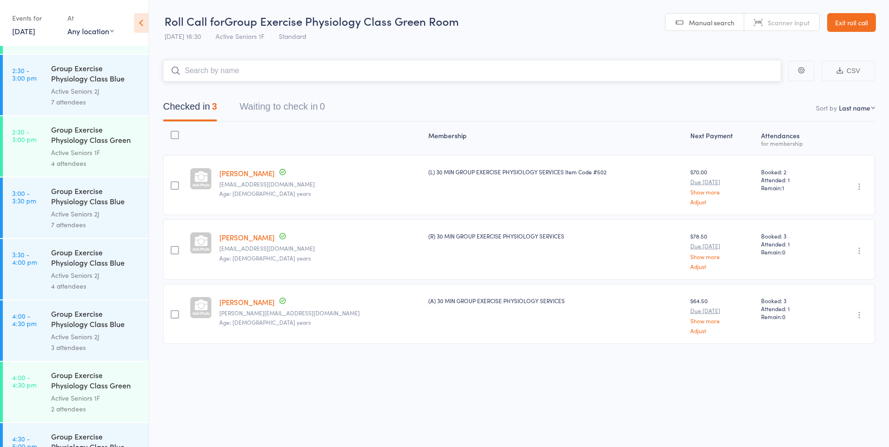
scroll to position [1748, 0]
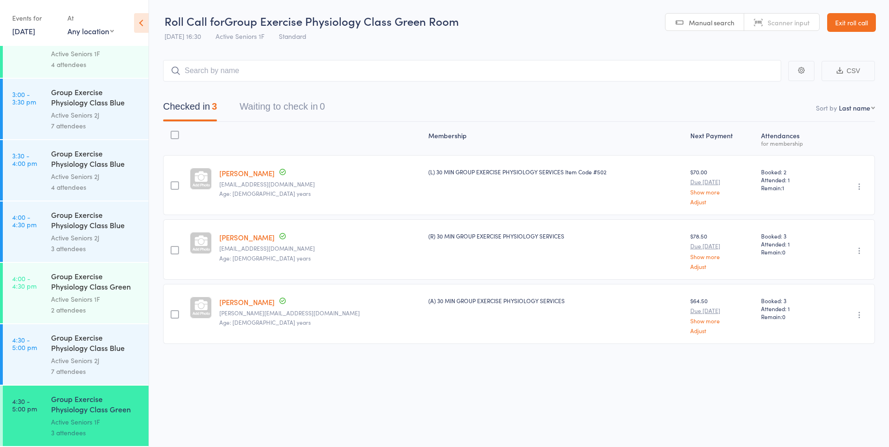
click at [118, 343] on div "Group Exercise Physiology Class Blue Room" at bounding box center [96, 343] width 90 height 23
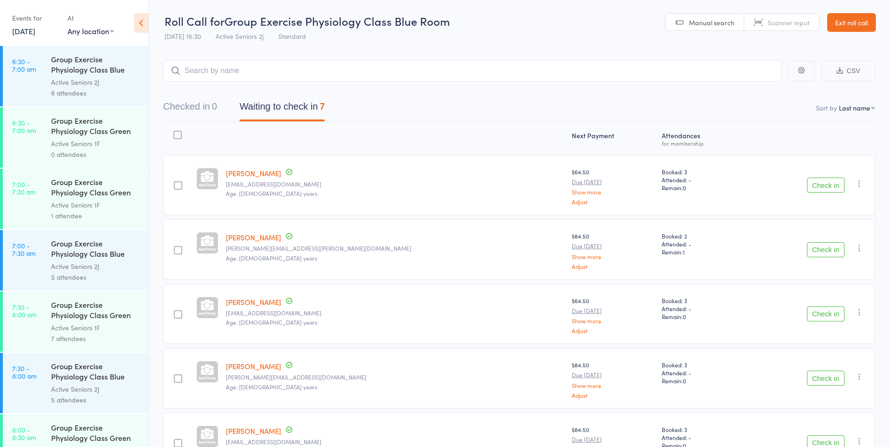
click at [832, 184] on button "Check in" at bounding box center [826, 185] width 38 height 15
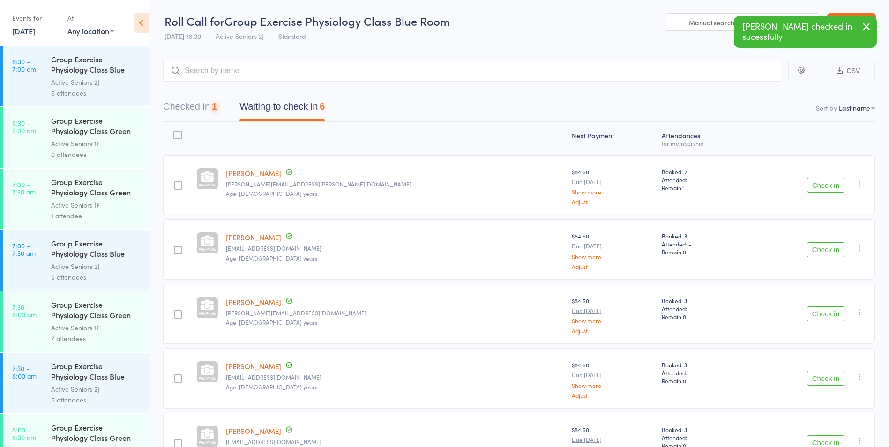
click at [832, 184] on button "Check in" at bounding box center [826, 185] width 38 height 15
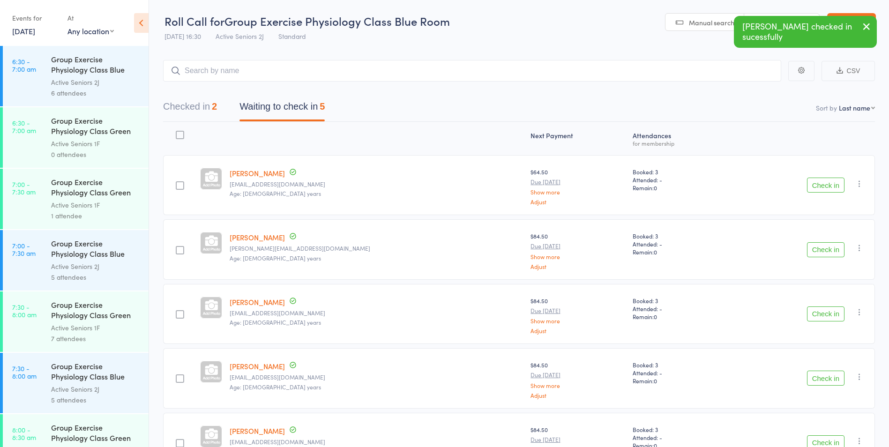
click at [832, 184] on button "Check in" at bounding box center [826, 185] width 38 height 15
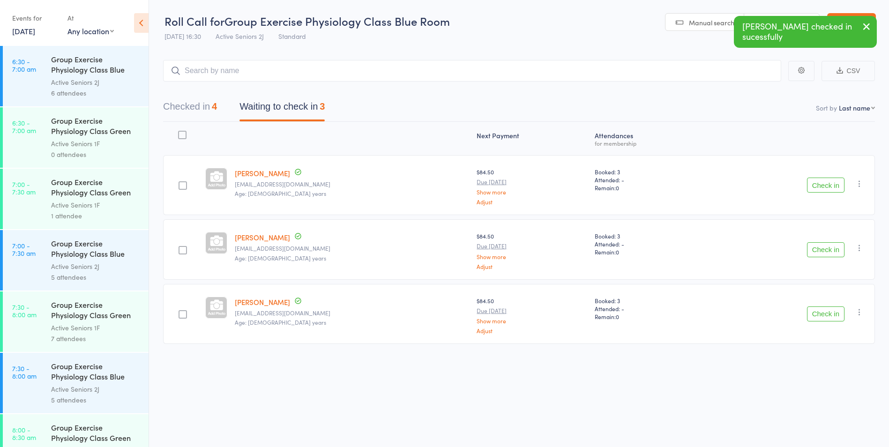
click at [832, 184] on button "Check in" at bounding box center [826, 185] width 38 height 15
click at [832, 242] on button "Check in" at bounding box center [826, 249] width 38 height 15
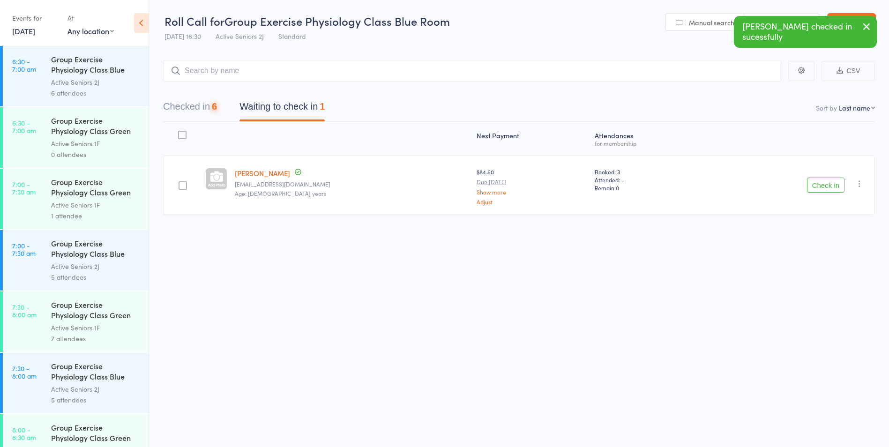
click at [832, 184] on button "Check in" at bounding box center [826, 185] width 38 height 15
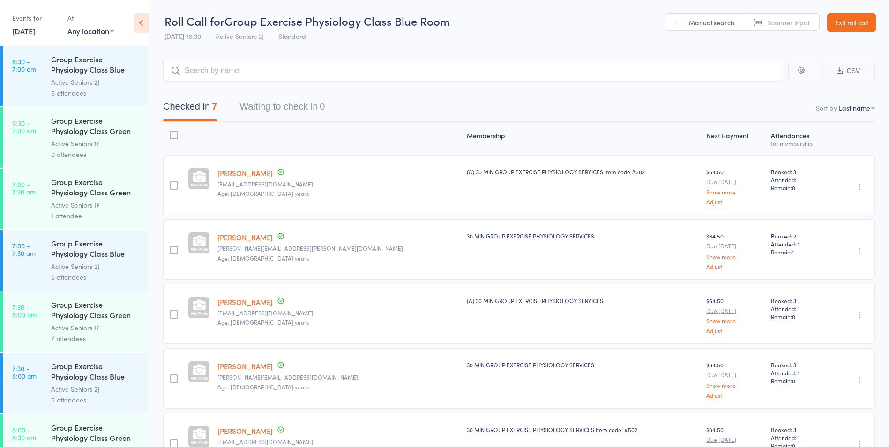
click at [851, 18] on link "Exit roll call" at bounding box center [852, 22] width 49 height 19
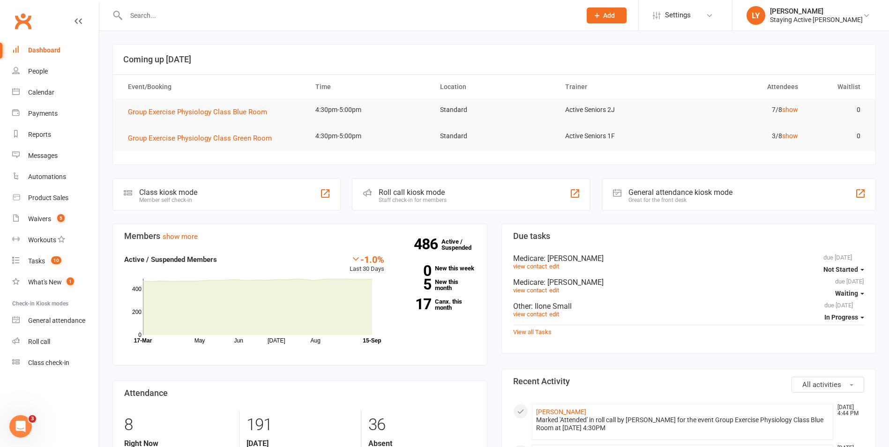
click at [239, 17] on input "text" at bounding box center [349, 15] width 452 height 13
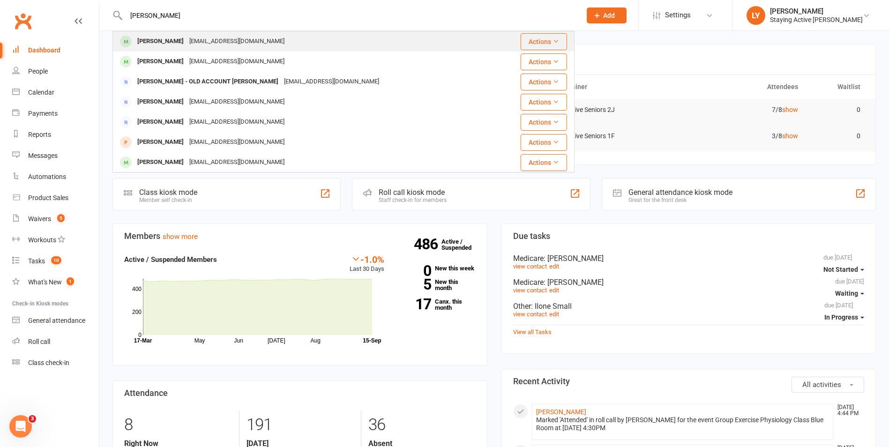
type input "[PERSON_NAME]"
click at [265, 42] on div "[PERSON_NAME] [EMAIL_ADDRESS][DOMAIN_NAME]" at bounding box center [305, 41] width 384 height 19
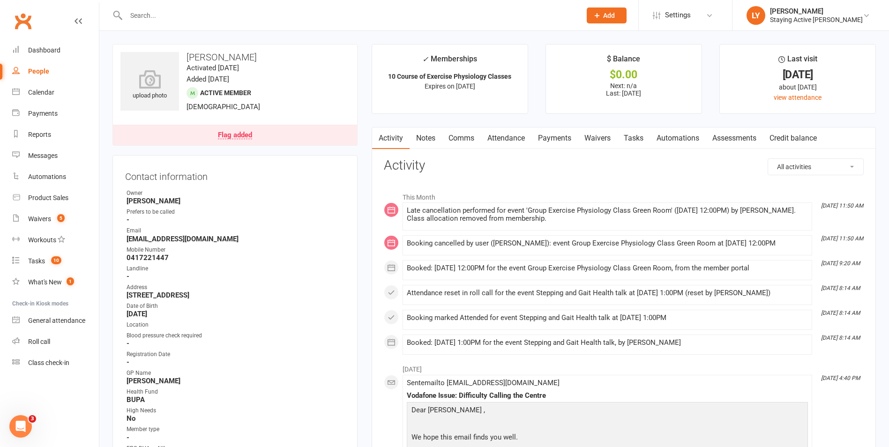
click at [407, 27] on div at bounding box center [344, 15] width 462 height 30
click at [414, 22] on div at bounding box center [344, 15] width 462 height 30
click at [418, 14] on input "text" at bounding box center [349, 15] width 452 height 13
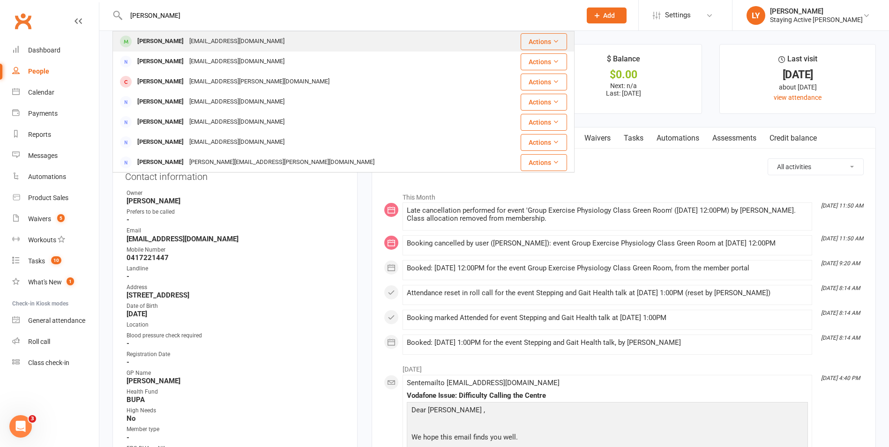
type input "[PERSON_NAME]"
click at [202, 45] on div "[EMAIL_ADDRESS][DOMAIN_NAME]" at bounding box center [237, 42] width 101 height 14
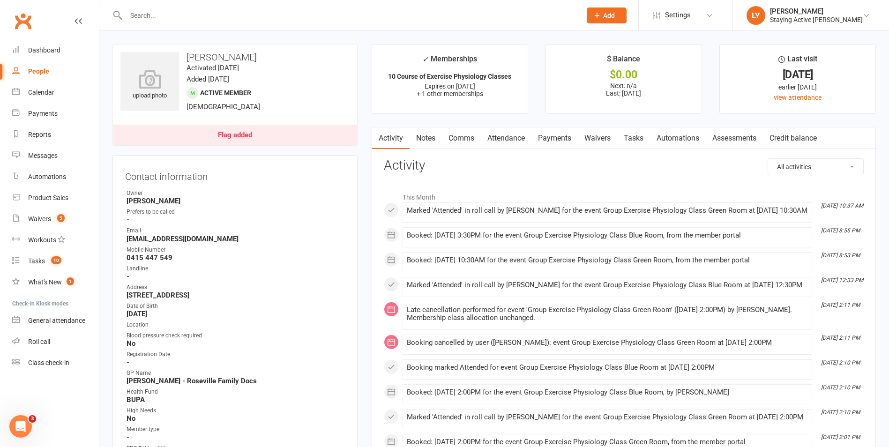
click at [244, 134] on div "Flag added" at bounding box center [235, 136] width 34 height 8
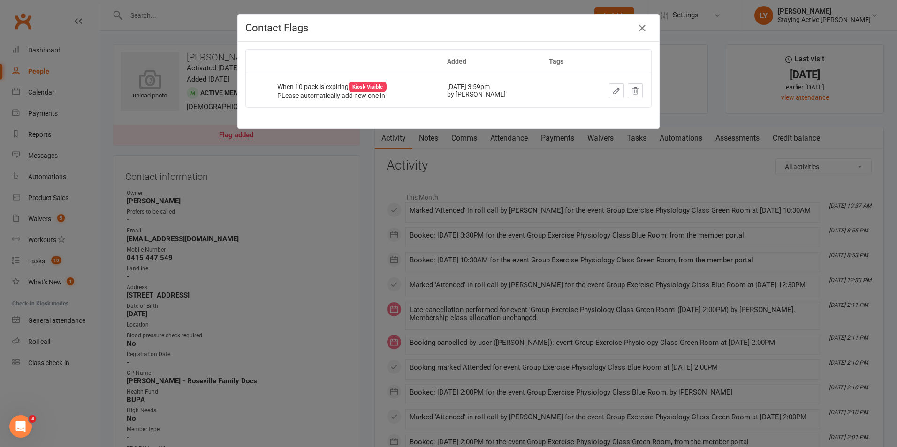
click at [374, 268] on div "Contact Flags Added Tags When 10 pack is expiring Kiosk Visible PLease automati…" at bounding box center [448, 223] width 897 height 447
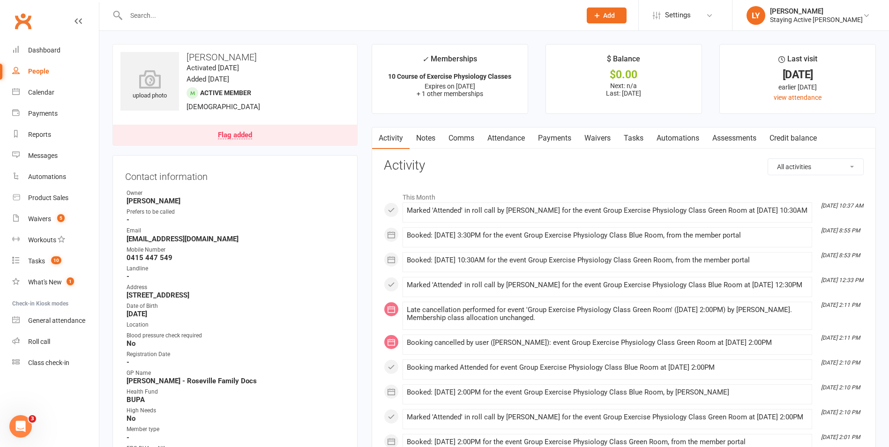
click at [519, 137] on link "Attendance" at bounding box center [506, 139] width 51 height 22
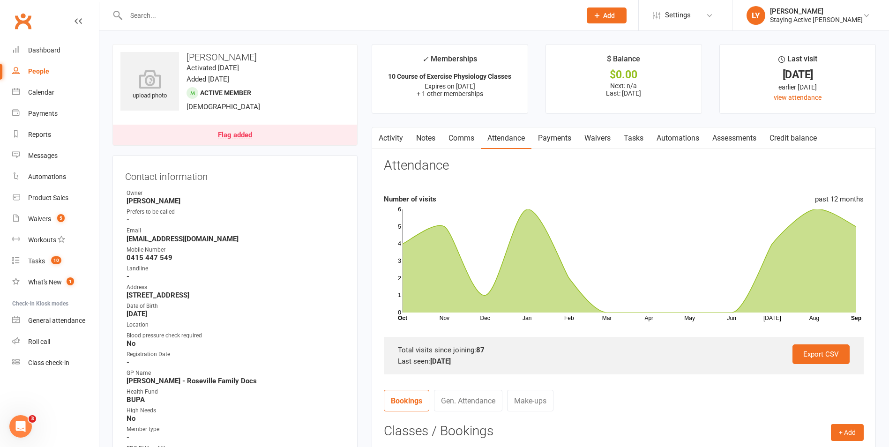
click at [227, 8] on div at bounding box center [344, 15] width 462 height 30
click at [227, 9] on input "text" at bounding box center [349, 15] width 452 height 13
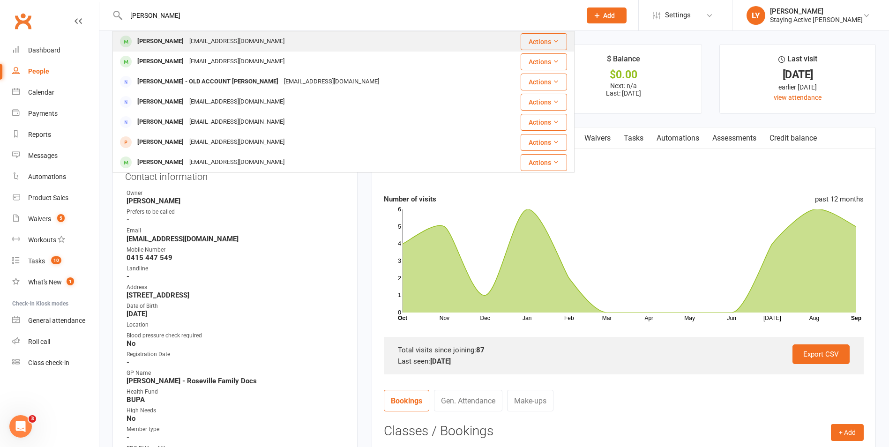
type input "[PERSON_NAME]"
click at [211, 45] on div "[EMAIL_ADDRESS][DOMAIN_NAME]" at bounding box center [237, 42] width 101 height 14
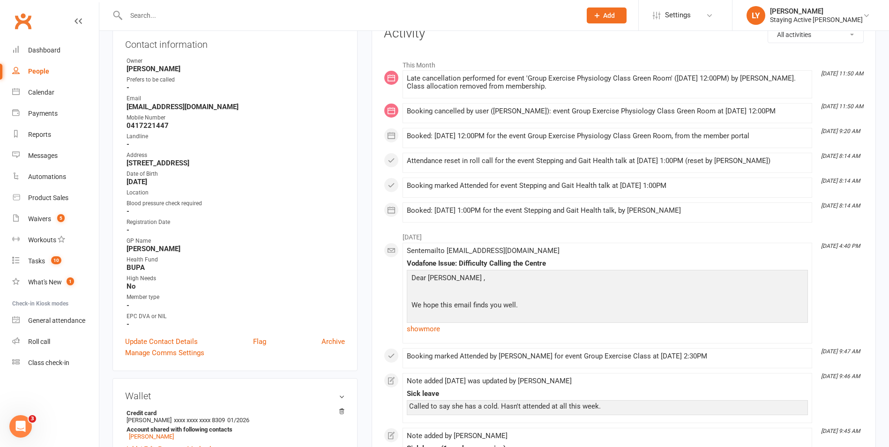
scroll to position [47, 0]
